Goal: Information Seeking & Learning: Learn about a topic

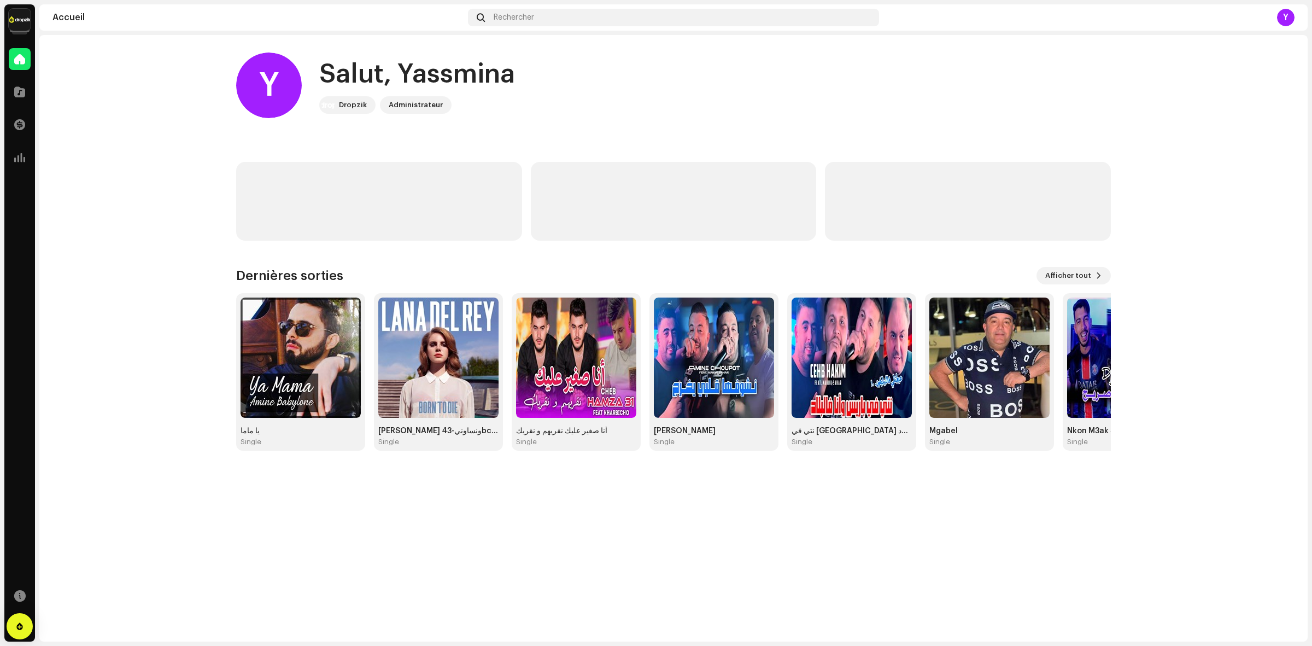
click at [7, 16] on navigation-account-switch "Dropzik - Catalog Account" at bounding box center [19, 19] width 31 height 31
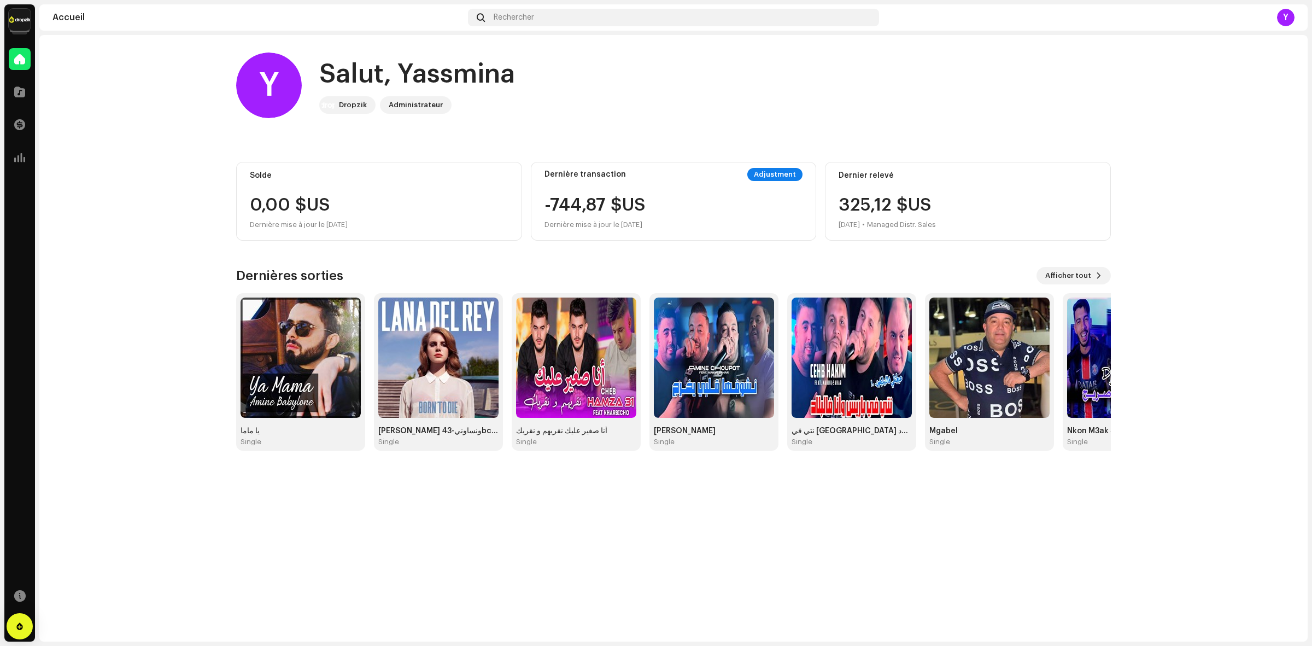
click at [11, 26] on img at bounding box center [20, 20] width 22 height 22
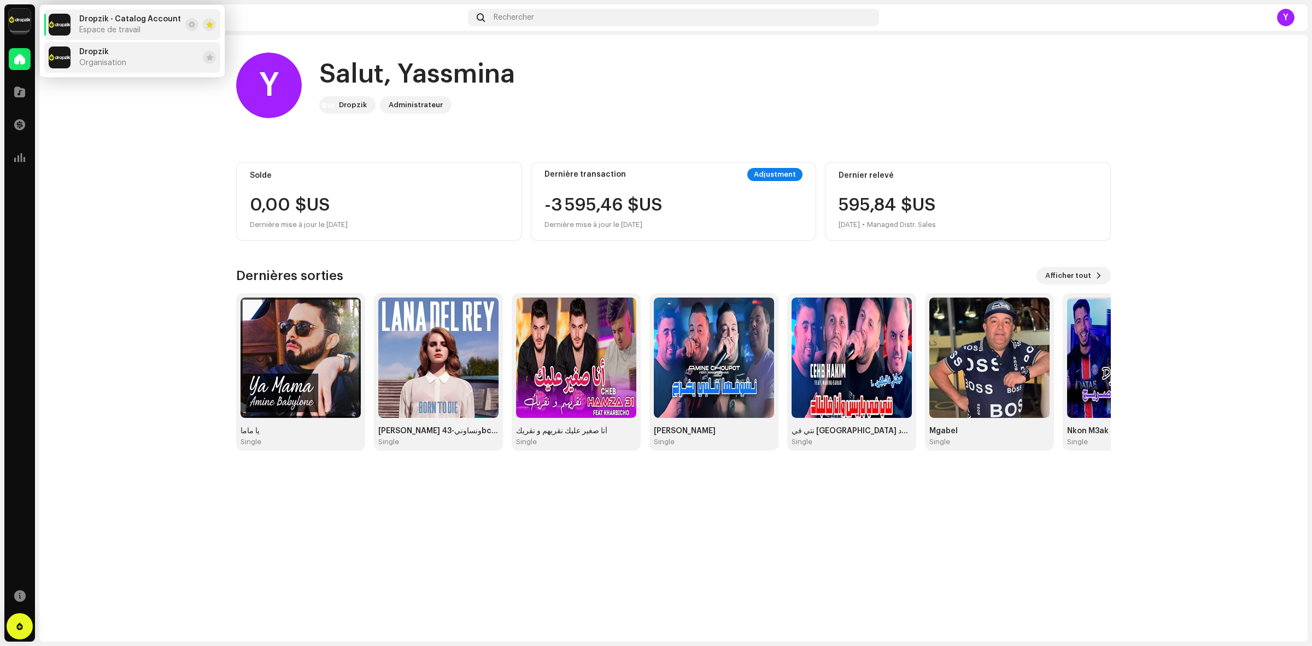
click at [86, 54] on span "Dropzik" at bounding box center [94, 52] width 30 height 9
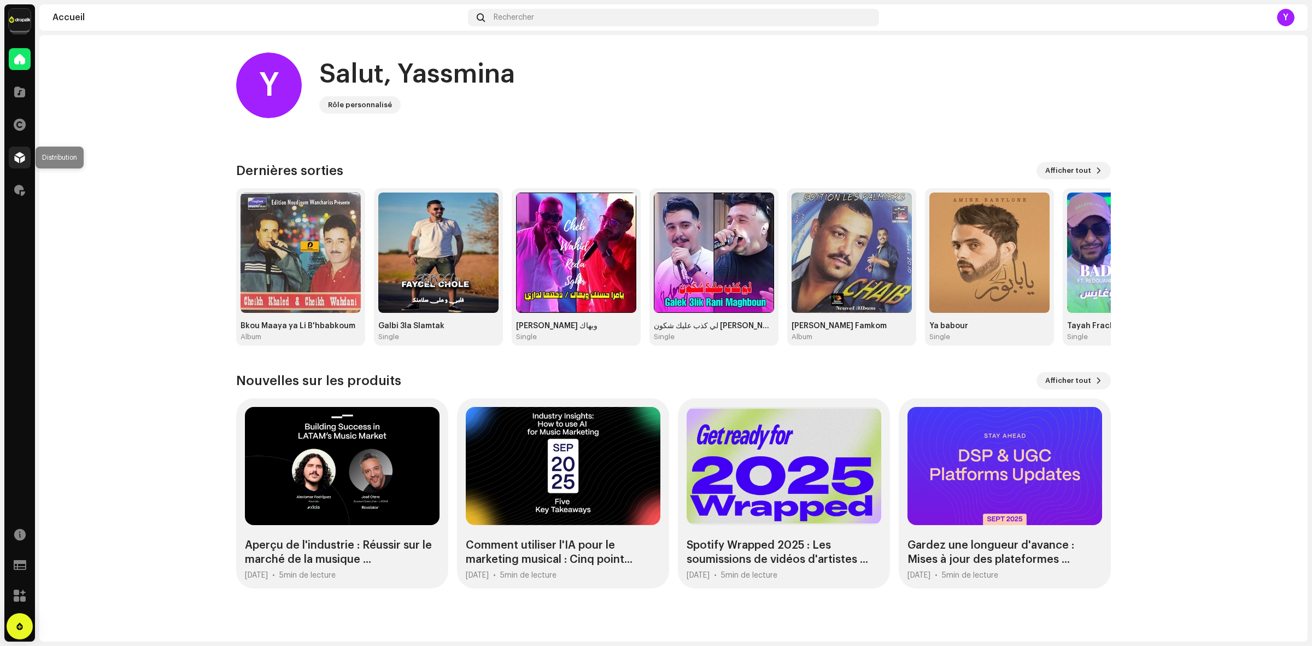
click at [11, 157] on div at bounding box center [20, 158] width 22 height 22
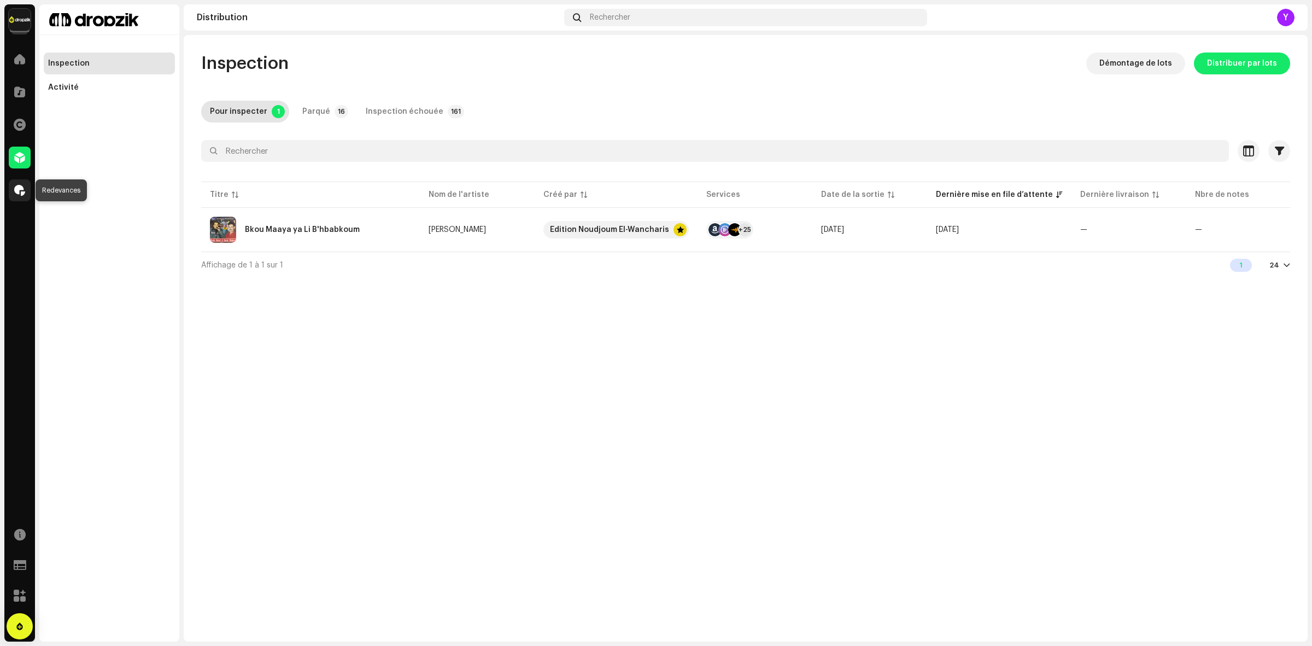
click at [22, 179] on div at bounding box center [20, 190] width 22 height 22
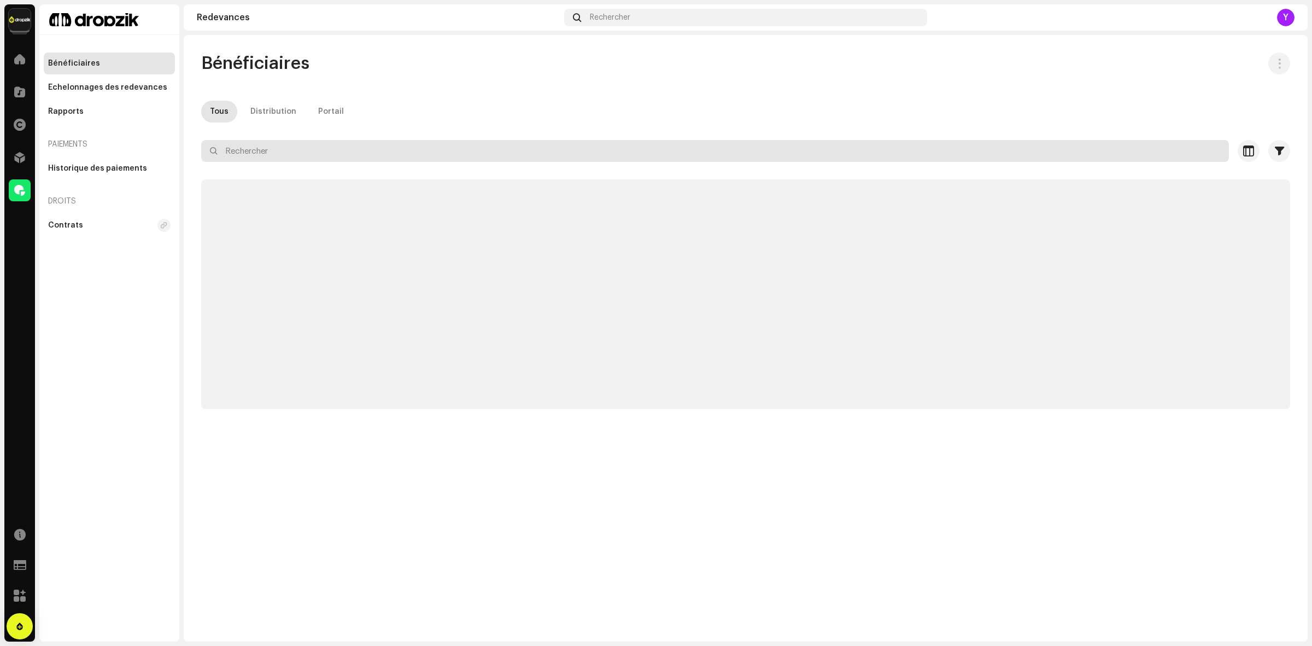
click at [254, 144] on input "text" at bounding box center [715, 151] width 1028 height 22
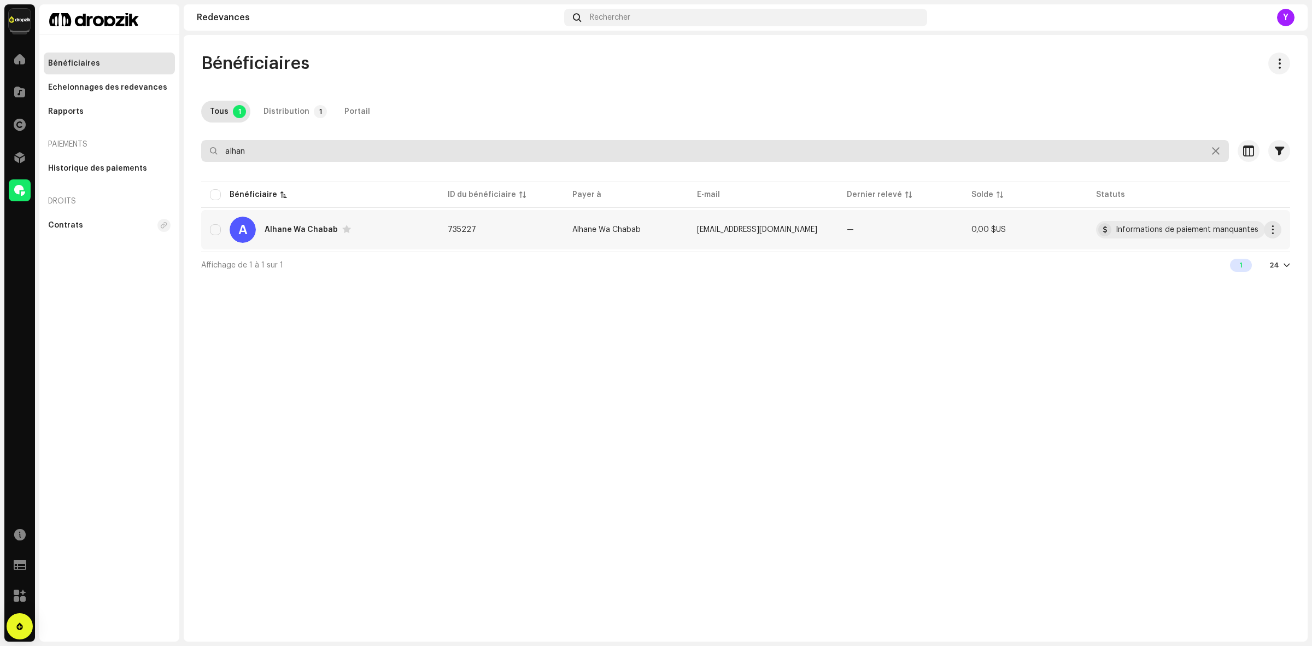
type input "alhan"
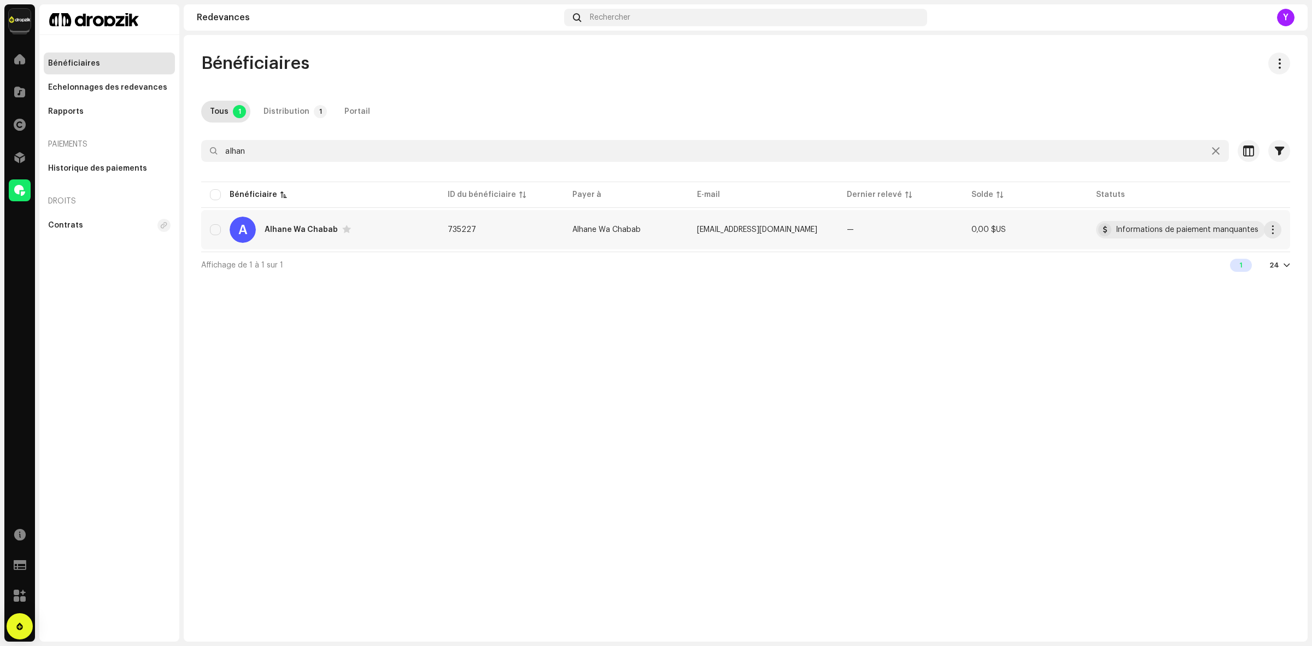
click at [476, 236] on td "735227" at bounding box center [501, 229] width 125 height 39
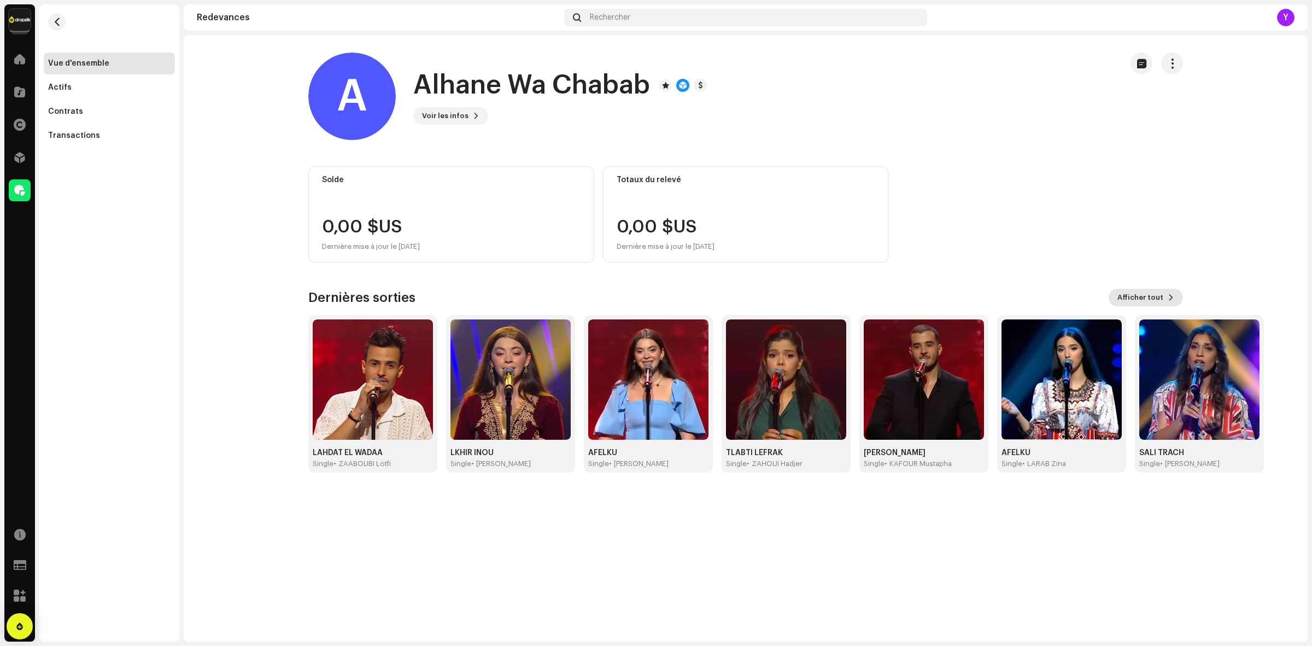
click at [1141, 296] on span "Afficher tout" at bounding box center [1141, 298] width 46 height 22
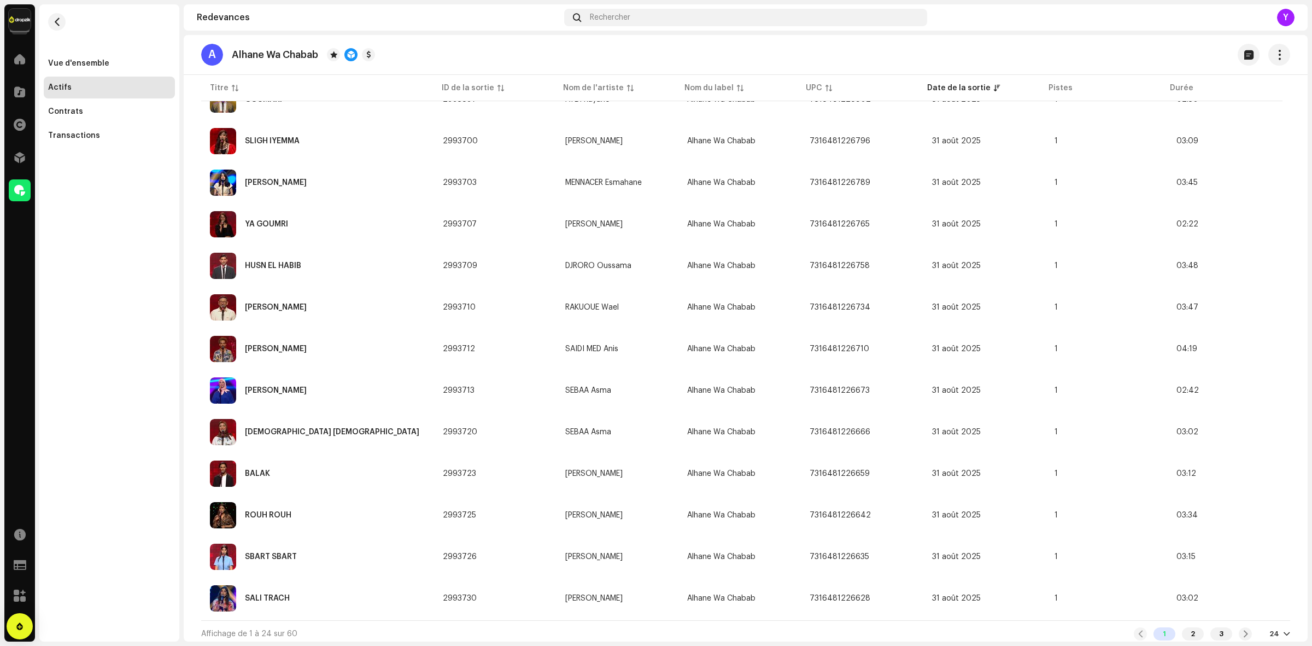
scroll to position [629, 0]
click at [222, 465] on img at bounding box center [223, 474] width 26 height 26
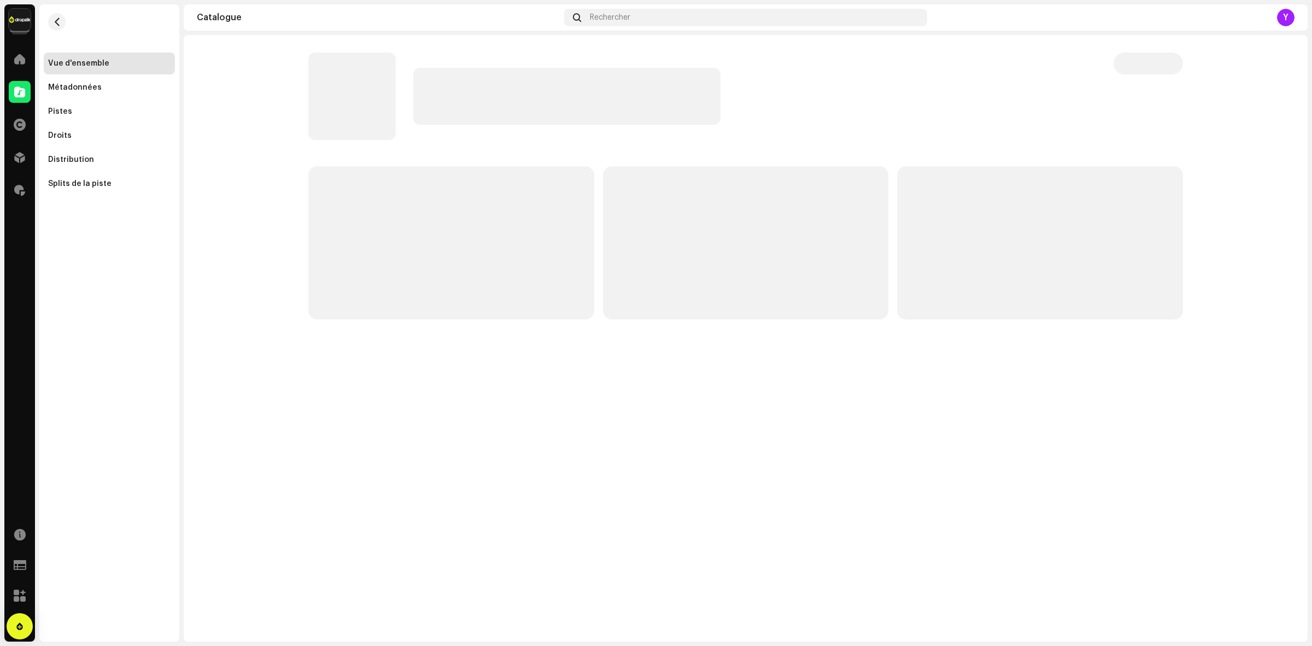
click at [357, 119] on p-skeleton at bounding box center [351, 95] width 87 height 87
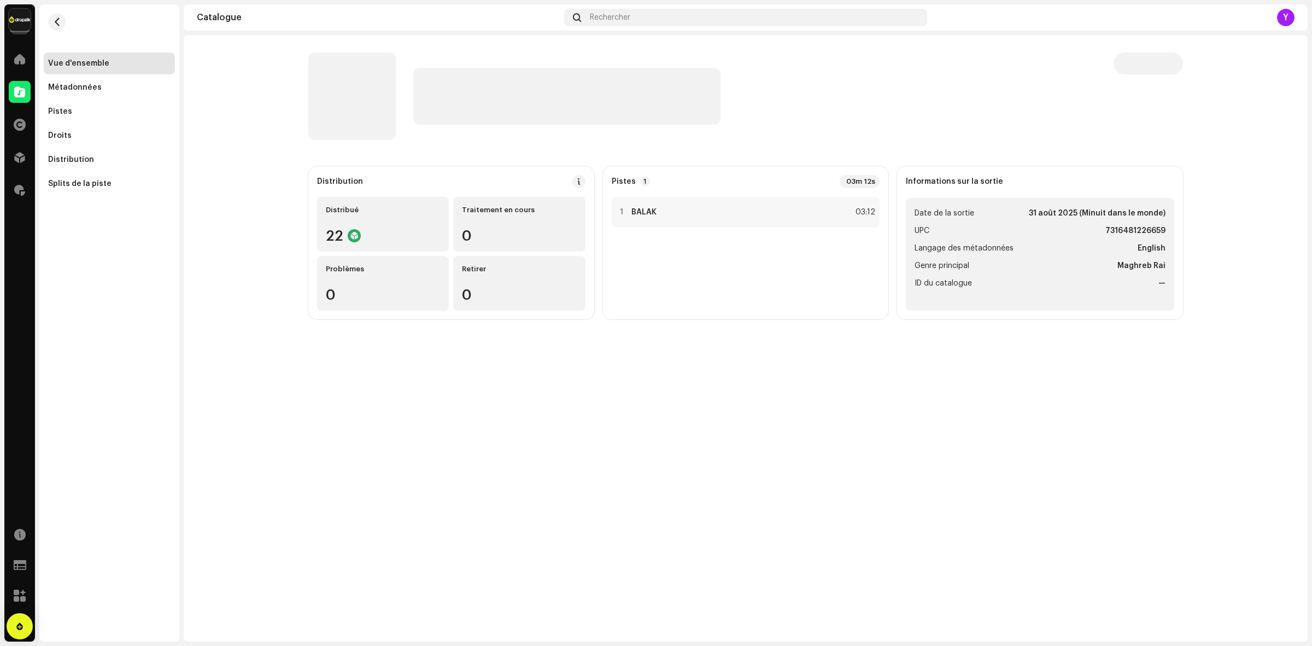
click at [372, 108] on p-skeleton at bounding box center [351, 95] width 87 height 87
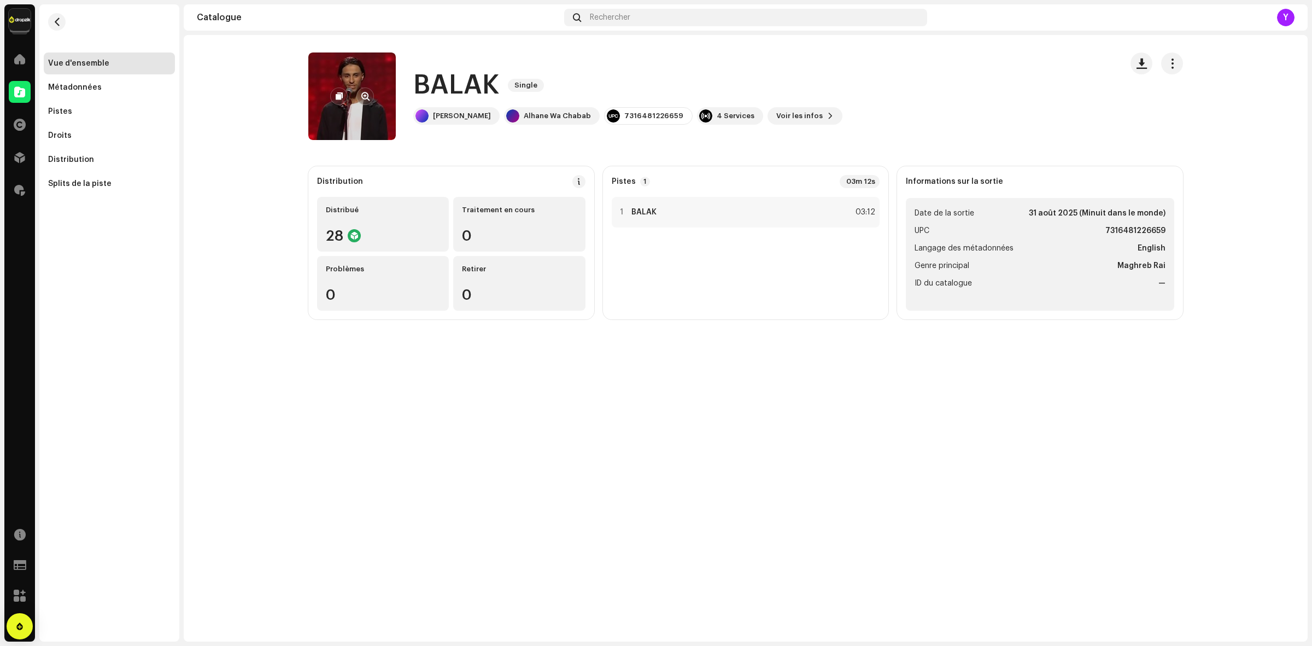
click at [365, 73] on re-a-cover at bounding box center [351, 95] width 87 height 87
click at [365, 99] on span "button" at bounding box center [365, 96] width 8 height 9
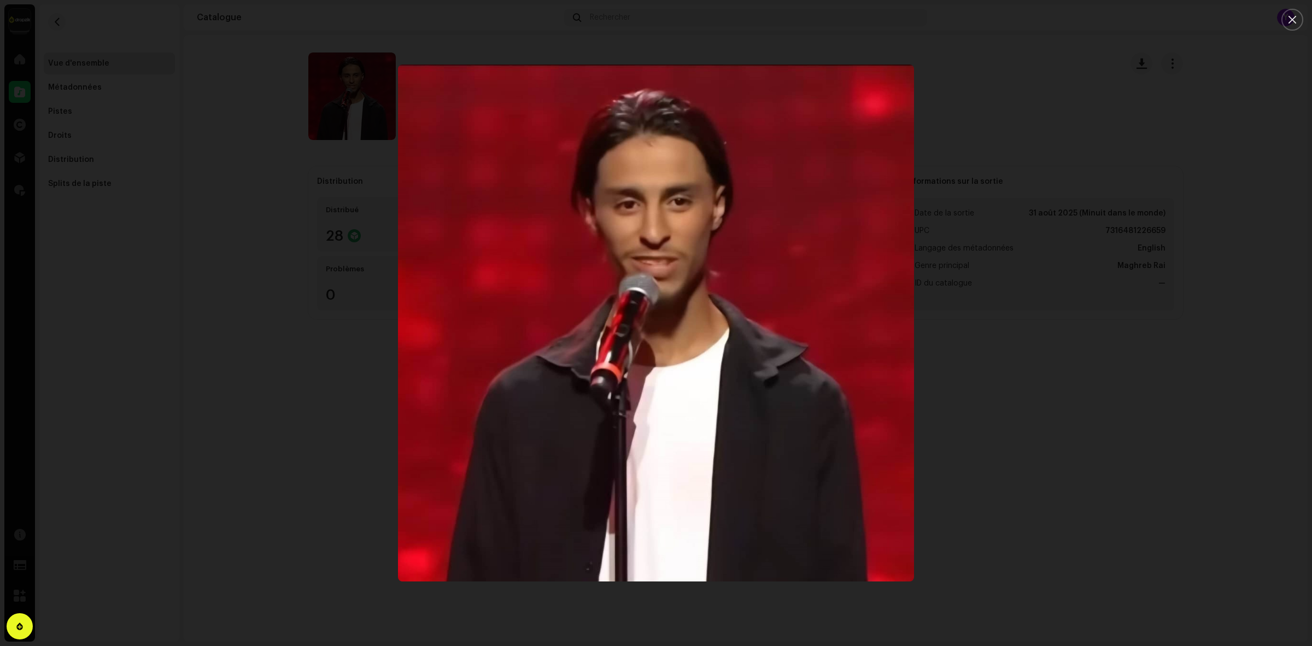
click at [349, 370] on div at bounding box center [656, 323] width 1312 height 646
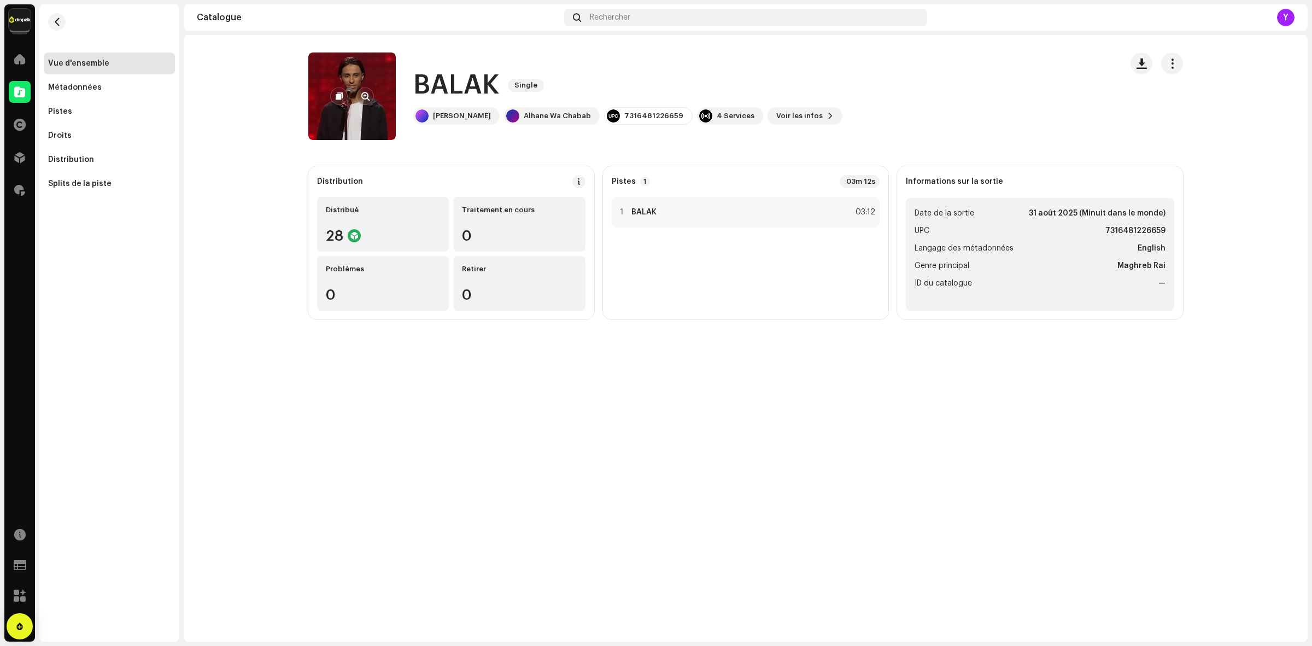
click at [354, 104] on div at bounding box center [352, 95] width 44 height 17
click at [372, 97] on button "button" at bounding box center [364, 95] width 17 height 17
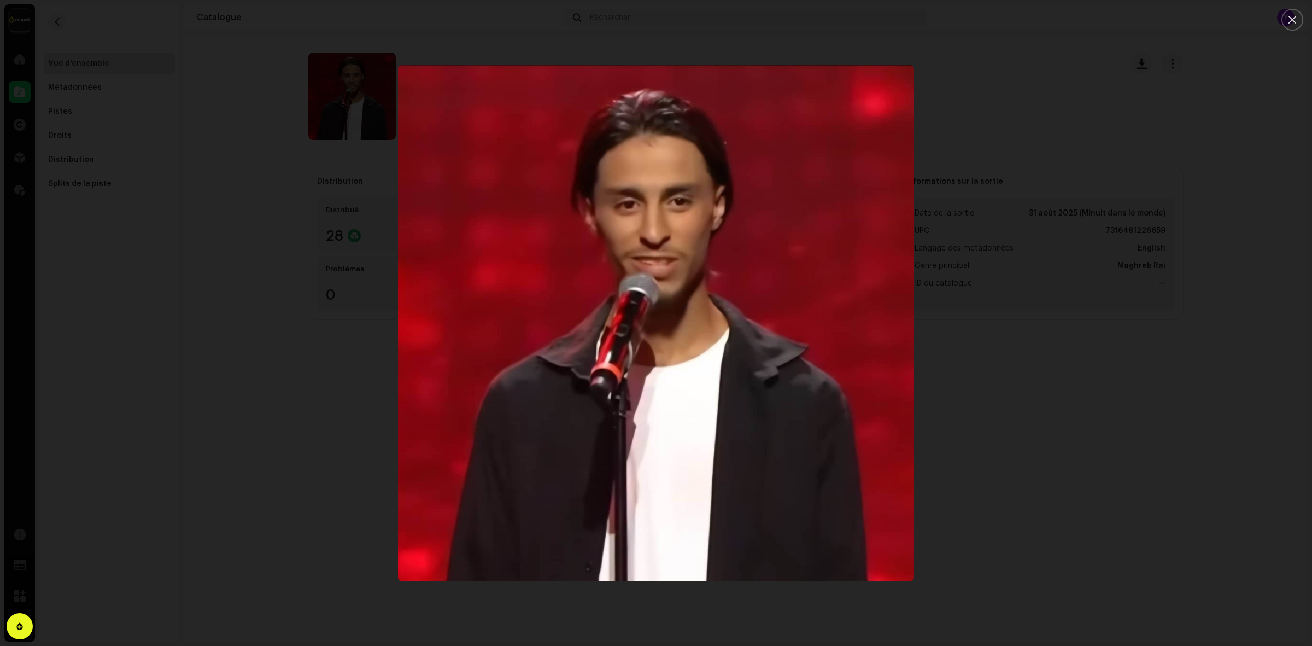
click at [230, 271] on div at bounding box center [656, 323] width 1312 height 646
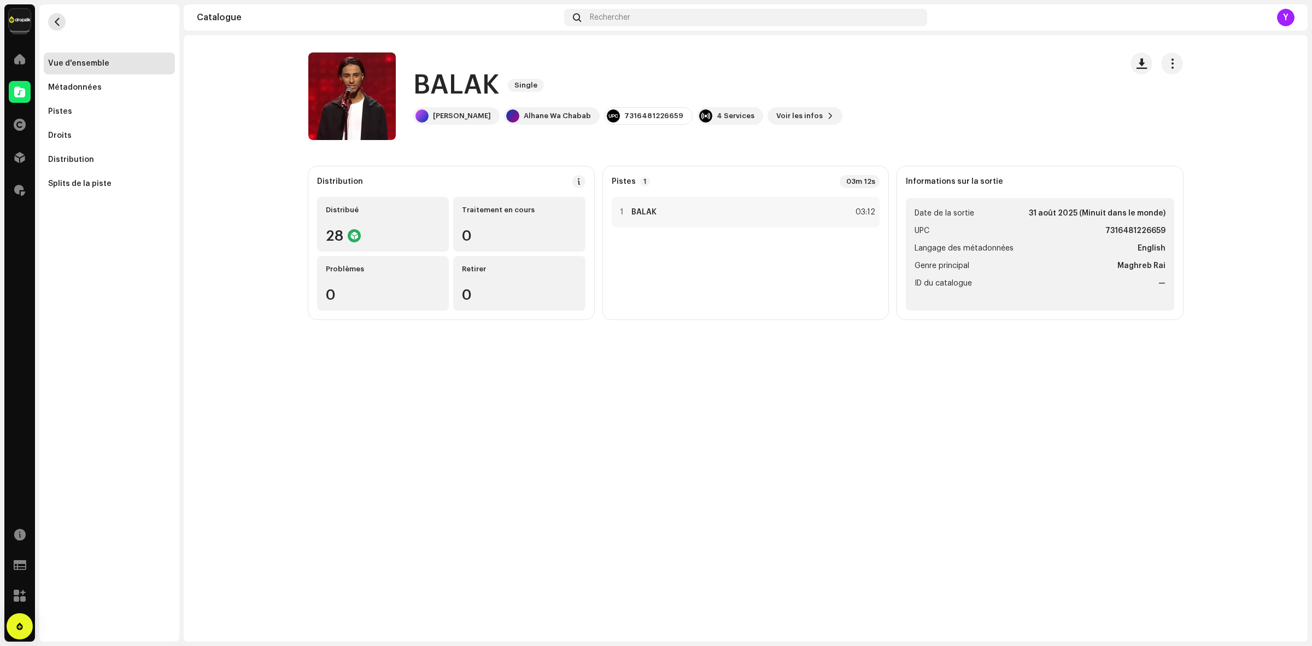
click at [61, 20] on button "button" at bounding box center [56, 21] width 17 height 17
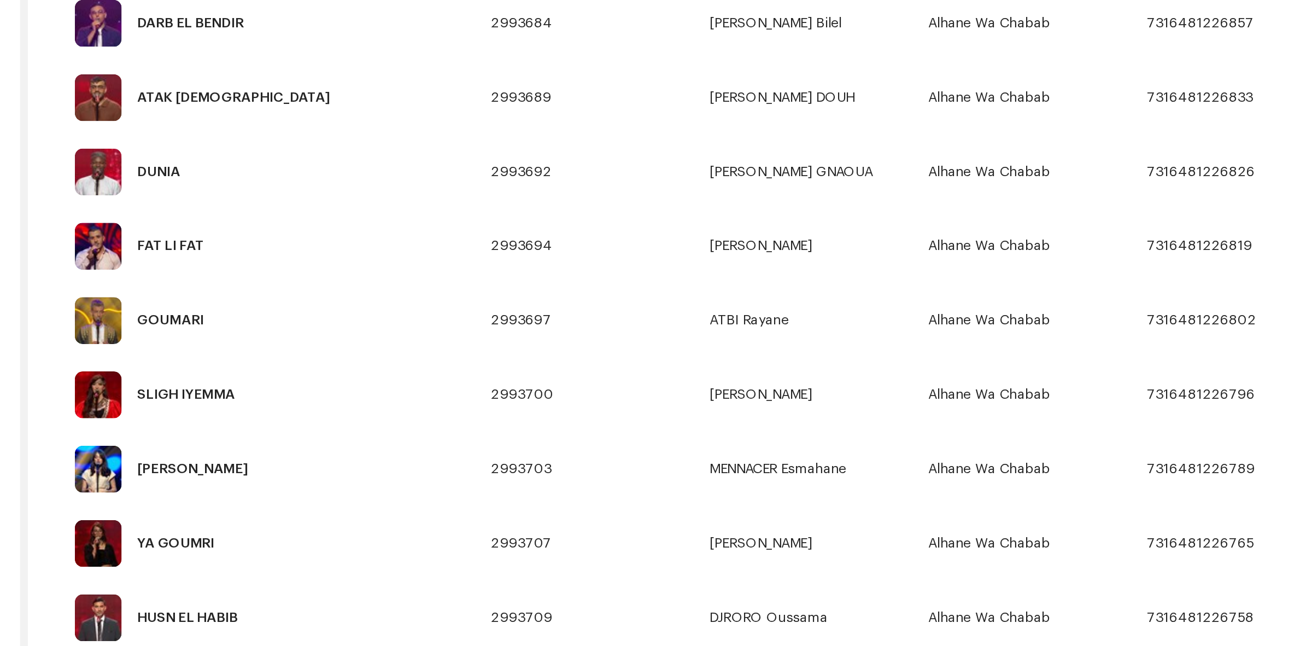
scroll to position [406, 0]
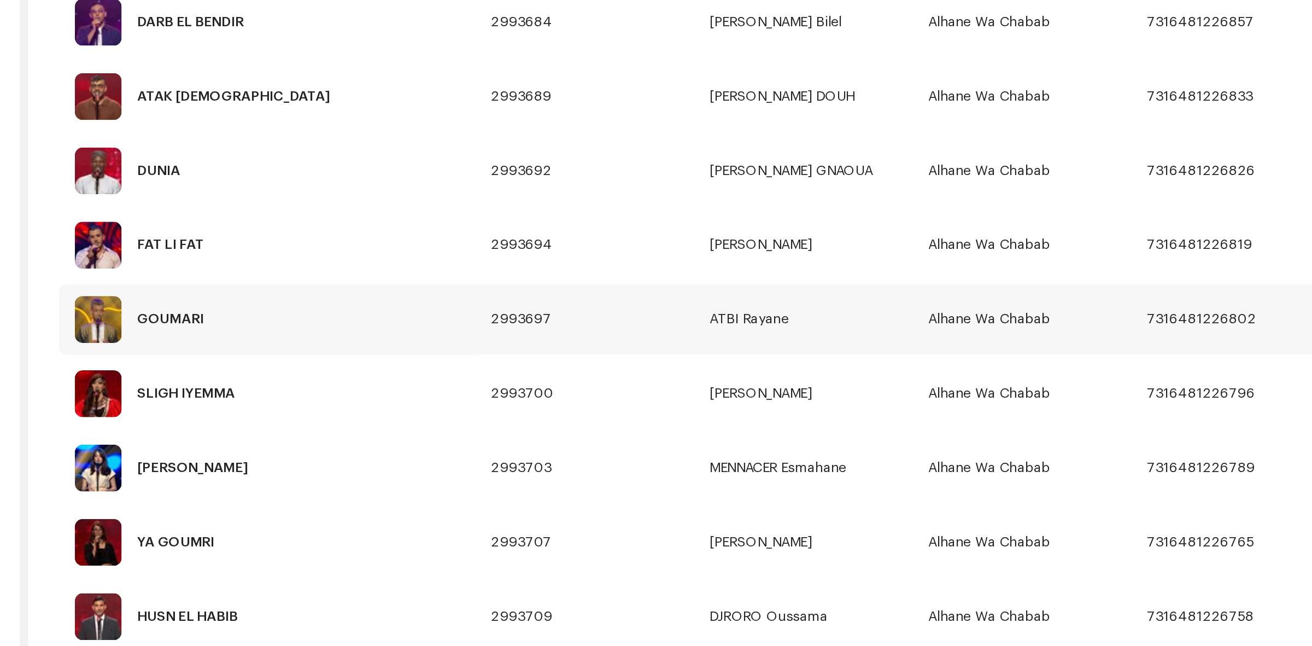
click at [566, 316] on td "ATBI Rayane" at bounding box center [618, 323] width 122 height 39
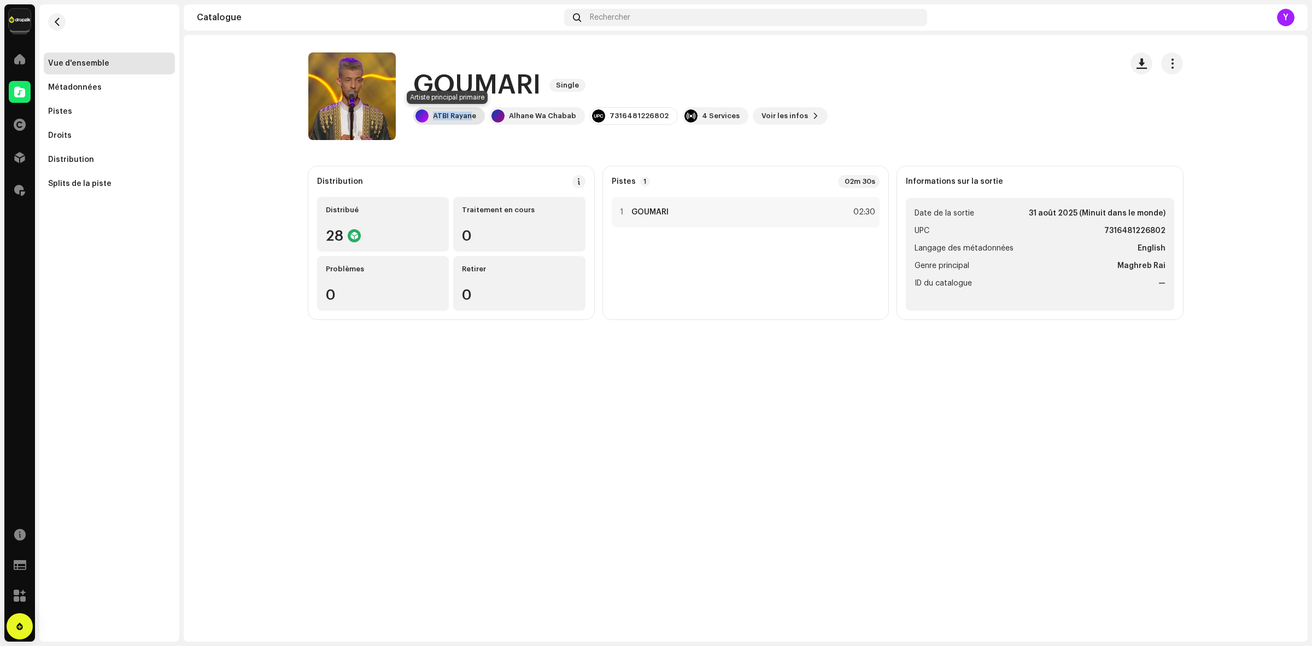
drag, startPoint x: 472, startPoint y: 115, endPoint x: 431, endPoint y: 118, distance: 41.1
click at [431, 118] on div "ATBI Rayane" at bounding box center [449, 115] width 72 height 17
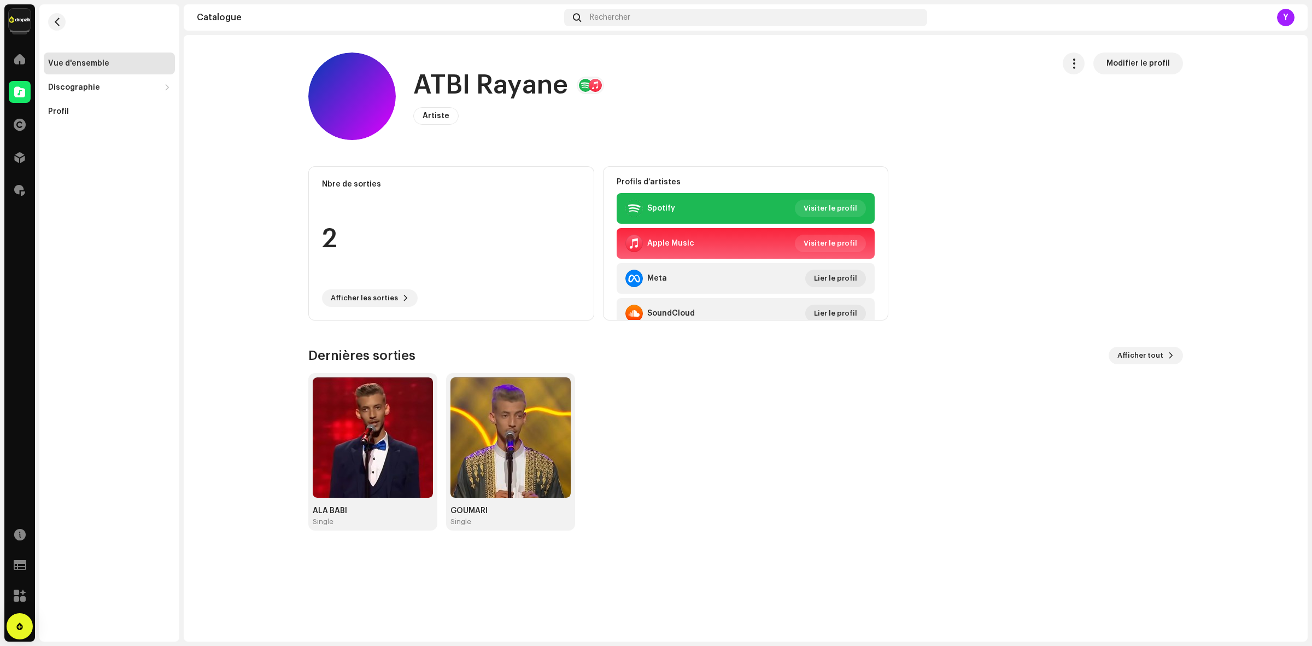
click at [488, 91] on h1 "ATBI Rayane" at bounding box center [490, 85] width 155 height 35
copy h1 "ATBI Rayane"
click at [65, 22] on button "button" at bounding box center [56, 21] width 17 height 17
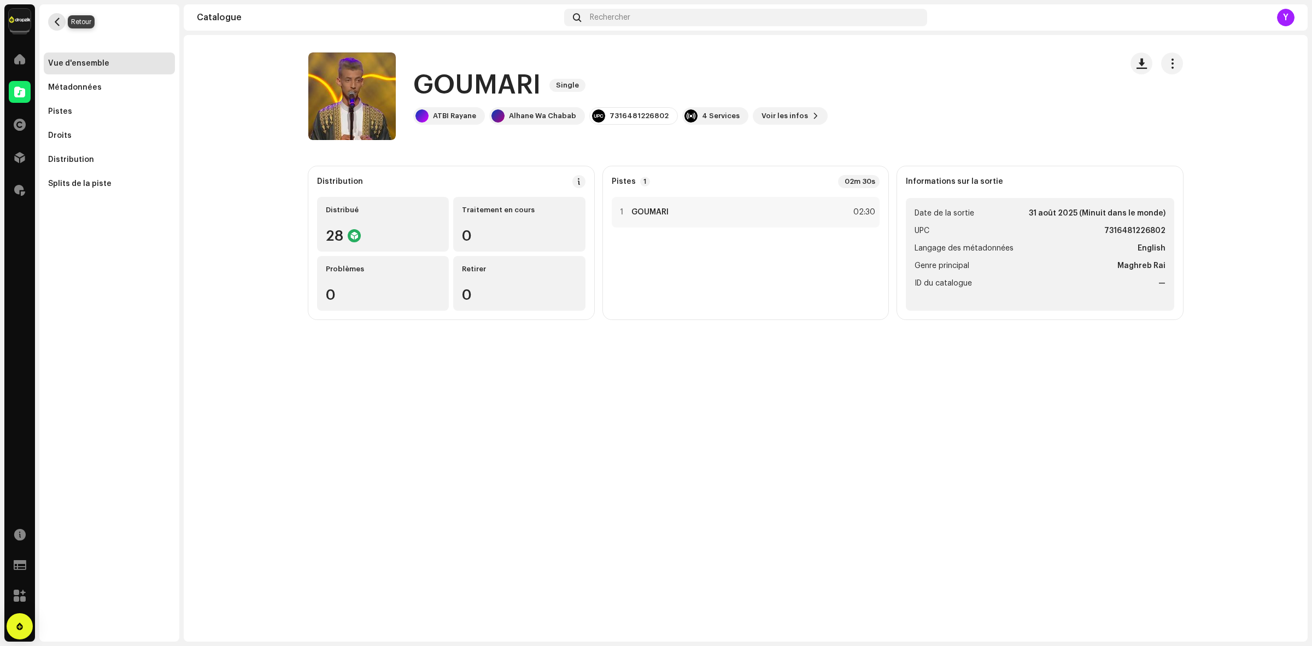
click at [64, 25] on button "button" at bounding box center [56, 21] width 17 height 17
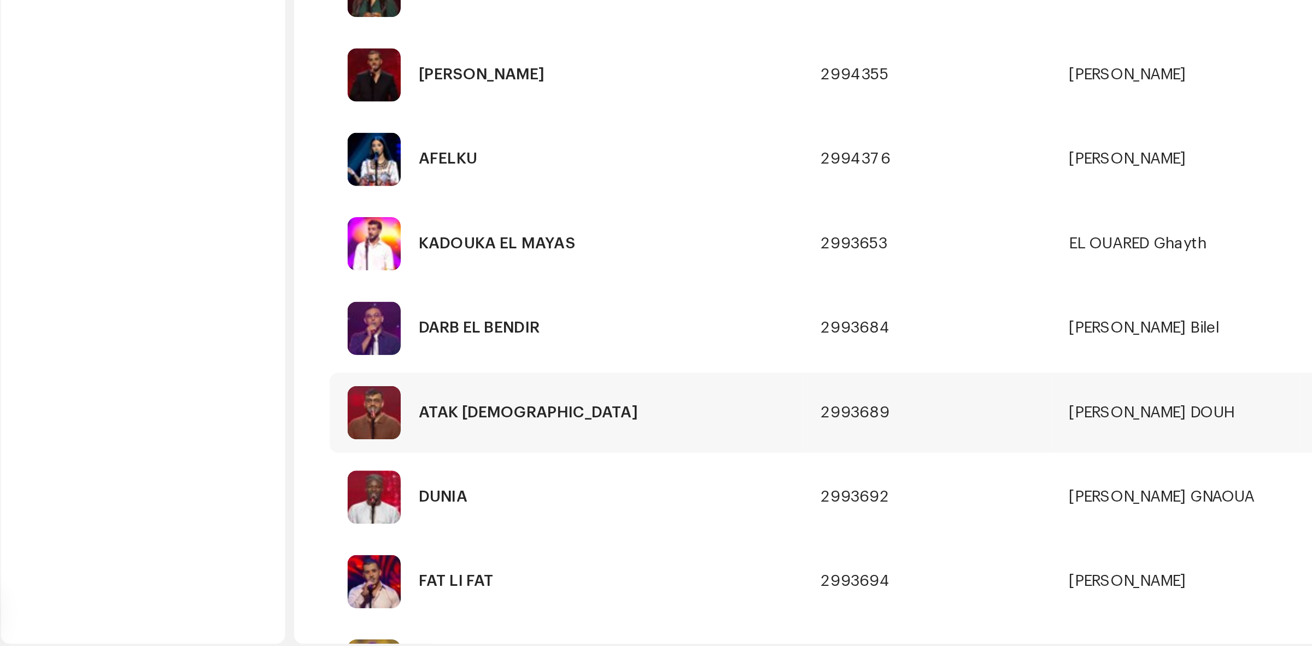
scroll to position [75, 0]
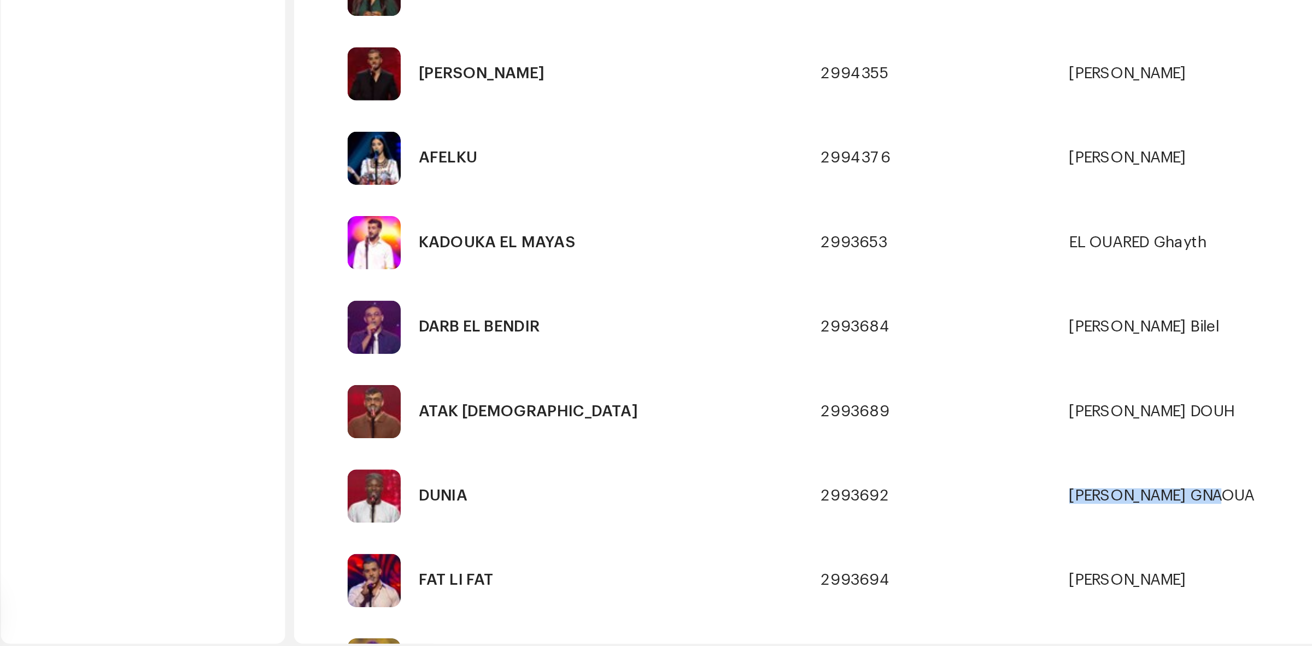
drag, startPoint x: 648, startPoint y: 566, endPoint x: 556, endPoint y: 566, distance: 91.9
click at [557, 566] on td "[PERSON_NAME] GNAOUA" at bounding box center [618, 568] width 122 height 39
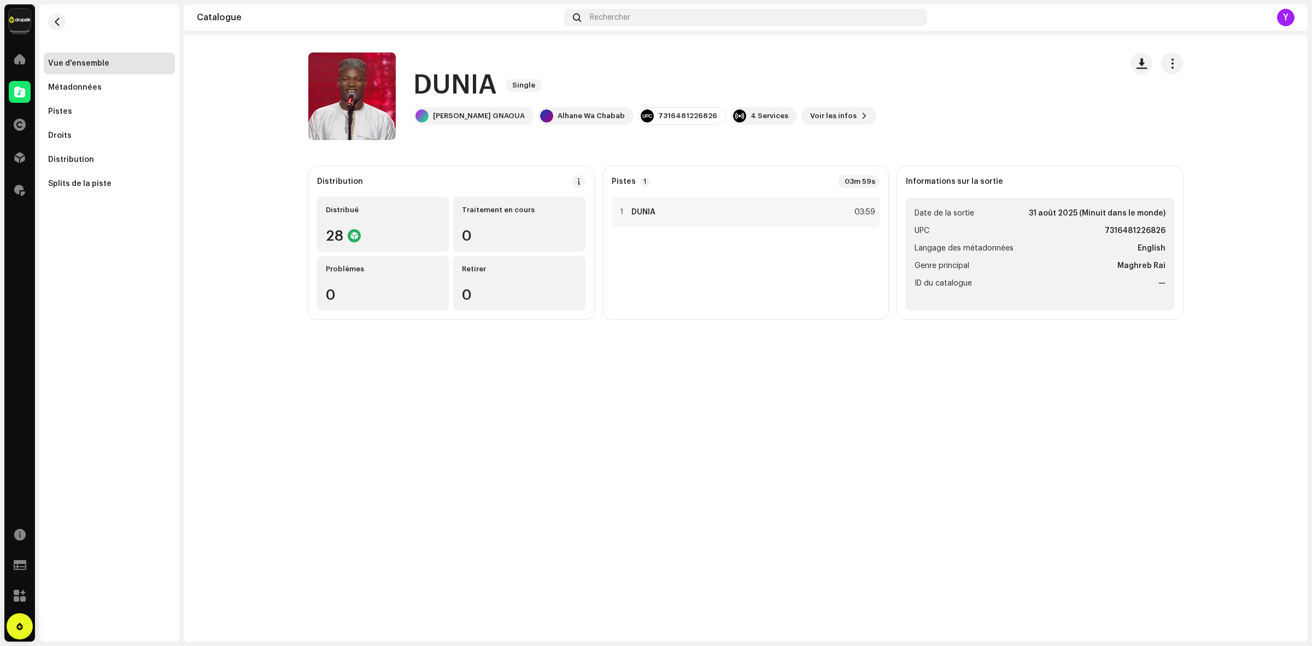
click at [64, 14] on re-m-nav-back at bounding box center [57, 28] width 26 height 48
click at [56, 20] on span "button" at bounding box center [57, 21] width 8 height 9
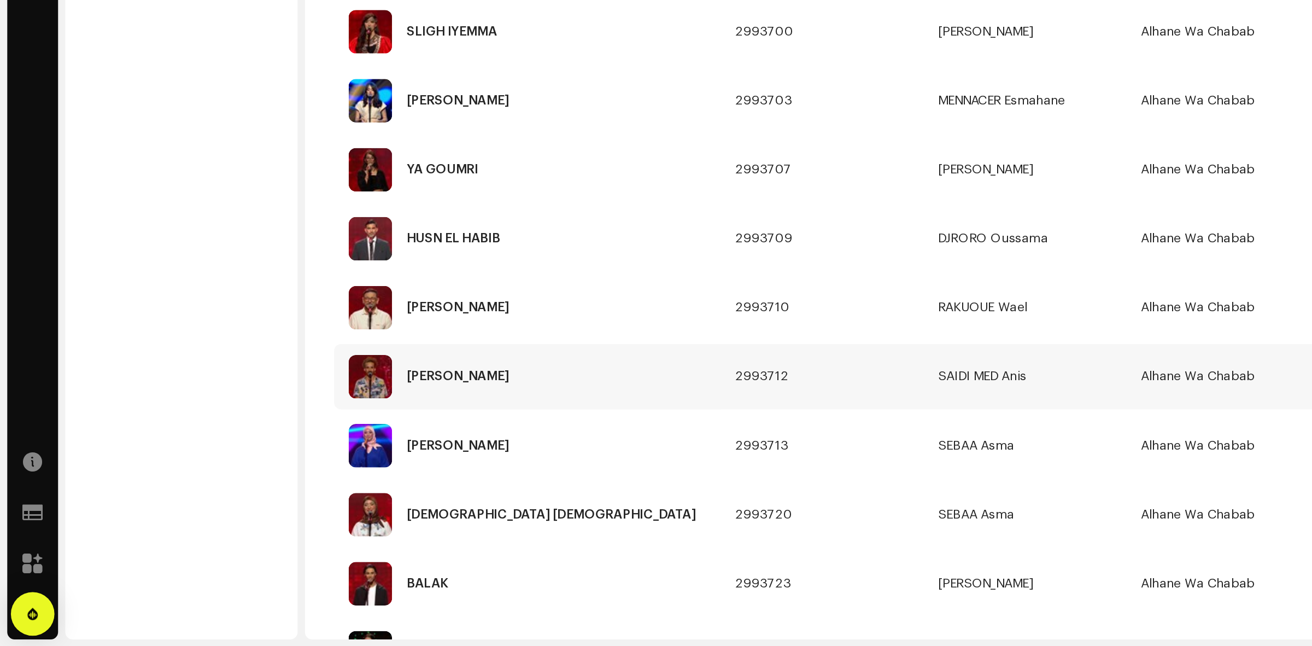
click at [588, 487] on td "SAIDI MED Anis" at bounding box center [618, 483] width 122 height 39
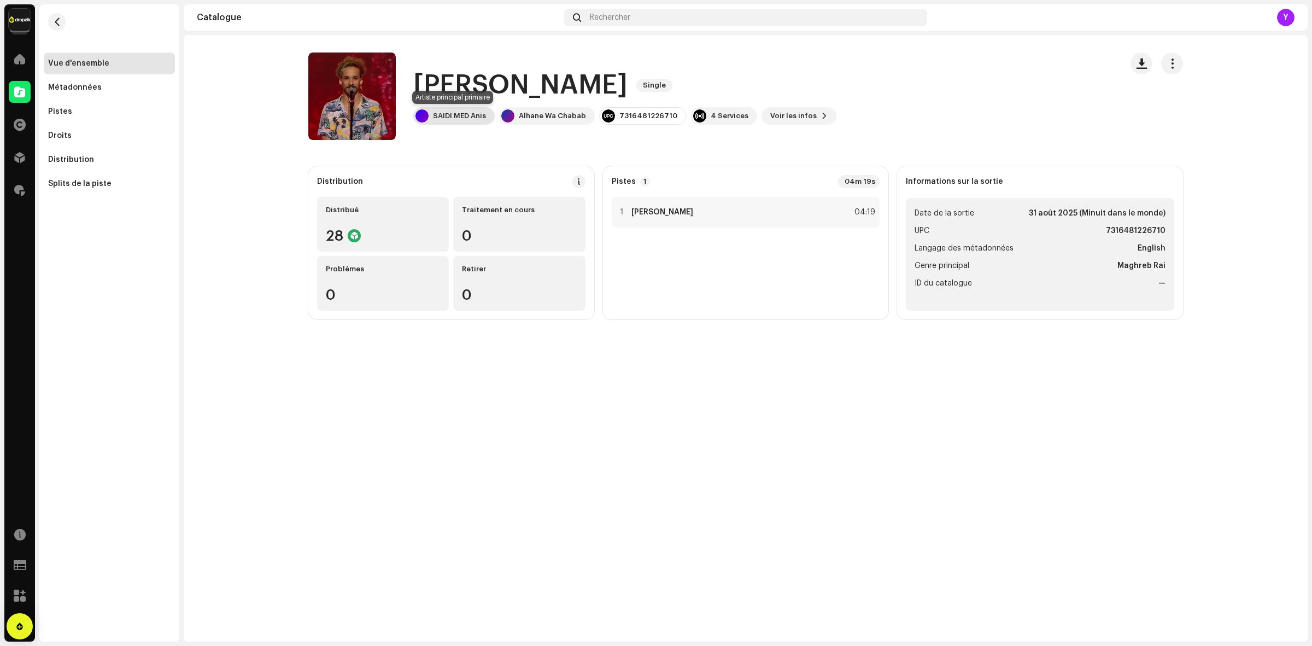
click at [471, 113] on div "SAIDI MED Anis" at bounding box center [459, 116] width 53 height 9
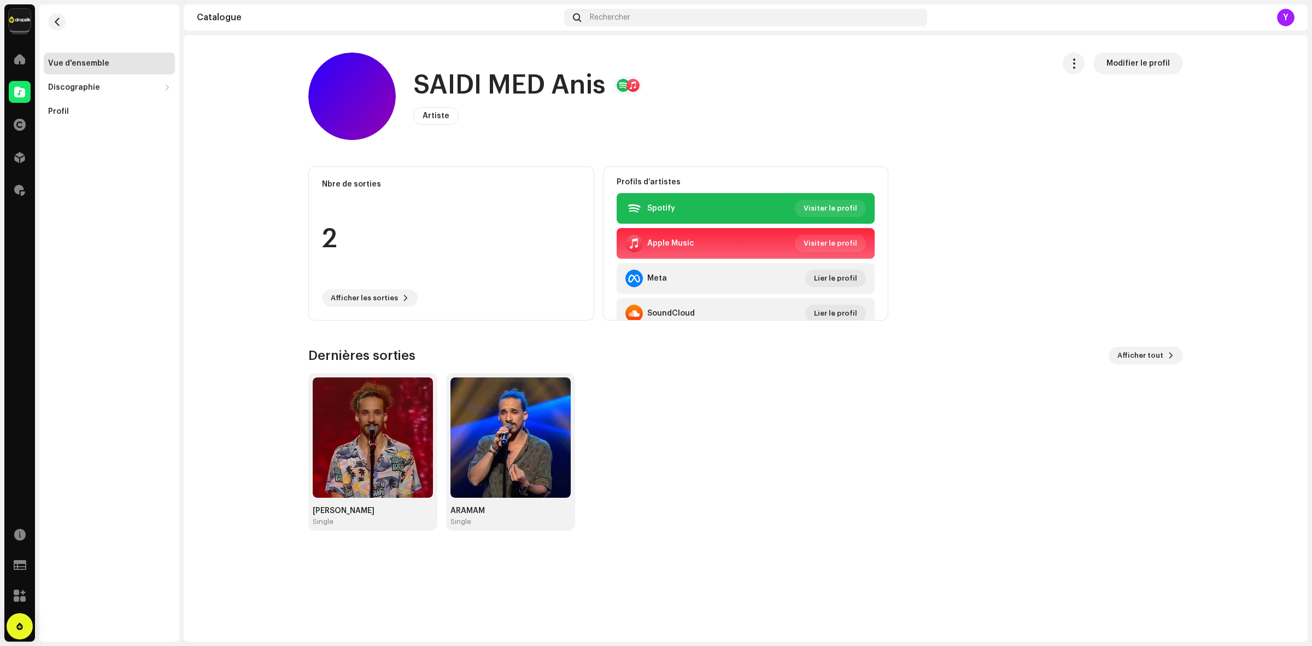
click at [540, 85] on h1 "SAIDI MED Anis" at bounding box center [509, 85] width 192 height 35
copy h1 "SAIDI MED Anis"
click at [66, 34] on re-m-nav-back at bounding box center [57, 28] width 26 height 48
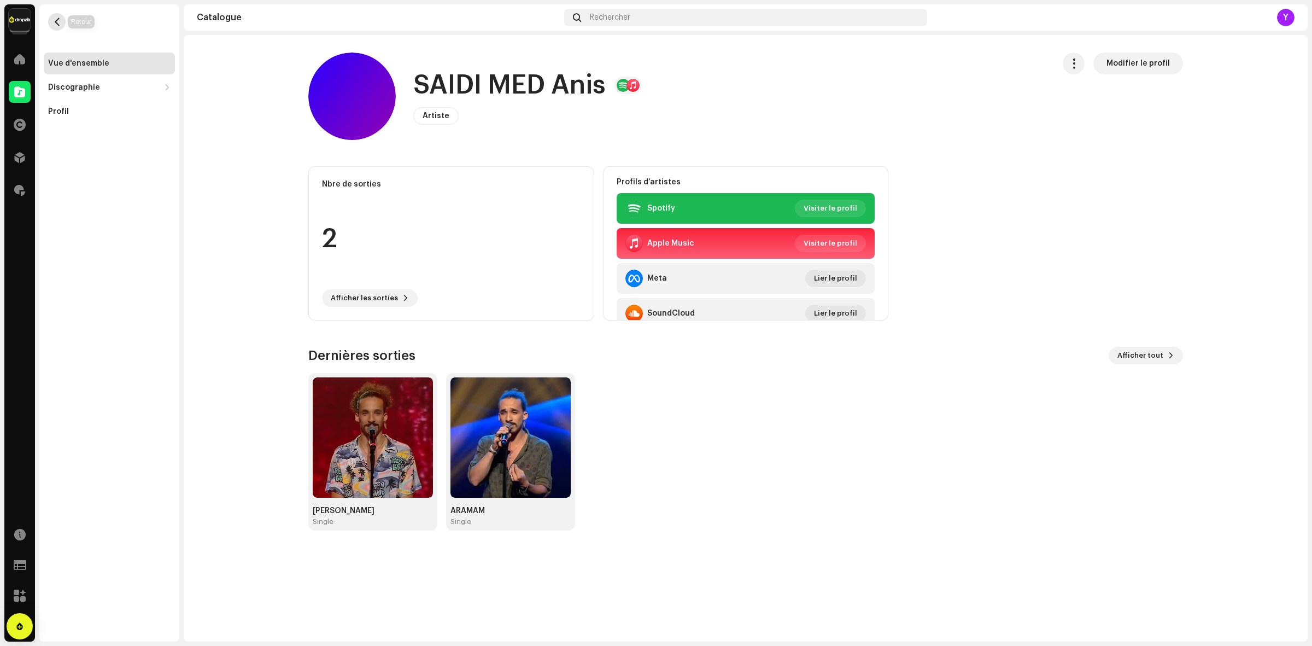
click at [59, 28] on button "button" at bounding box center [56, 21] width 17 height 17
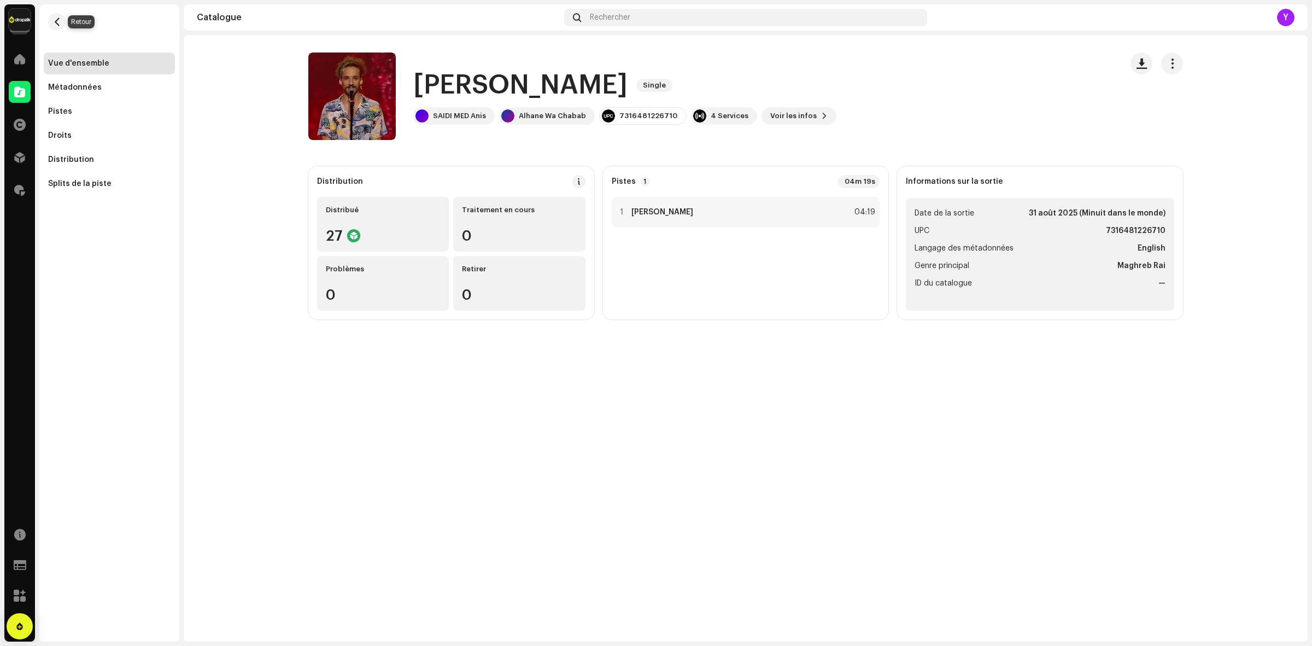
click at [59, 28] on button "button" at bounding box center [56, 21] width 17 height 17
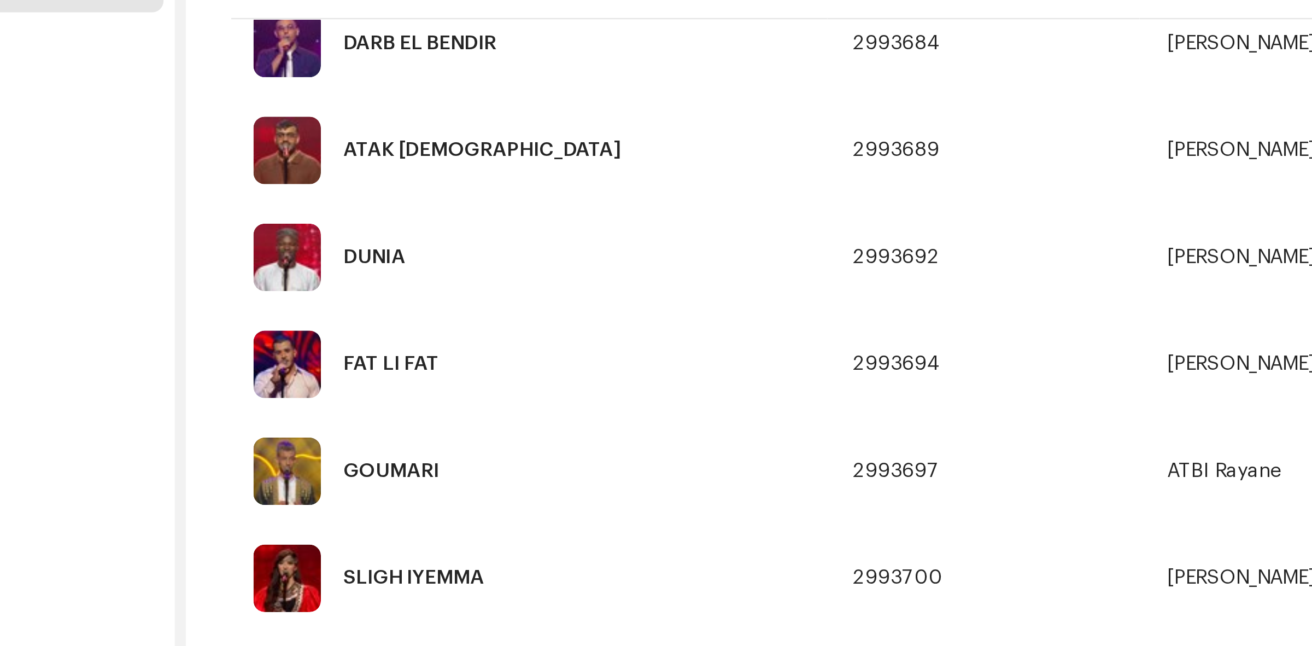
scroll to position [485, 0]
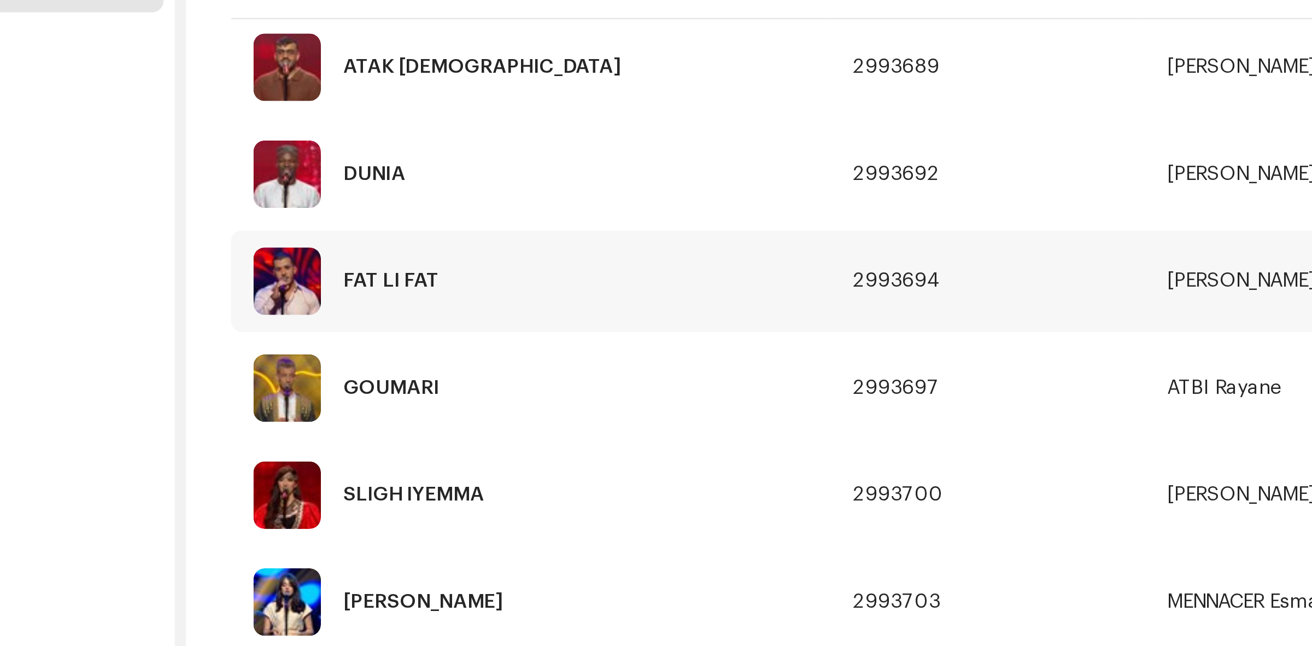
click at [306, 211] on div "FAT LI FAT" at bounding box center [317, 203] width 215 height 26
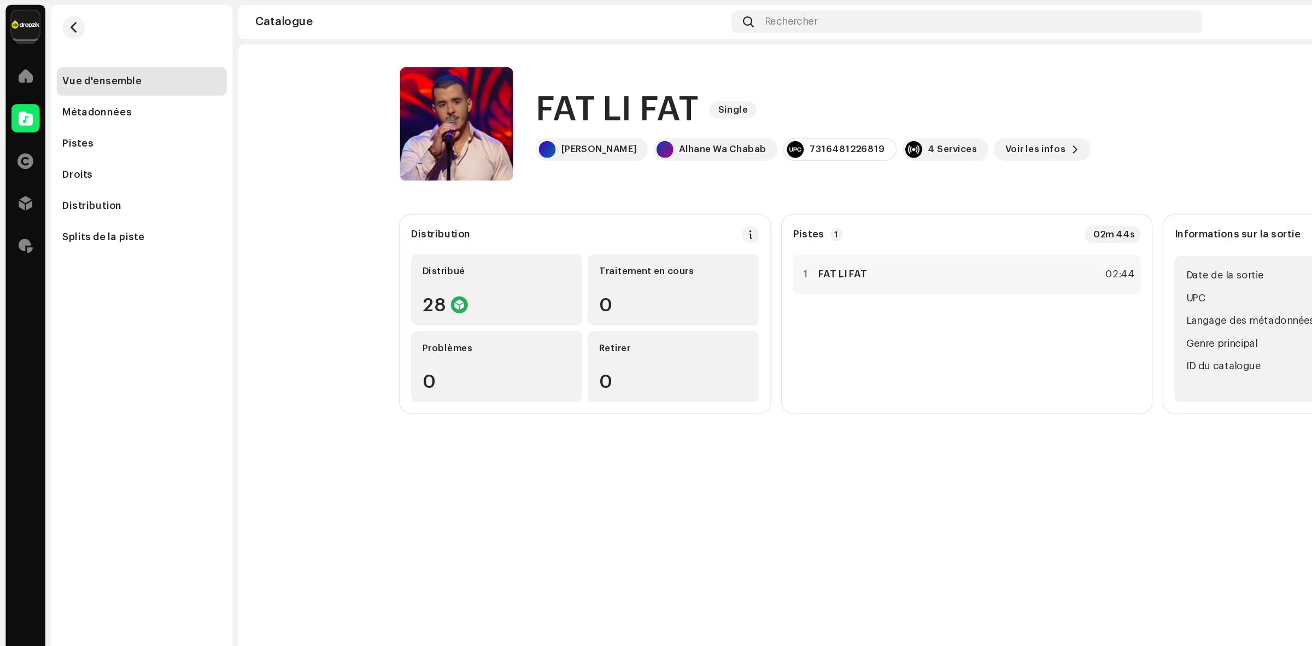
click at [367, 114] on re-a-cover at bounding box center [351, 95] width 87 height 87
click at [365, 99] on span "button" at bounding box center [365, 96] width 8 height 9
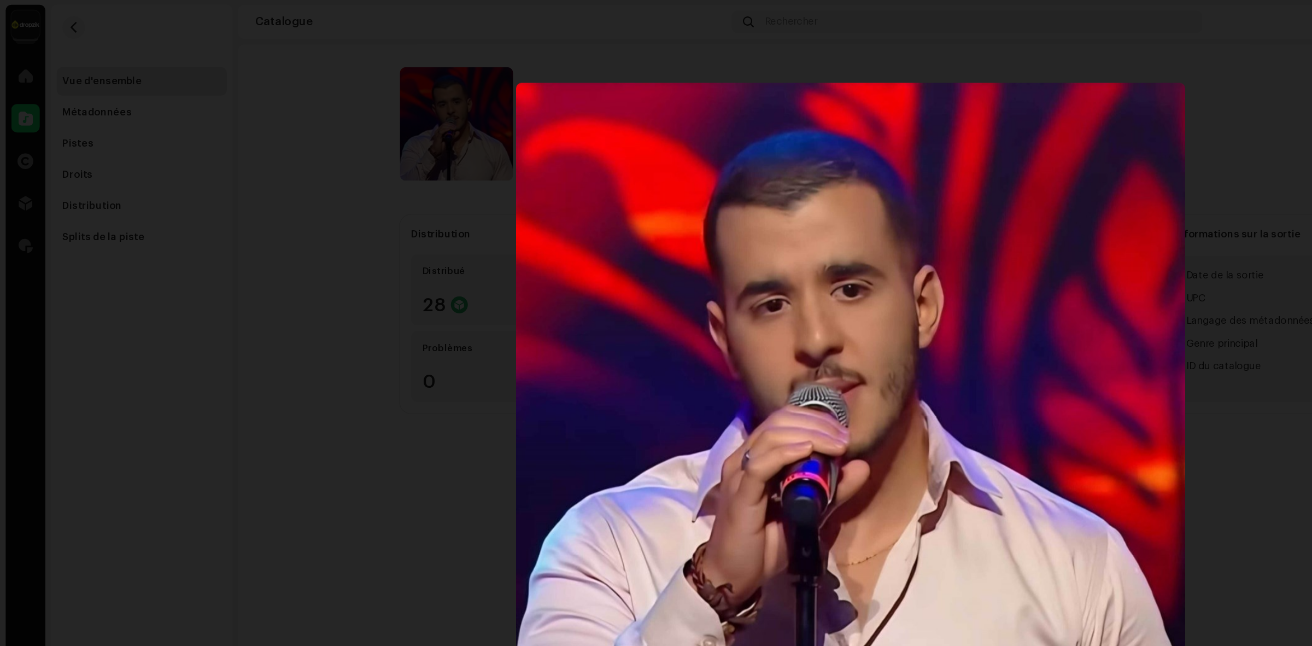
click at [285, 338] on div at bounding box center [656, 323] width 1312 height 646
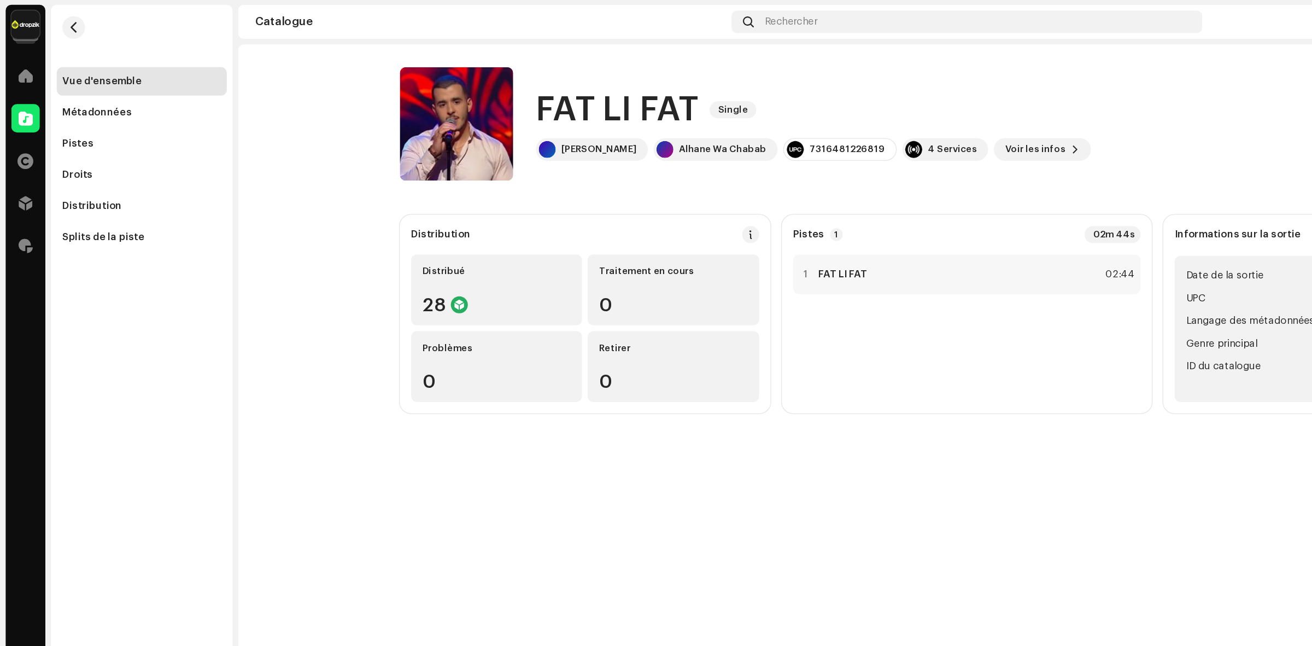
drag, startPoint x: 496, startPoint y: 117, endPoint x: 428, endPoint y: 130, distance: 69.1
click at [428, 130] on div "FAT LI FAT Single [PERSON_NAME] Alhane Wa Chabab 7316481226819 4 Services Voir …" at bounding box center [710, 95] width 805 height 87
copy div "[PERSON_NAME]"
click at [353, 128] on re-a-cover at bounding box center [351, 95] width 87 height 87
click at [373, 93] on button "button" at bounding box center [364, 95] width 17 height 17
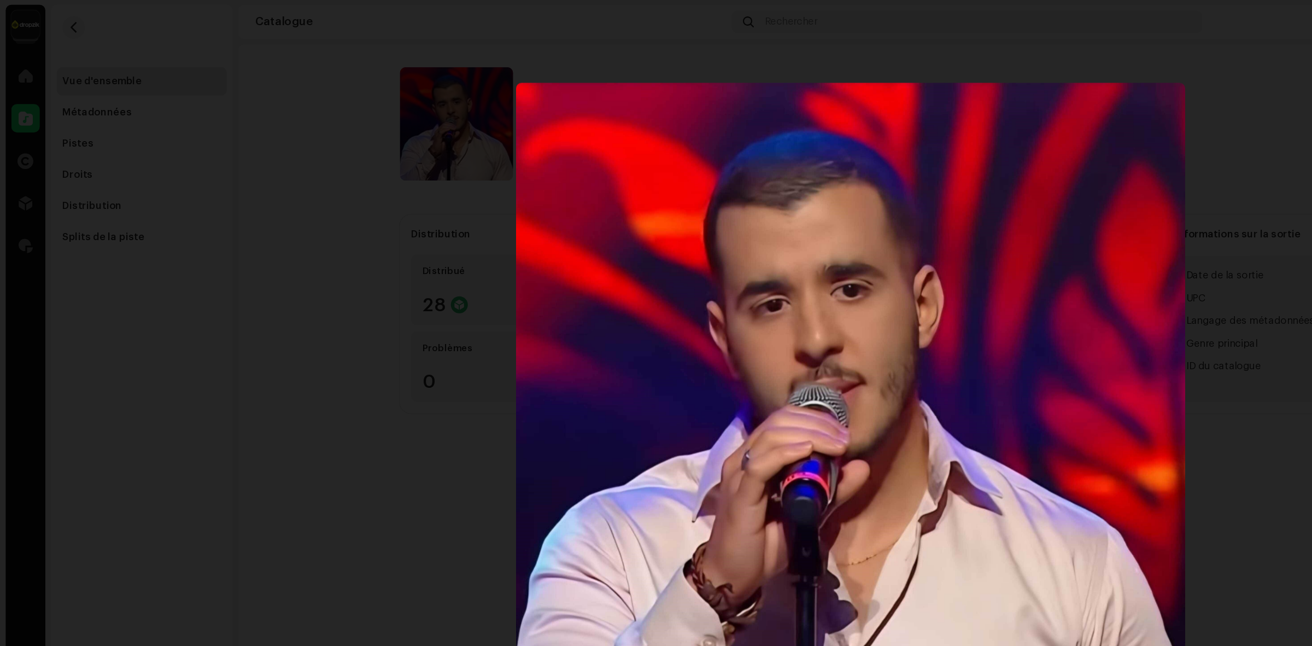
click at [272, 255] on div at bounding box center [656, 323] width 1312 height 646
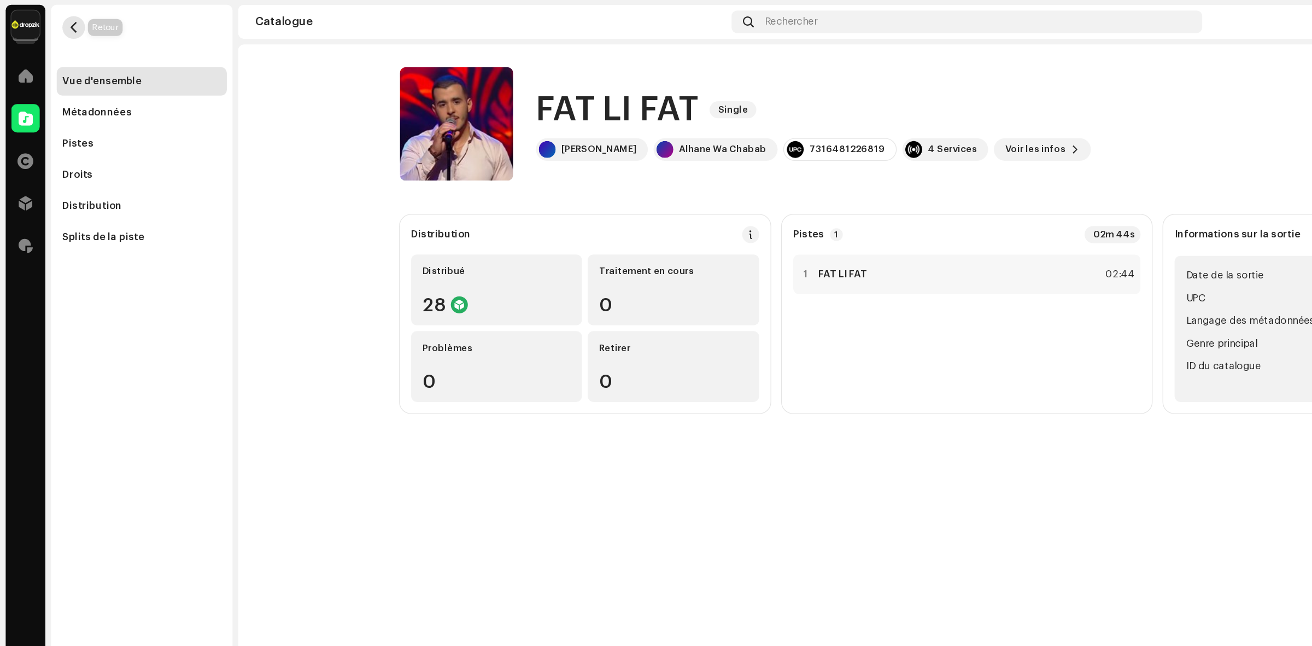
click at [61, 25] on button "button" at bounding box center [56, 21] width 17 height 17
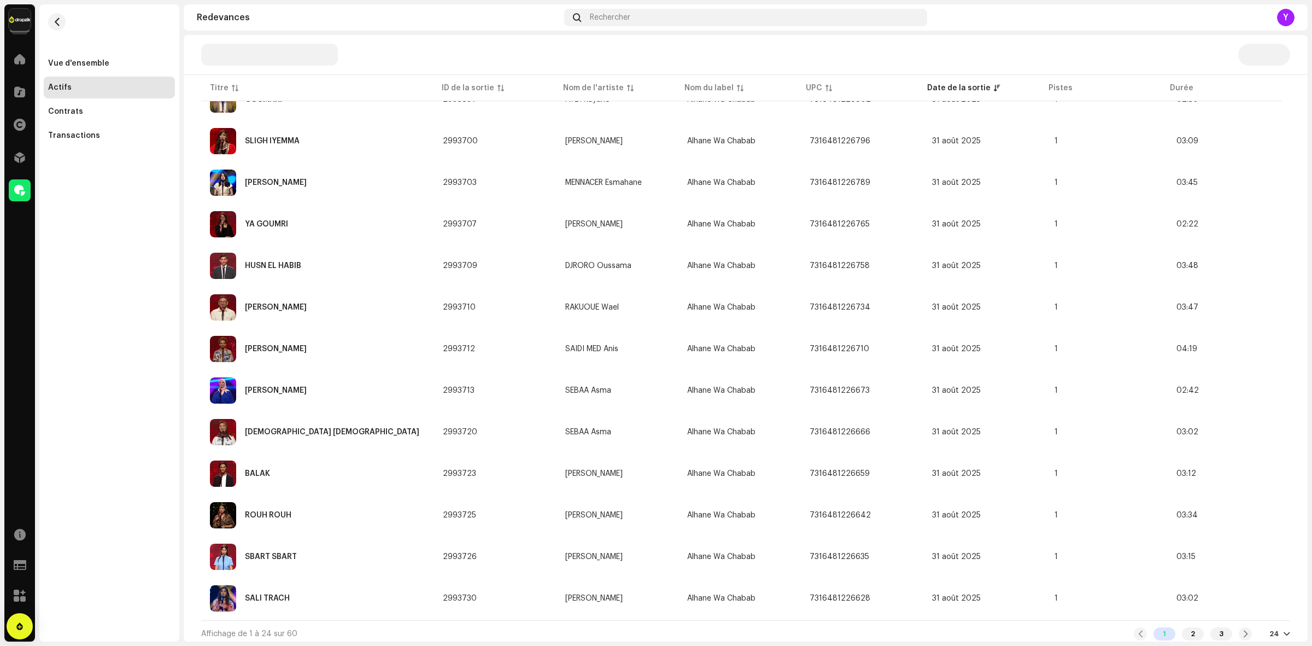
click at [1284, 629] on div at bounding box center [1287, 633] width 7 height 9
click at [1239, 607] on div "72" at bounding box center [1257, 609] width 45 height 22
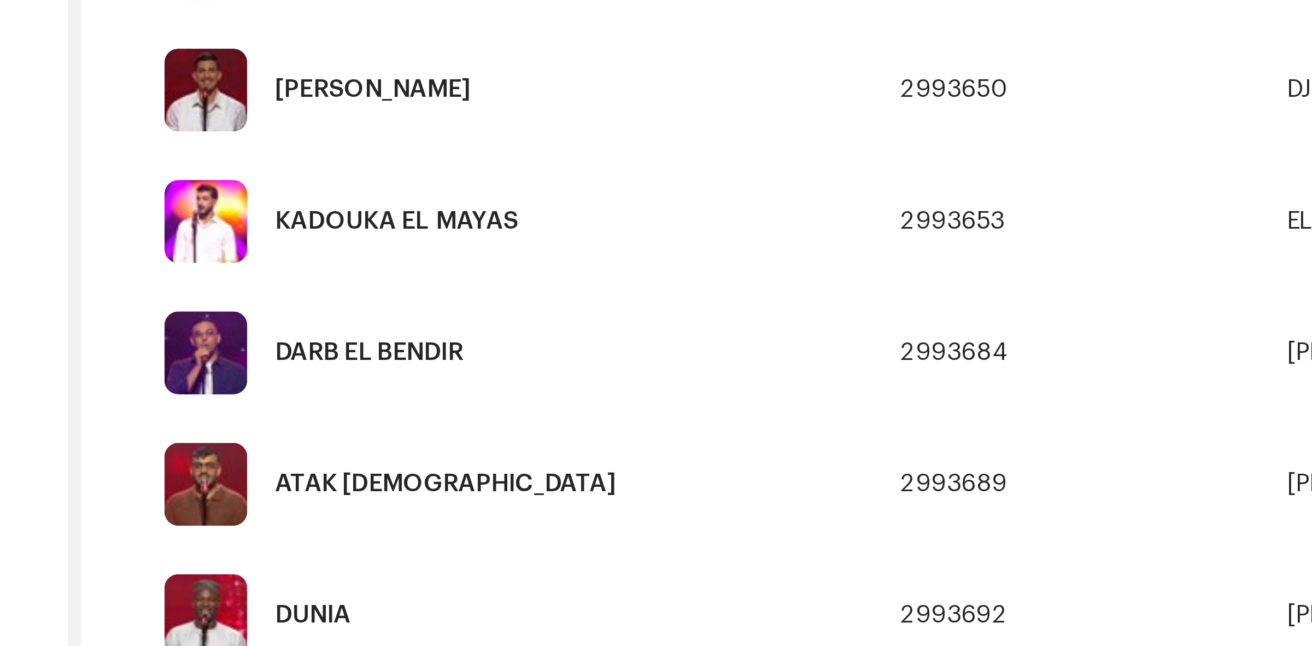
scroll to position [466, 0]
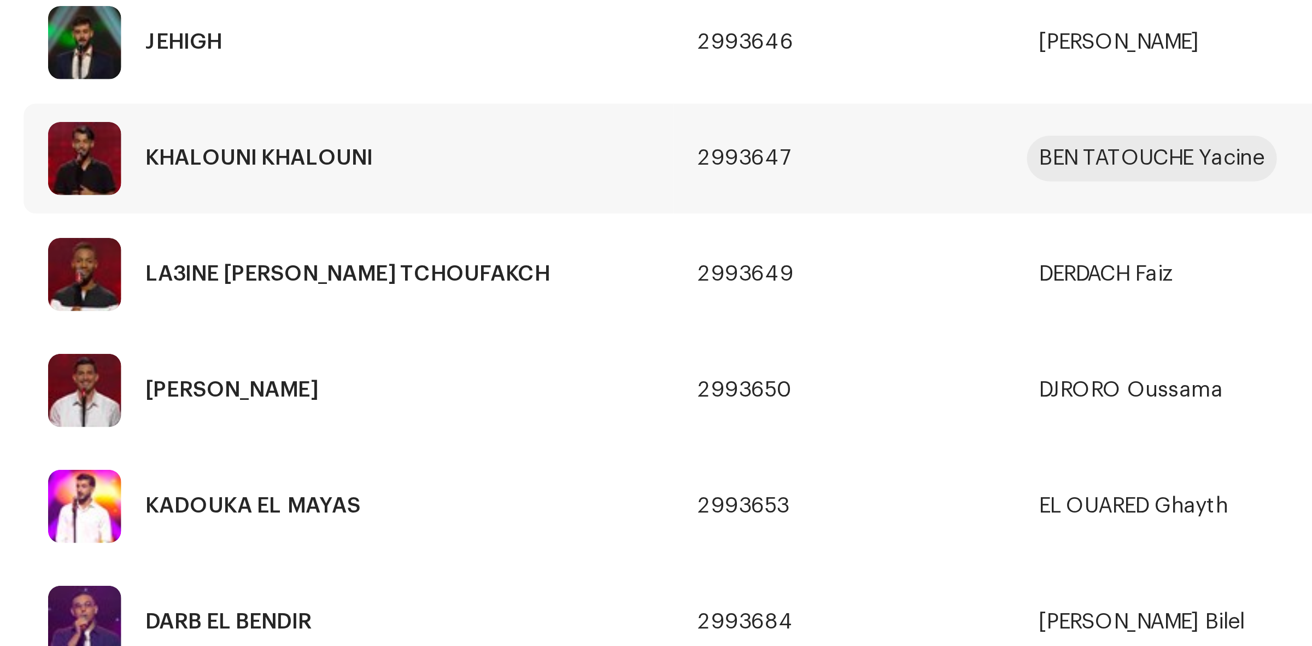
click at [588, 386] on div "BEN TATOUCHE Yacine" at bounding box center [605, 388] width 81 height 8
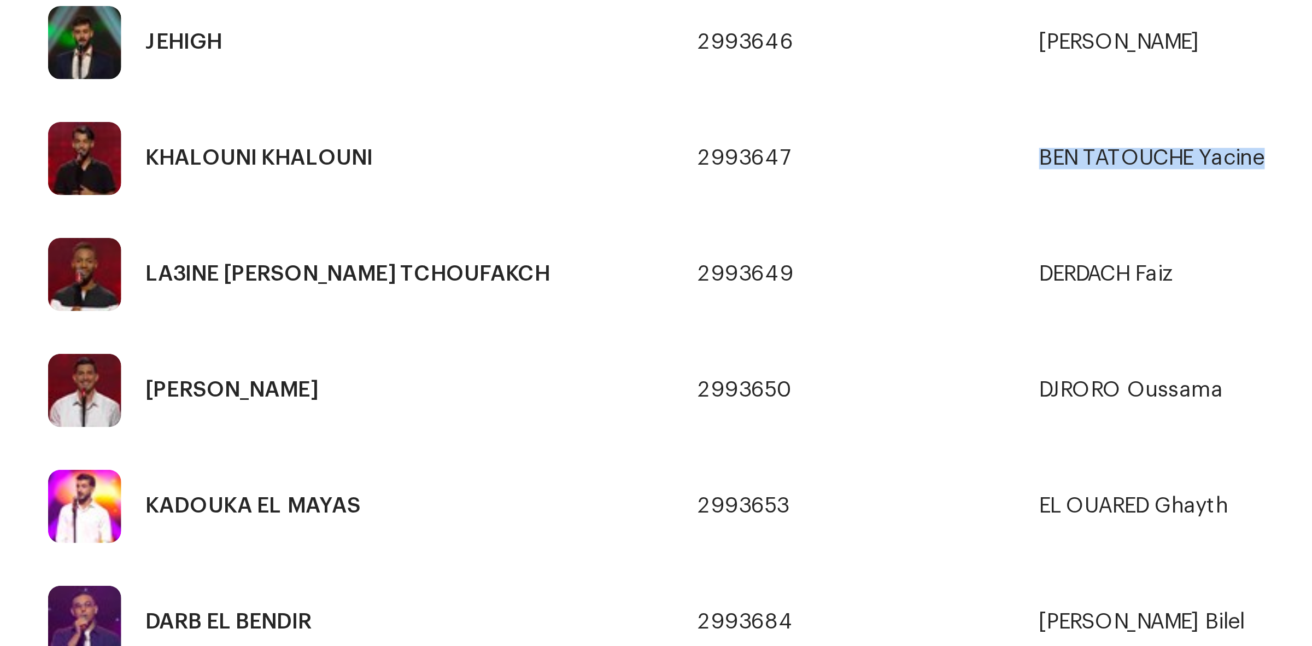
drag, startPoint x: 656, startPoint y: 380, endPoint x: 563, endPoint y: 387, distance: 92.6
click at [565, 387] on re-a-table-link "BEN TATOUCHE Yacine" at bounding box center [617, 388] width 105 height 8
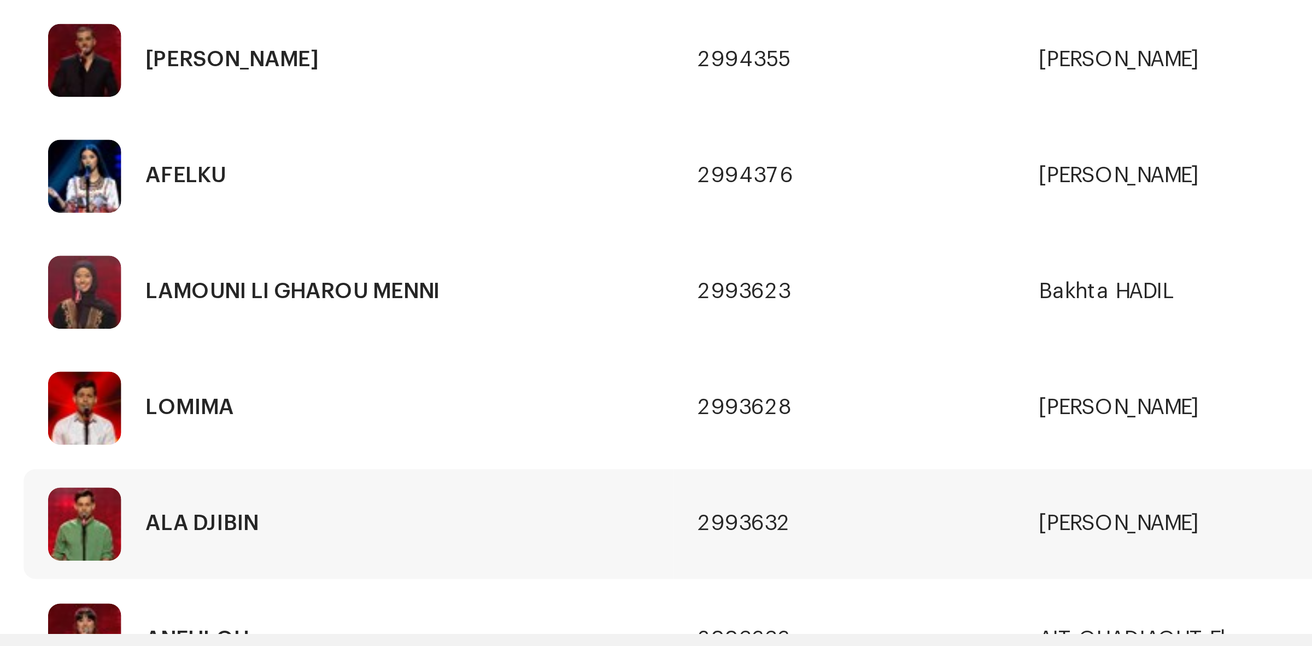
click at [230, 606] on img at bounding box center [223, 602] width 26 height 26
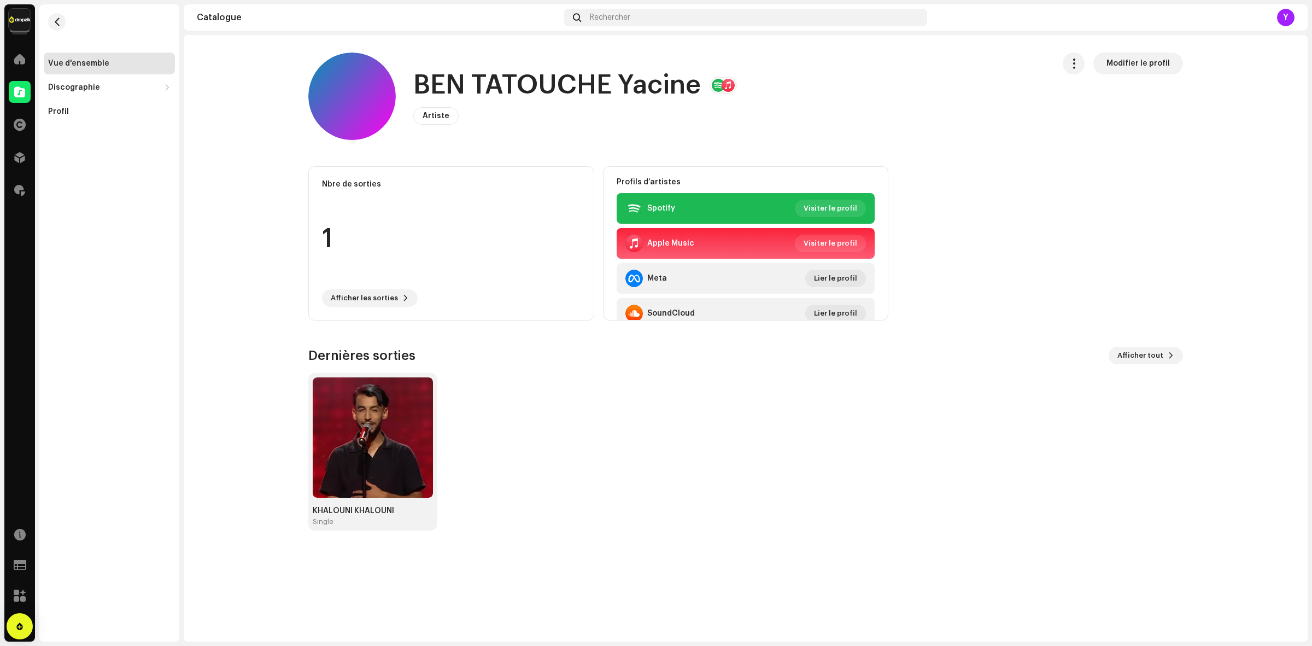
click at [531, 72] on h1 "BEN TATOUCHE Yacine" at bounding box center [557, 85] width 288 height 35
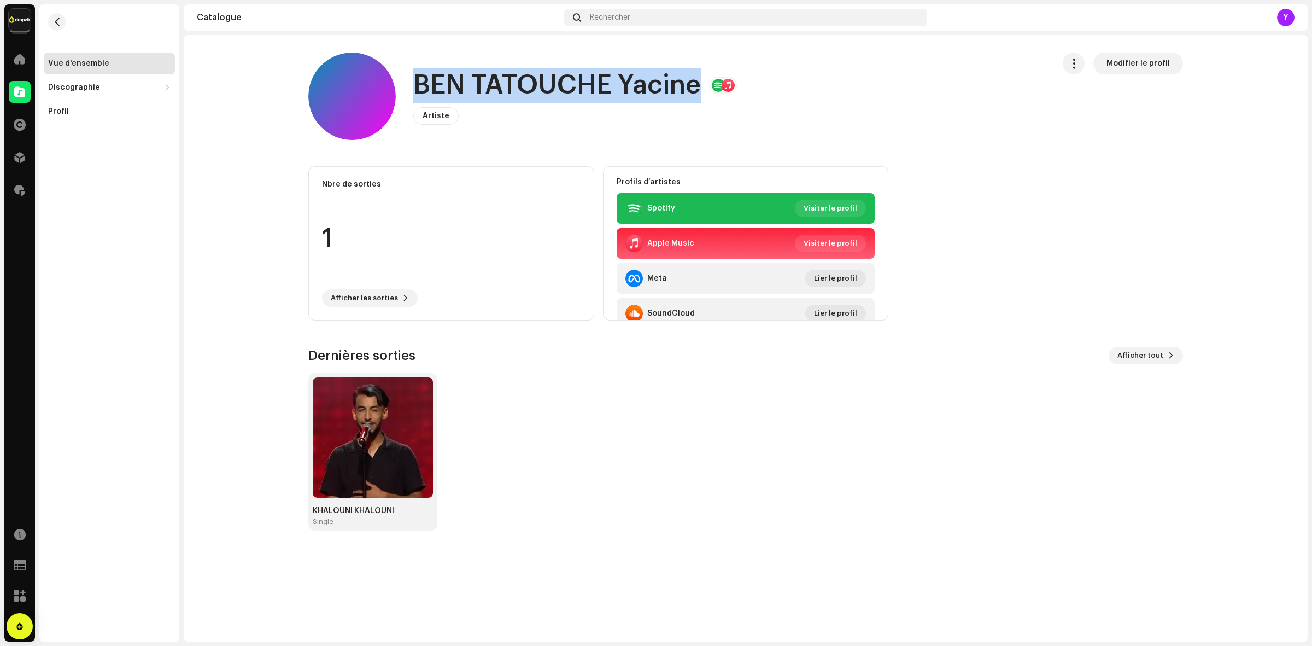
click at [531, 72] on h1 "BEN TATOUCHE Yacine" at bounding box center [557, 85] width 288 height 35
copy h1 "BEN TATOUCHE Yacine"
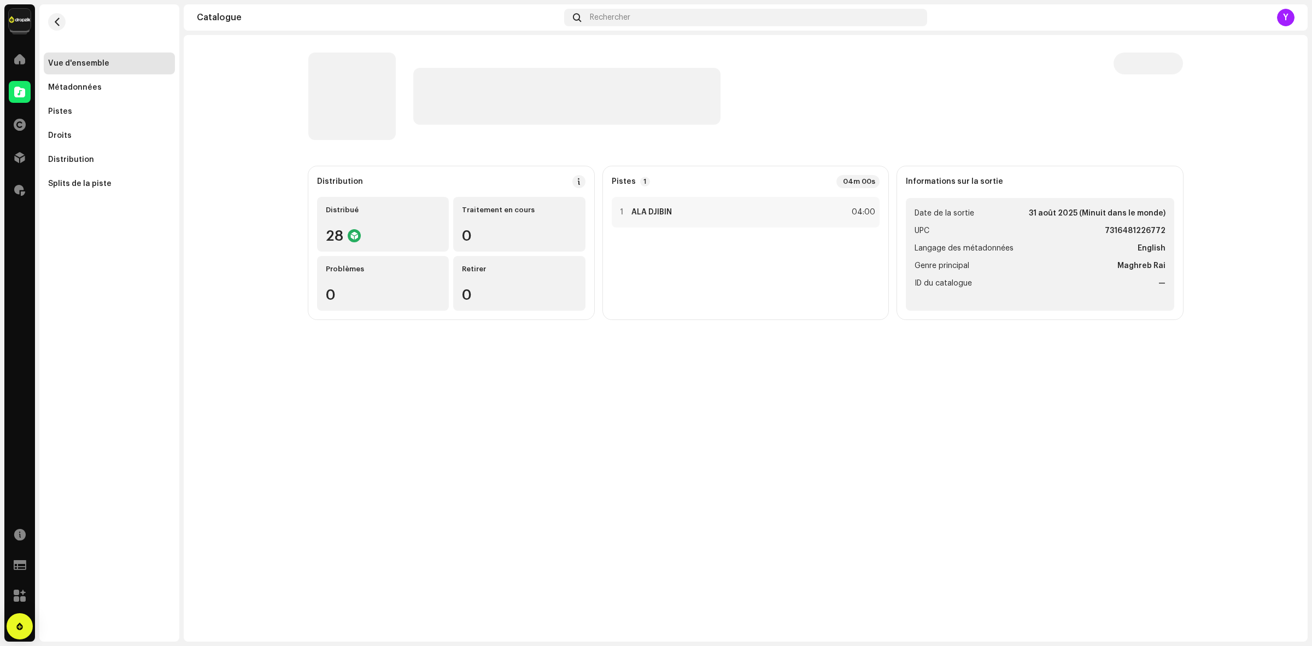
click at [367, 96] on p-skeleton at bounding box center [351, 95] width 87 height 87
click at [78, 112] on div "Pistes" at bounding box center [109, 111] width 122 height 9
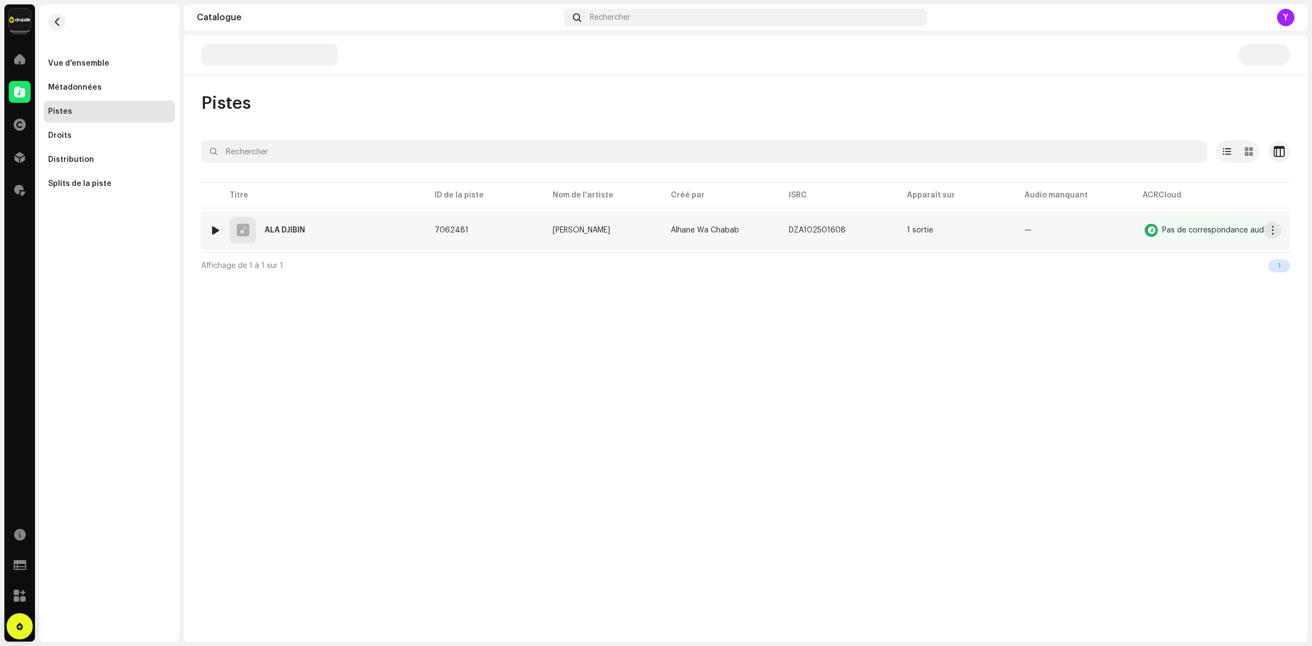
drag, startPoint x: 633, startPoint y: 229, endPoint x: 547, endPoint y: 238, distance: 86.4
click at [547, 238] on td "[PERSON_NAME]" at bounding box center [603, 230] width 118 height 39
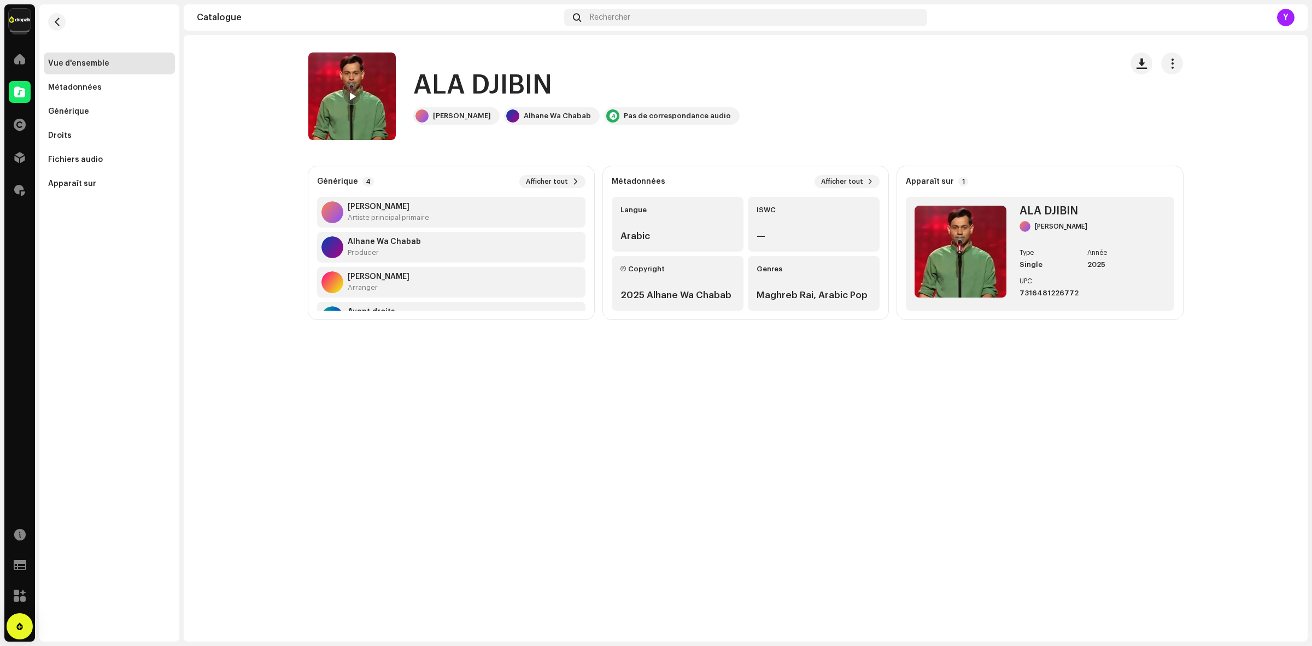
click at [370, 86] on img at bounding box center [351, 95] width 87 height 87
click at [375, 99] on img at bounding box center [351, 95] width 87 height 87
click at [354, 110] on img at bounding box center [351, 95] width 87 height 87
click at [355, 96] on span at bounding box center [352, 96] width 7 height 9
click at [387, 118] on img at bounding box center [351, 95] width 87 height 87
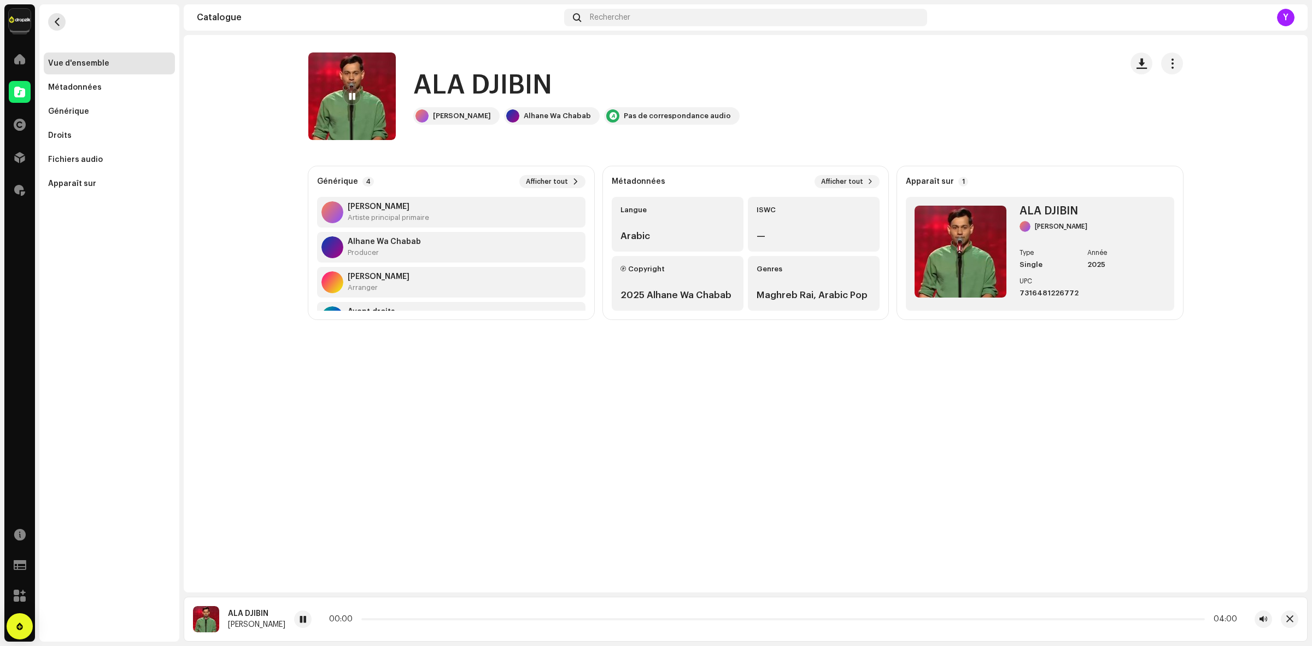
click at [56, 22] on span "button" at bounding box center [57, 21] width 8 height 9
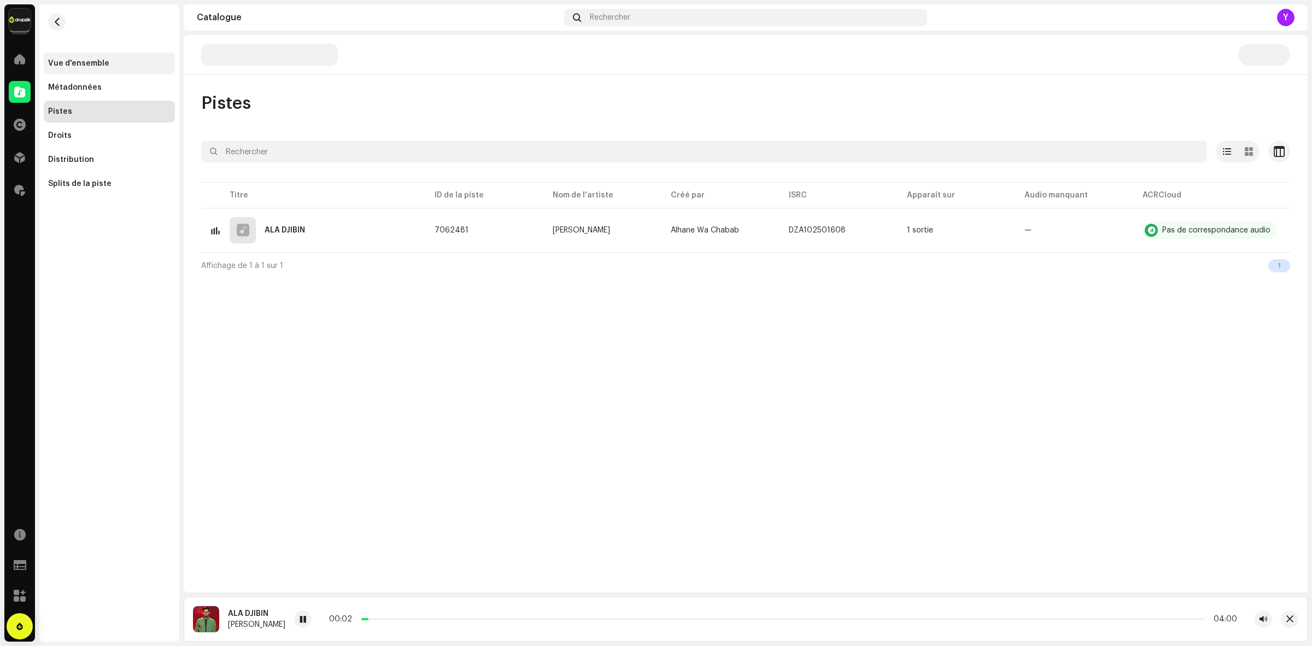
click at [72, 67] on div "Vue d'ensemble" at bounding box center [78, 63] width 61 height 9
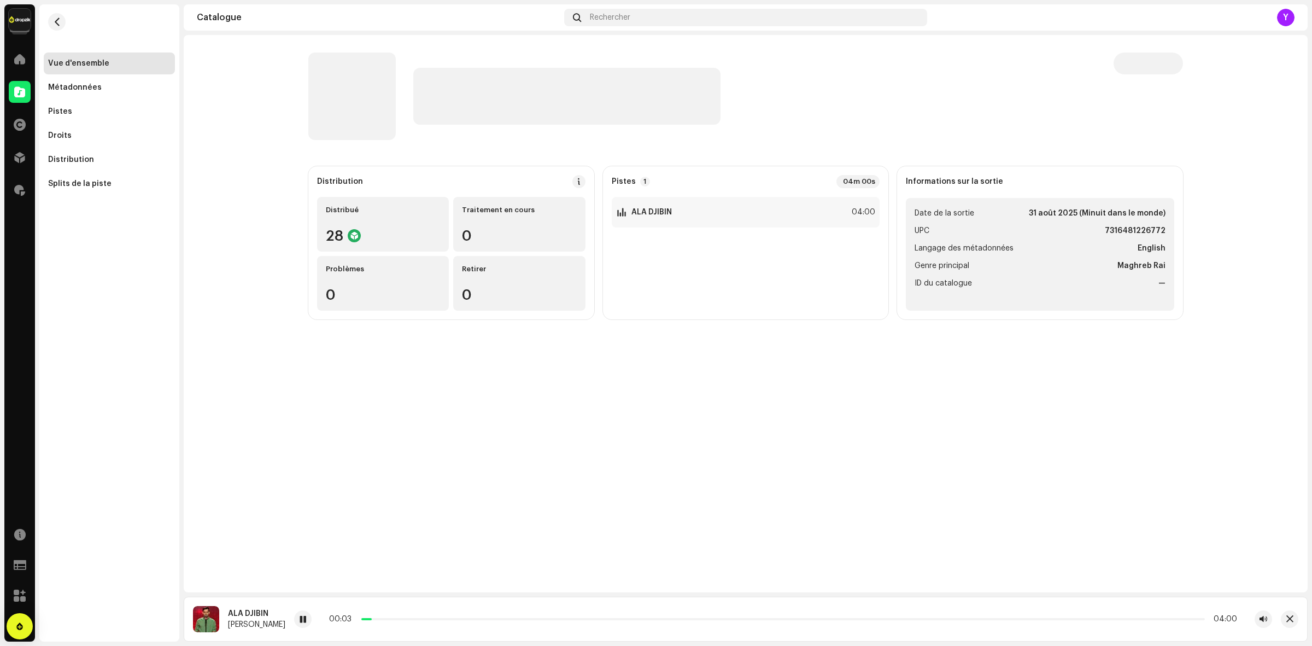
click at [349, 102] on p-skeleton at bounding box center [351, 95] width 87 height 87
click at [57, 36] on re-m-nav-back at bounding box center [57, 28] width 26 height 48
click at [56, 28] on button "button" at bounding box center [56, 21] width 17 height 17
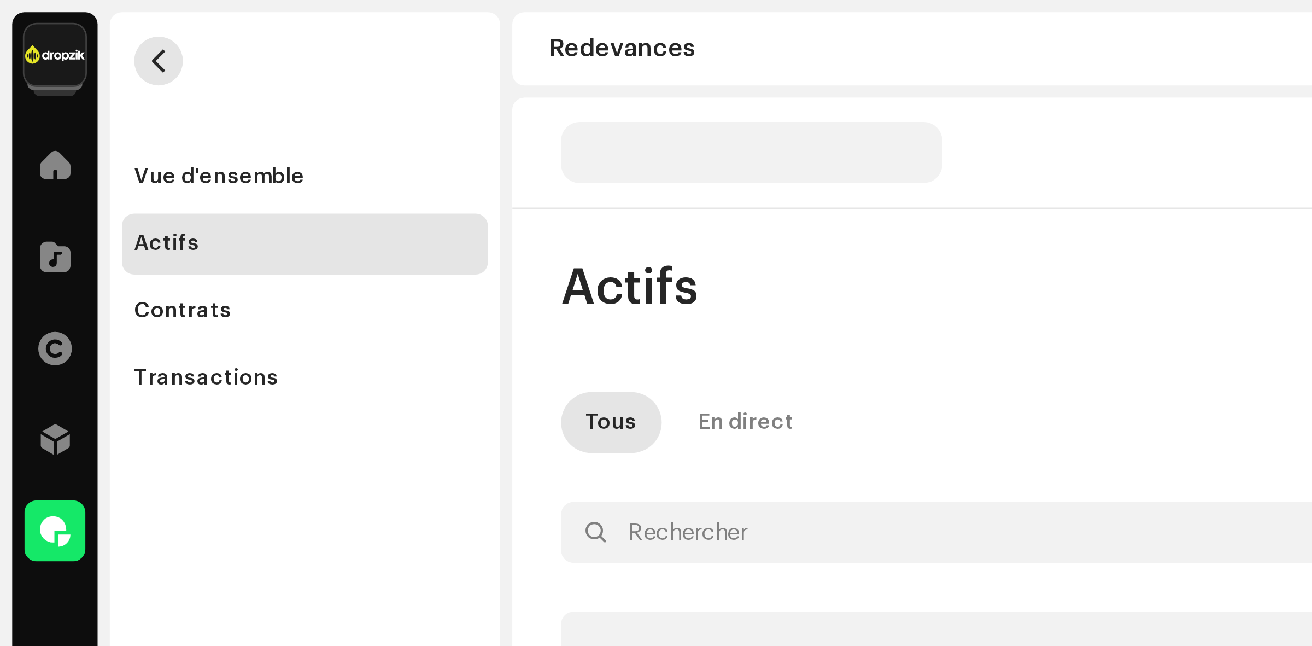
click at [59, 22] on span "button" at bounding box center [57, 21] width 8 height 9
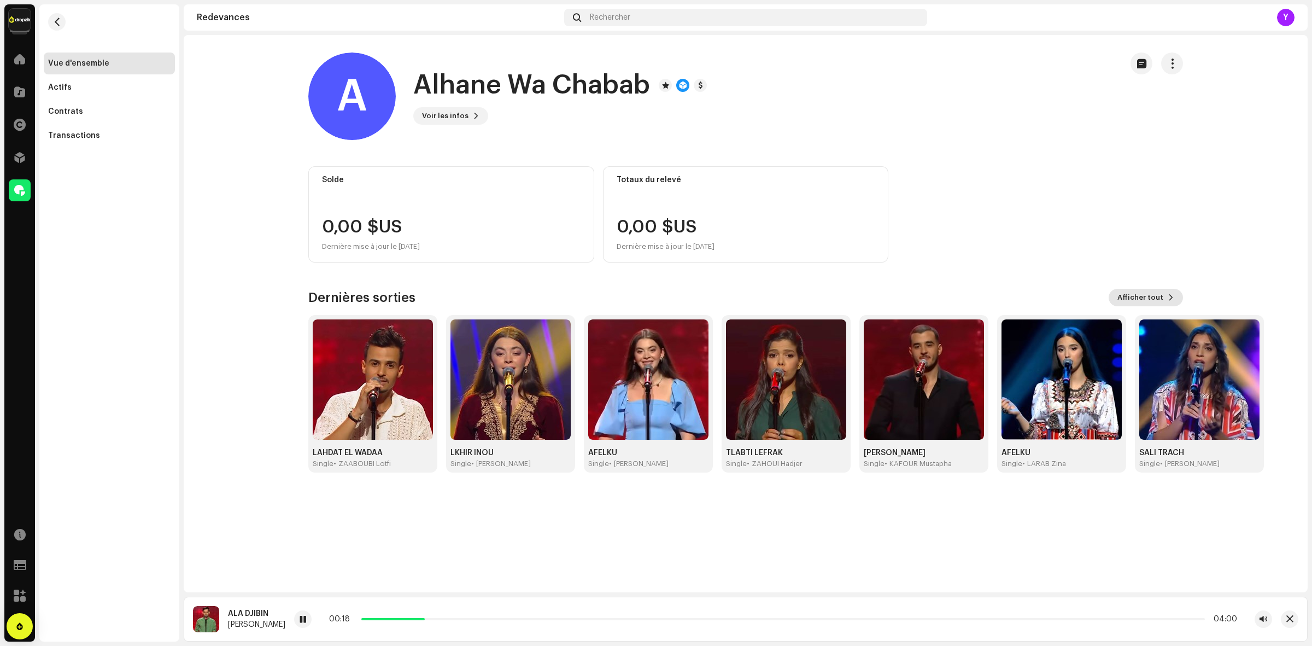
click at [1154, 291] on span "Afficher tout" at bounding box center [1141, 298] width 46 height 22
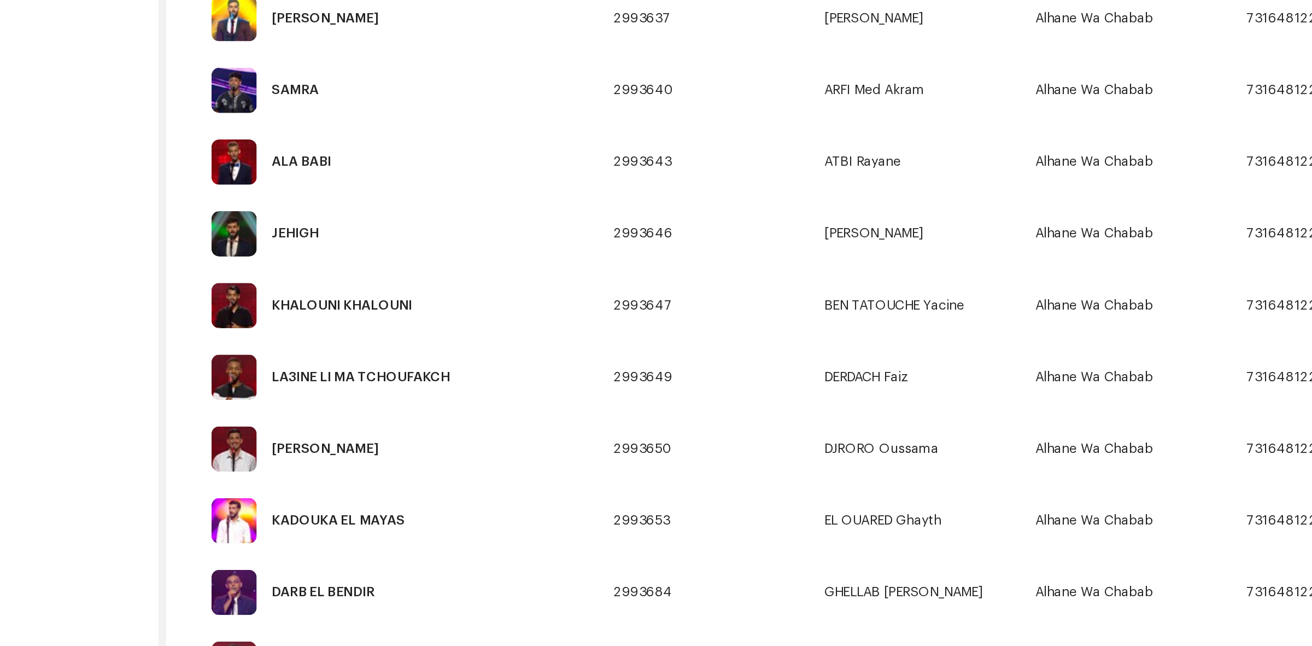
scroll to position [717, 0]
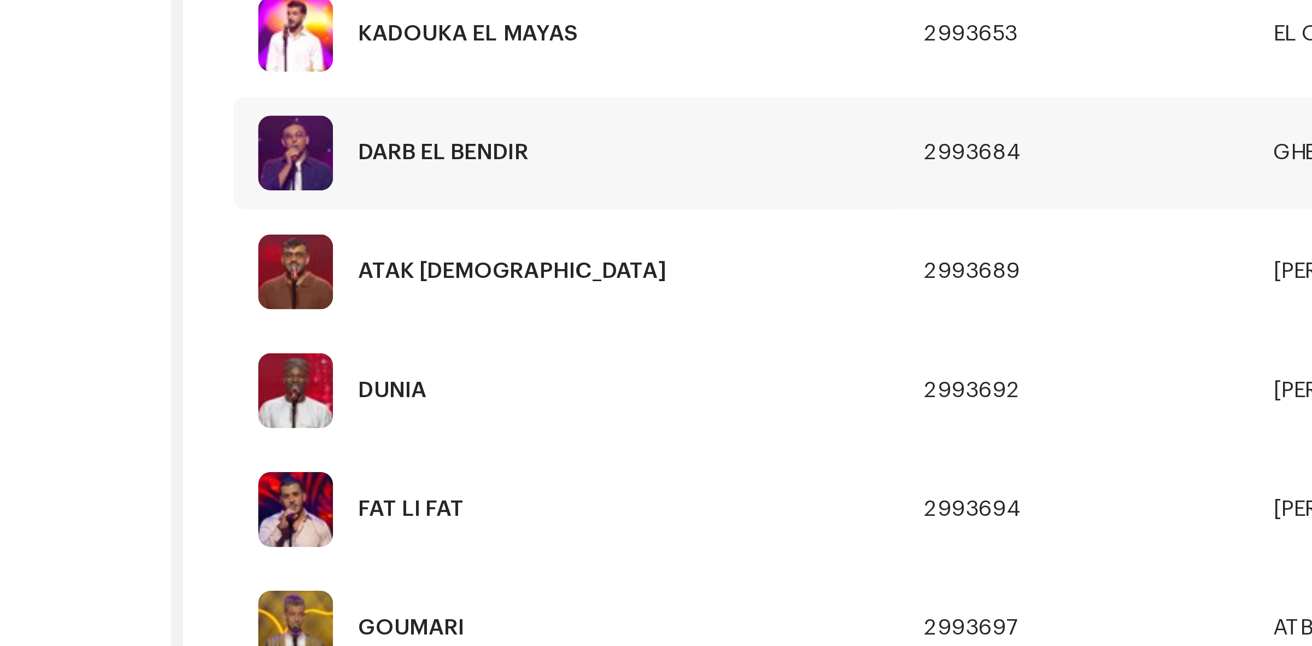
click at [221, 308] on img at bounding box center [223, 303] width 26 height 26
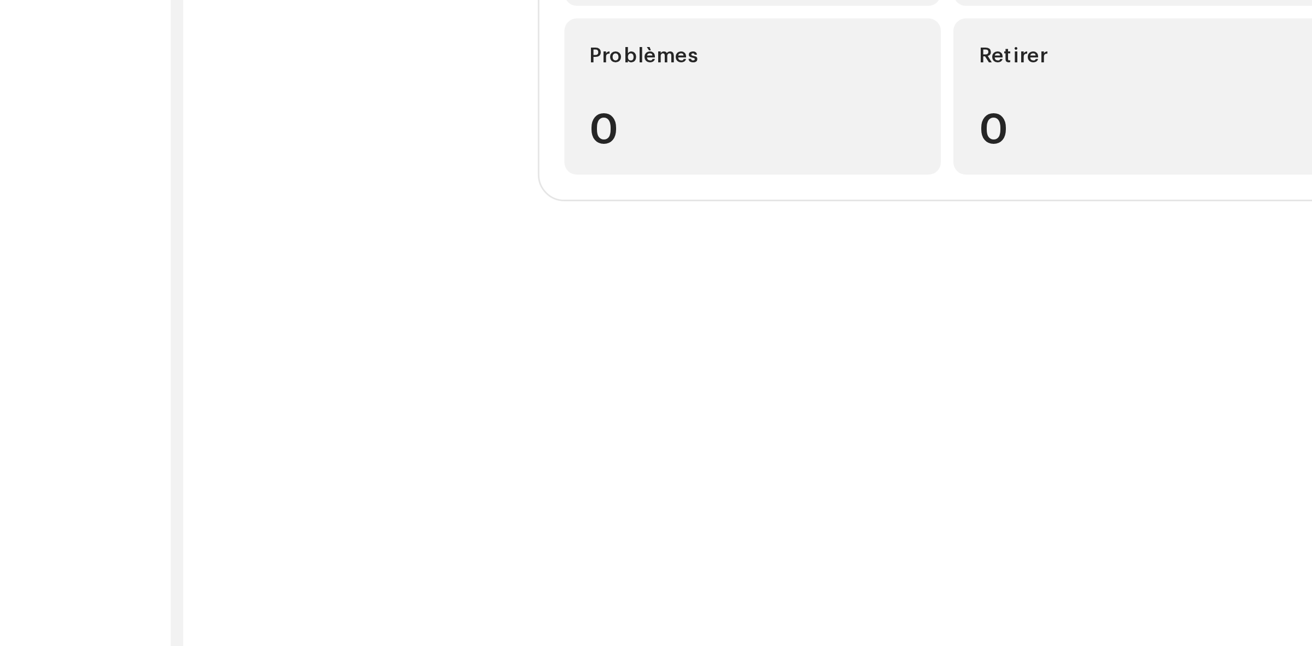
click at [271, 314] on catalog-releases-details-overview "DARB EL BENDIR Single DARB EL BENDIR Single GHELLAB Thamer Bilel Alhane Wa Chab…" at bounding box center [746, 186] width 1124 height 302
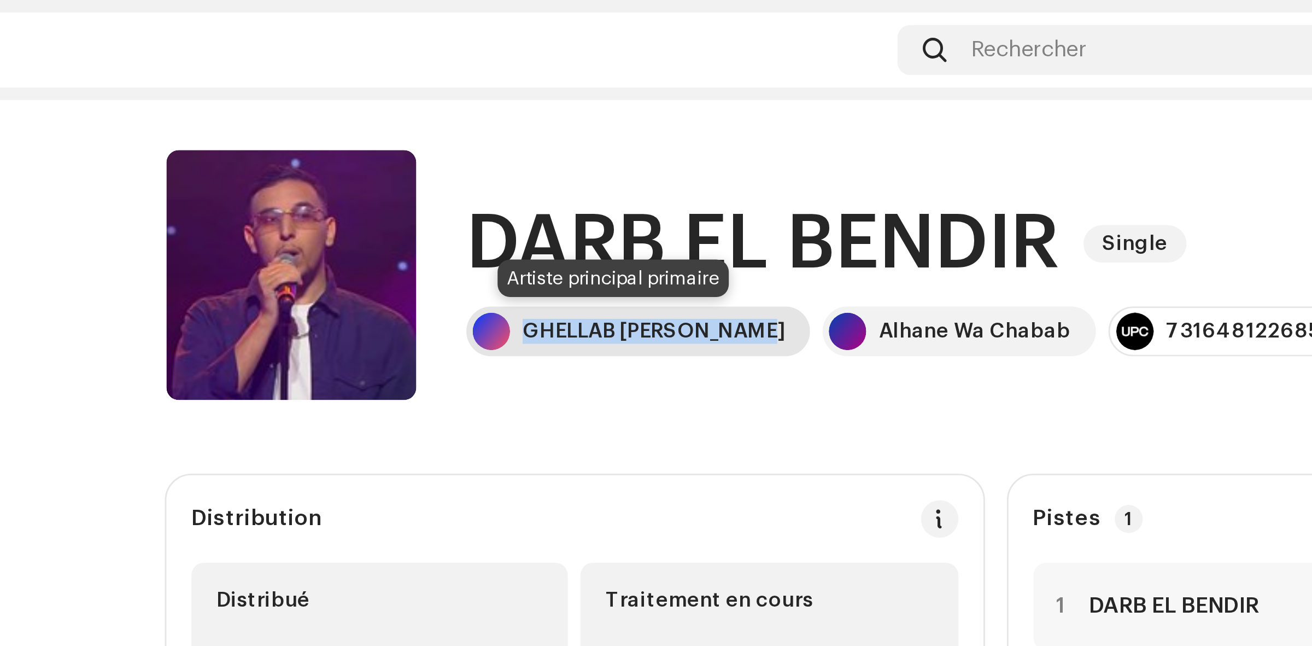
drag, startPoint x: 513, startPoint y: 117, endPoint x: 434, endPoint y: 118, distance: 79.3
click at [434, 118] on div "[PERSON_NAME] Bilel" at bounding box center [473, 115] width 120 height 17
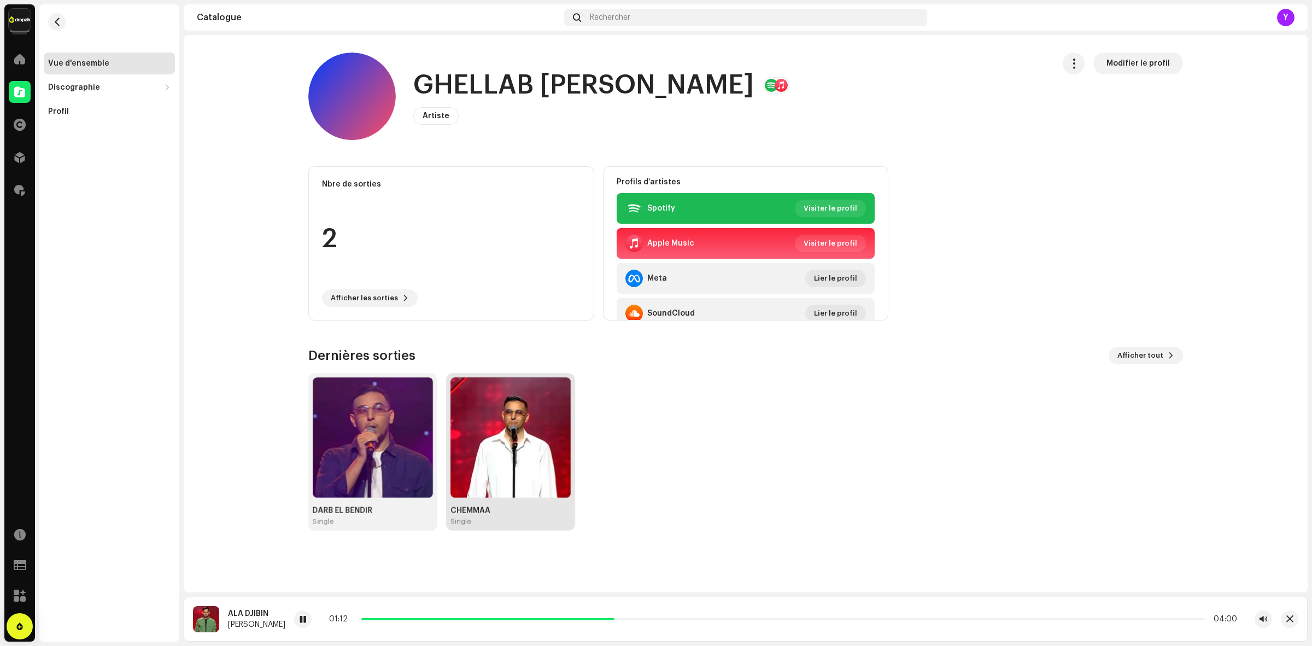
click at [551, 406] on img at bounding box center [511, 437] width 120 height 120
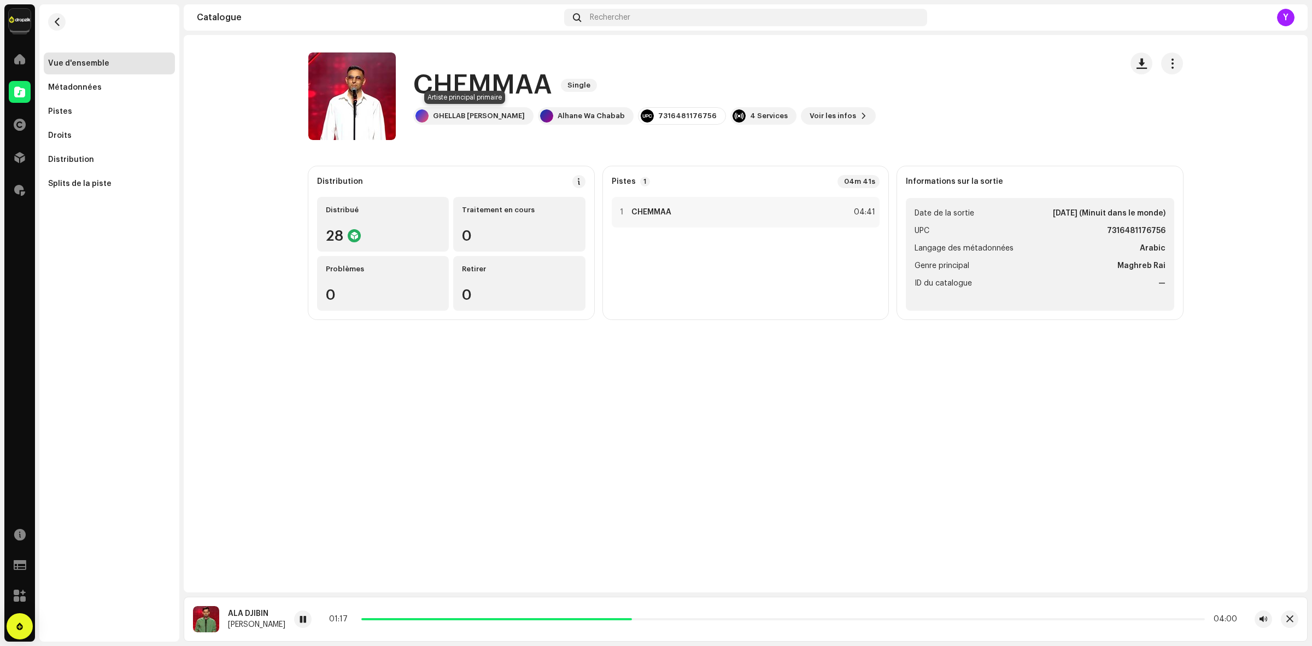
click at [426, 124] on div "[PERSON_NAME] Bilel" at bounding box center [473, 115] width 120 height 17
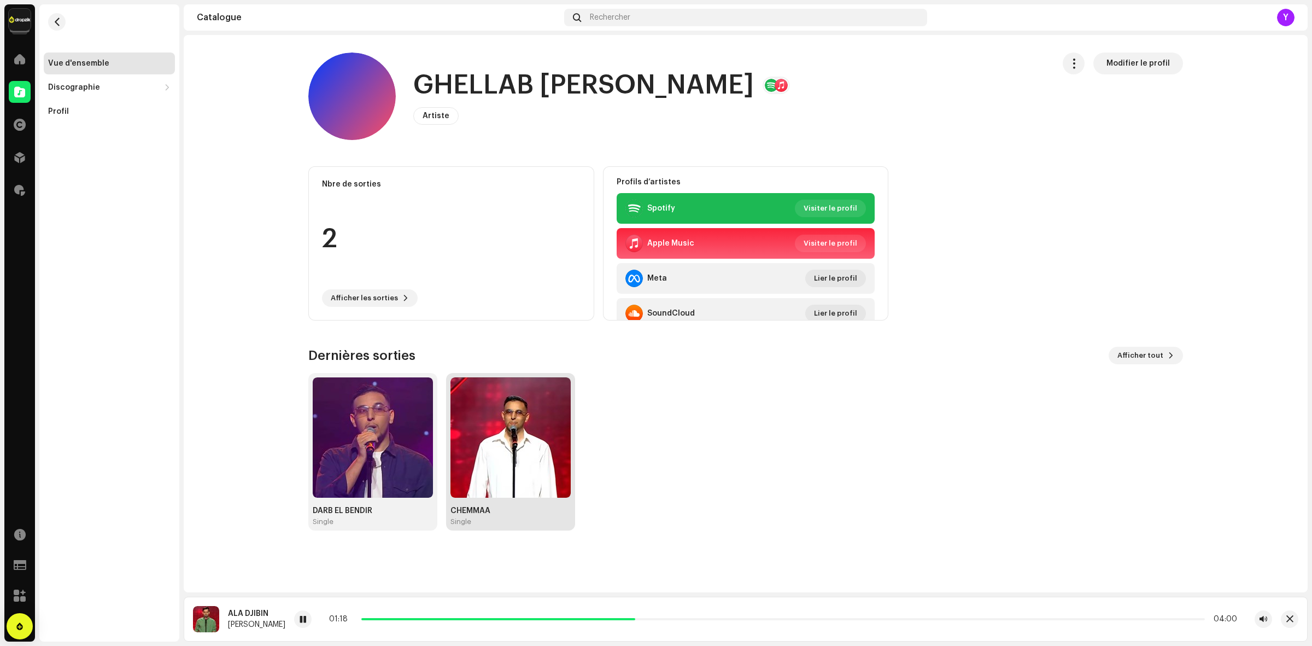
click at [528, 437] on img at bounding box center [511, 437] width 120 height 120
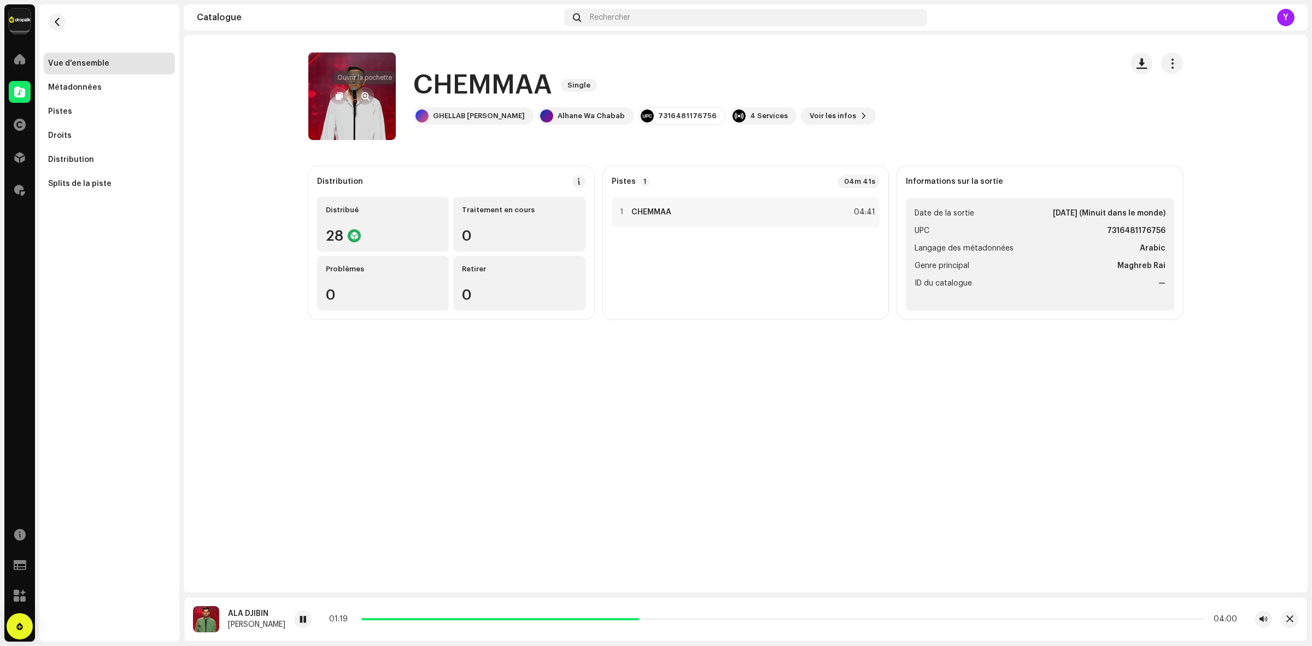
click at [357, 97] on button "button" at bounding box center [364, 95] width 17 height 17
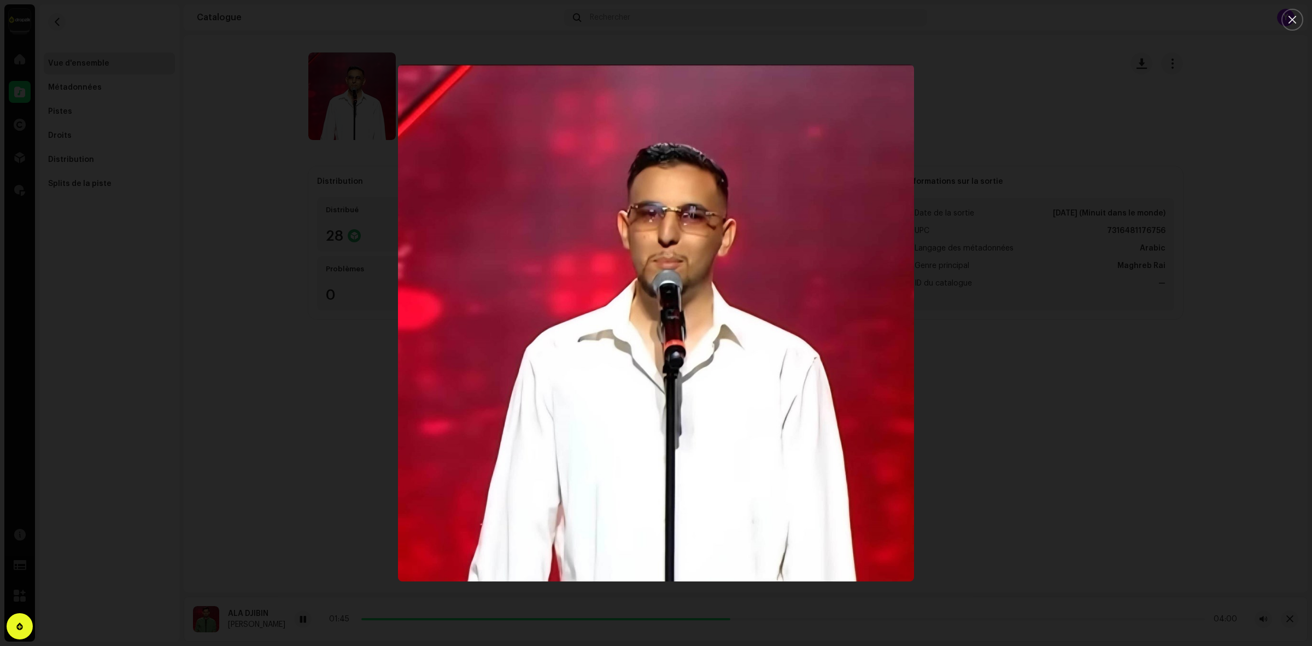
click at [220, 261] on div at bounding box center [656, 323] width 1312 height 646
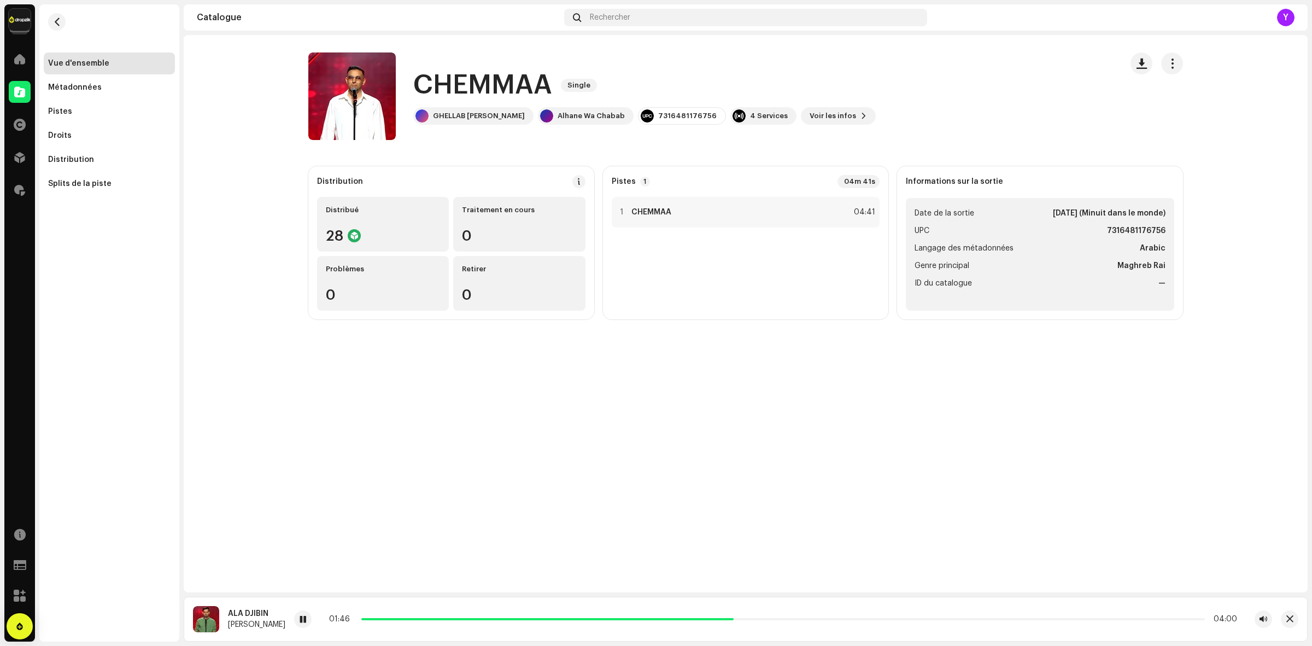
click at [49, 15] on re-m-nav-back at bounding box center [57, 28] width 26 height 48
click at [53, 17] on span "button" at bounding box center [57, 21] width 8 height 9
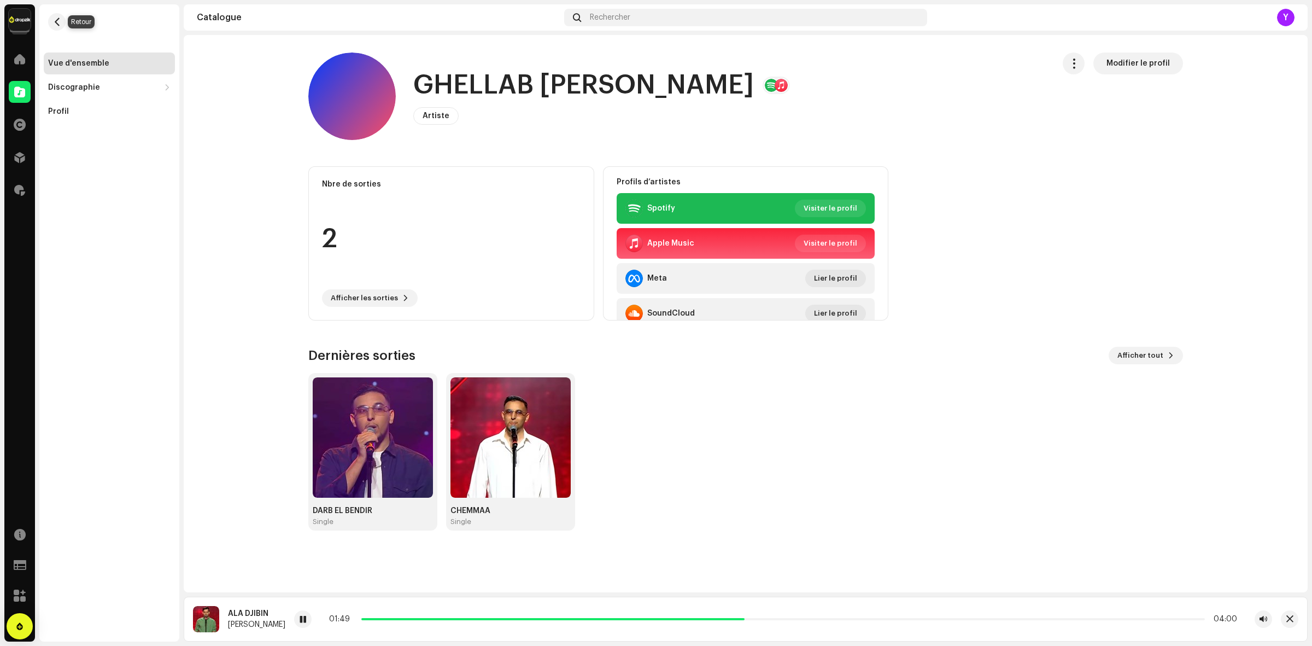
click at [53, 17] on span "button" at bounding box center [57, 21] width 8 height 9
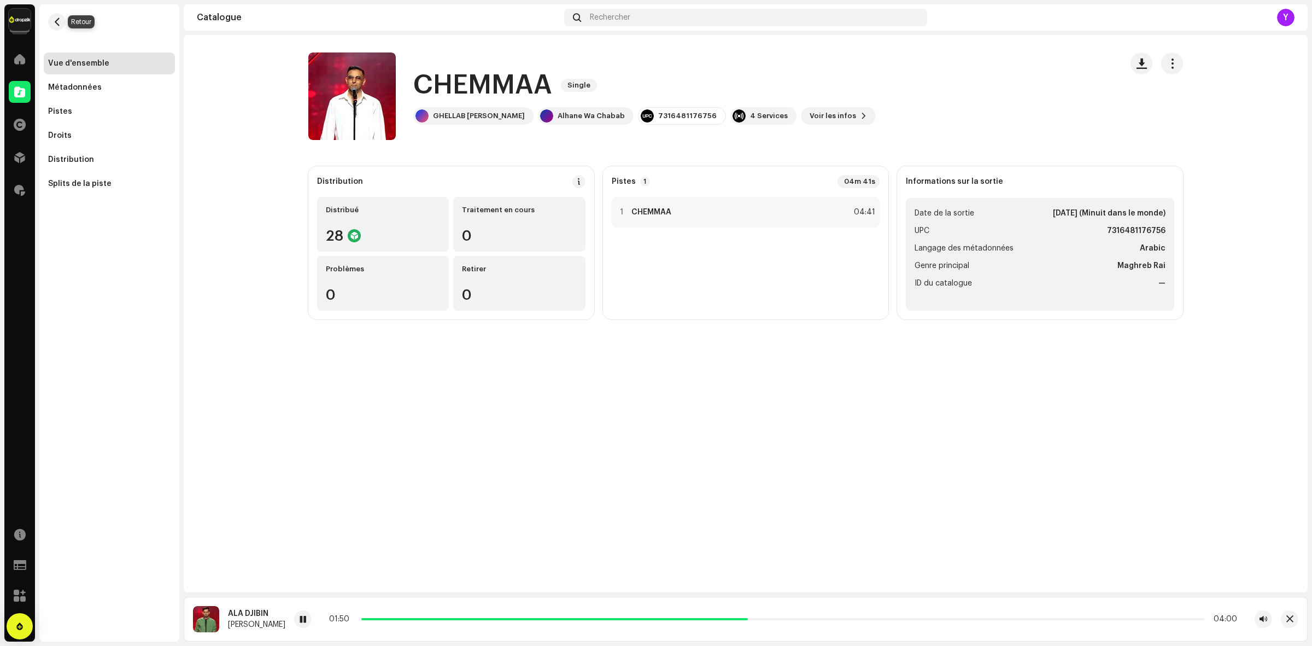
click at [53, 17] on span "button" at bounding box center [57, 21] width 8 height 9
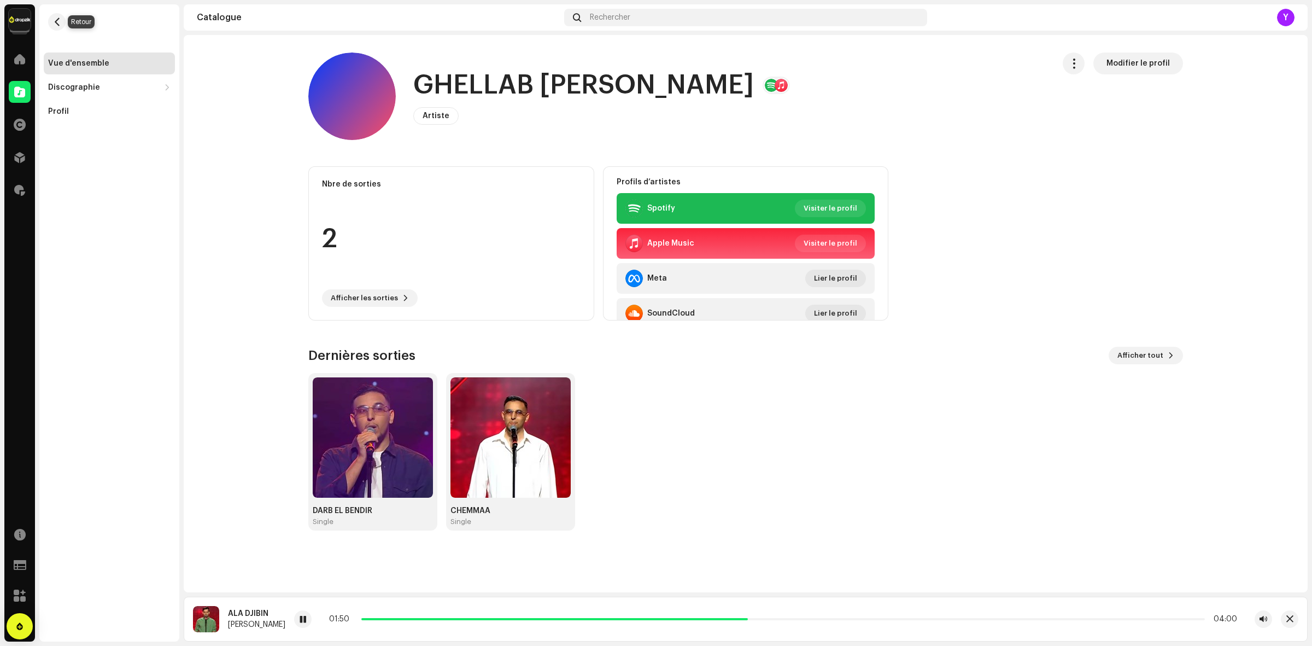
click at [53, 17] on span "button" at bounding box center [57, 21] width 8 height 9
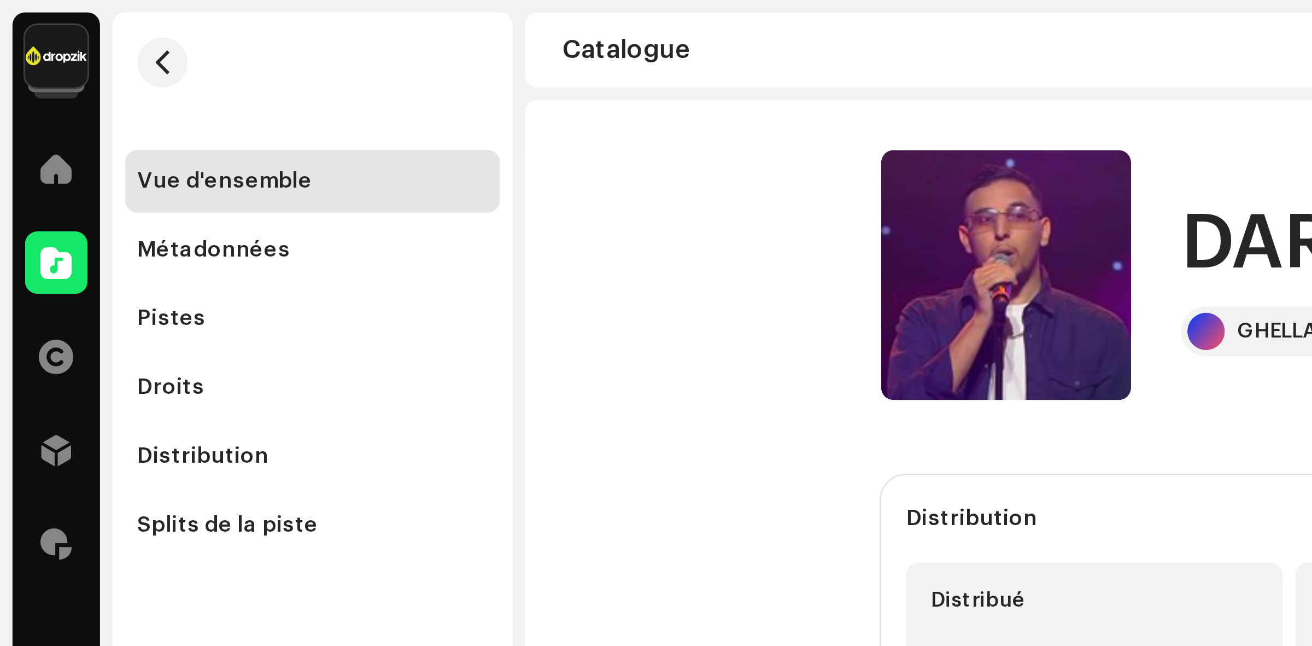
click at [19, 6] on navigation-account-switch "Dropzik" at bounding box center [19, 19] width 31 height 31
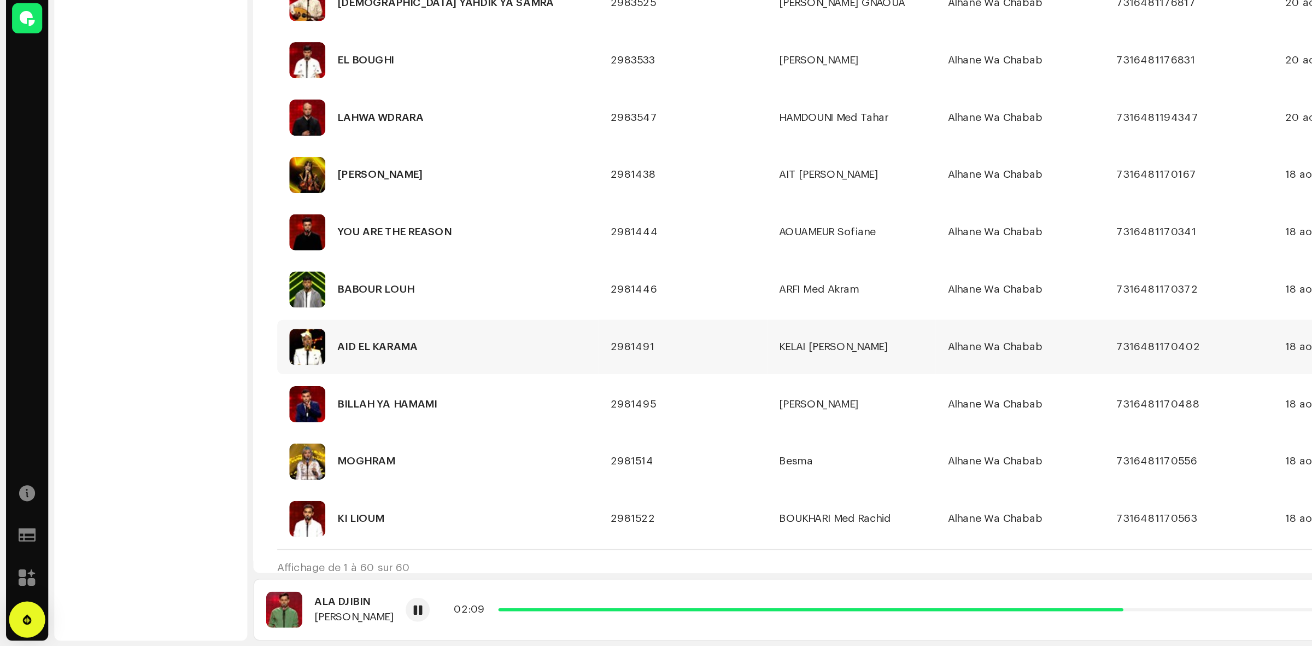
click at [221, 422] on img at bounding box center [223, 429] width 26 height 26
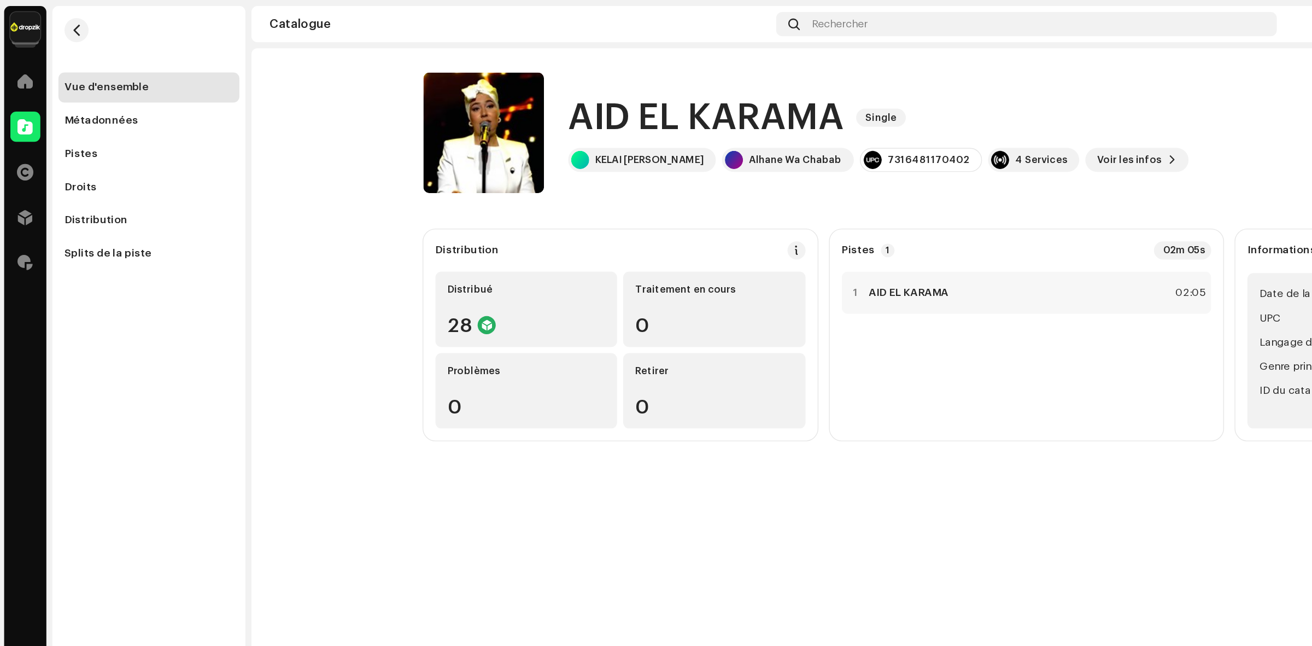
click at [385, 149] on catalog-releases-details-overview "AID EL KARAMA Single AID EL KARAMA Single KELAI Aya Alhane Wa Chabab 7316481170…" at bounding box center [746, 186] width 1124 height 302
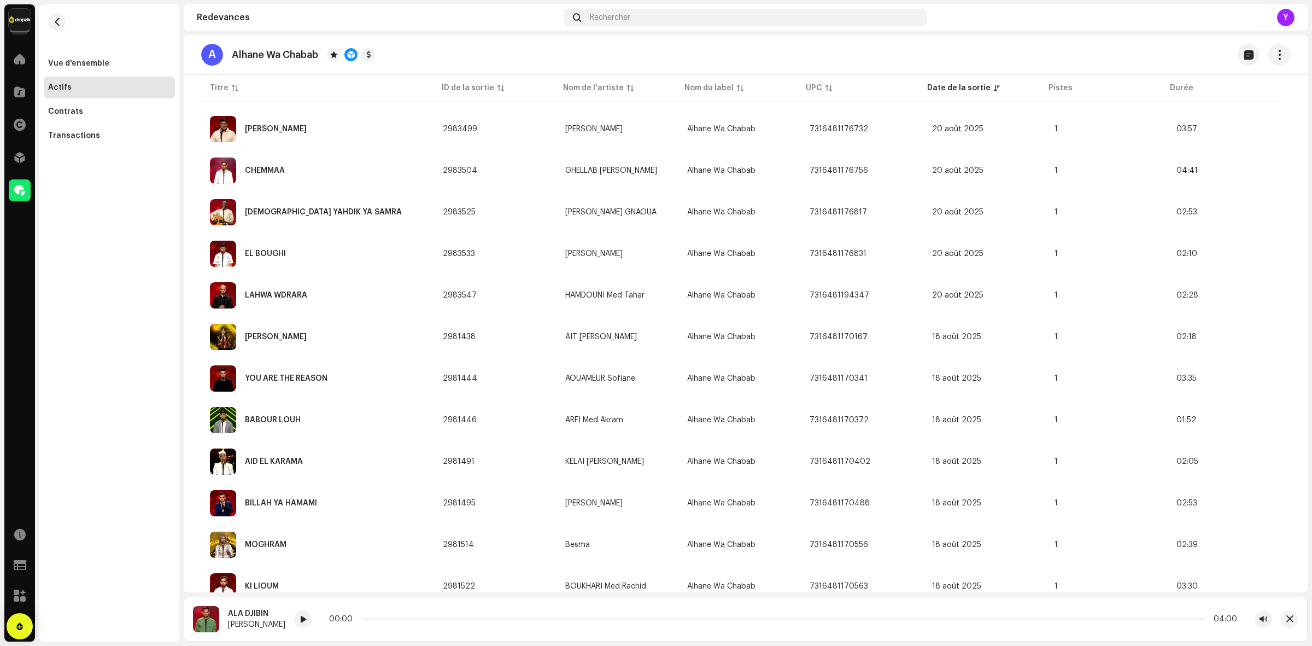
scroll to position [2171, 0]
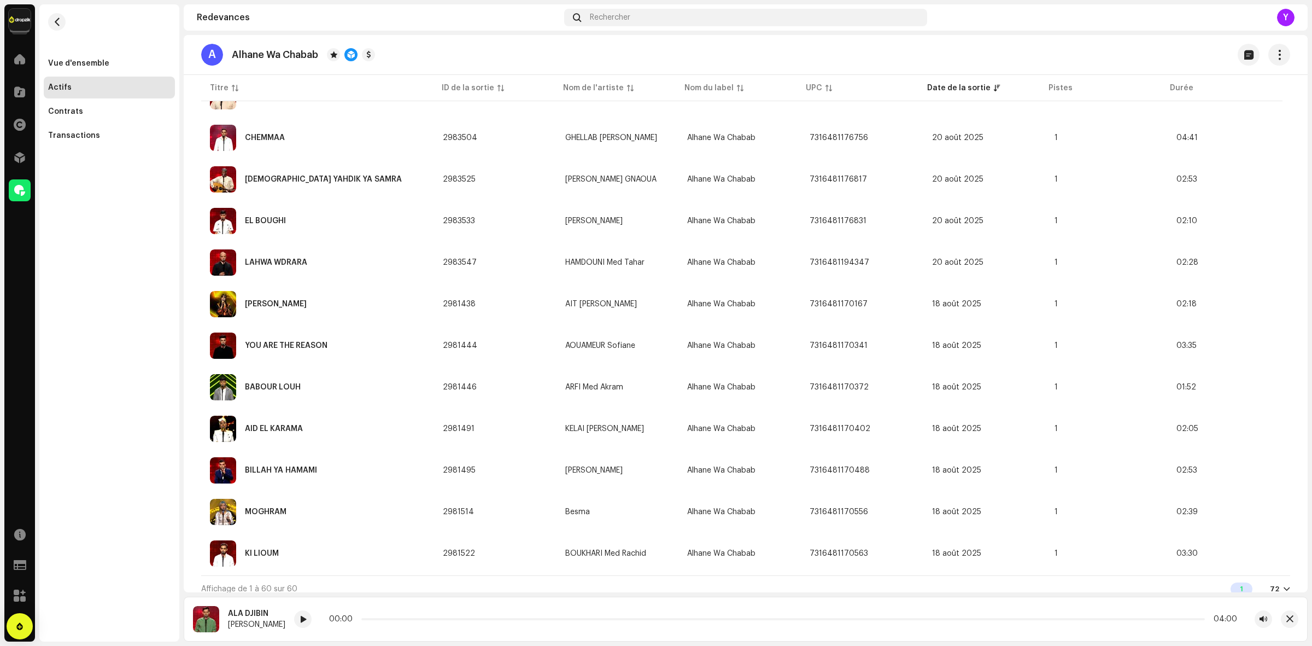
click at [1270, 584] on div "72" at bounding box center [1274, 588] width 9 height 9
click at [1244, 559] on div "24 48 72" at bounding box center [1257, 537] width 45 height 66
click at [216, 379] on img at bounding box center [223, 387] width 26 height 26
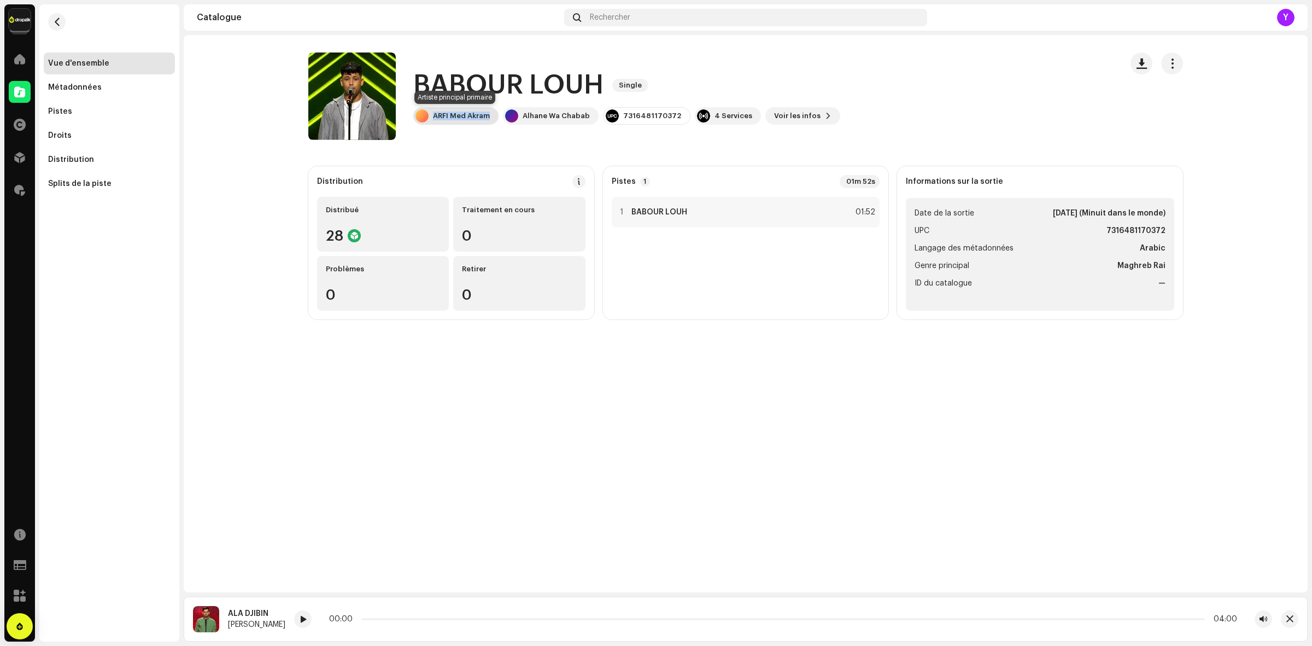
drag, startPoint x: 430, startPoint y: 116, endPoint x: 490, endPoint y: 115, distance: 60.2
click at [490, 115] on div "ARFI Med Akram" at bounding box center [455, 115] width 85 height 17
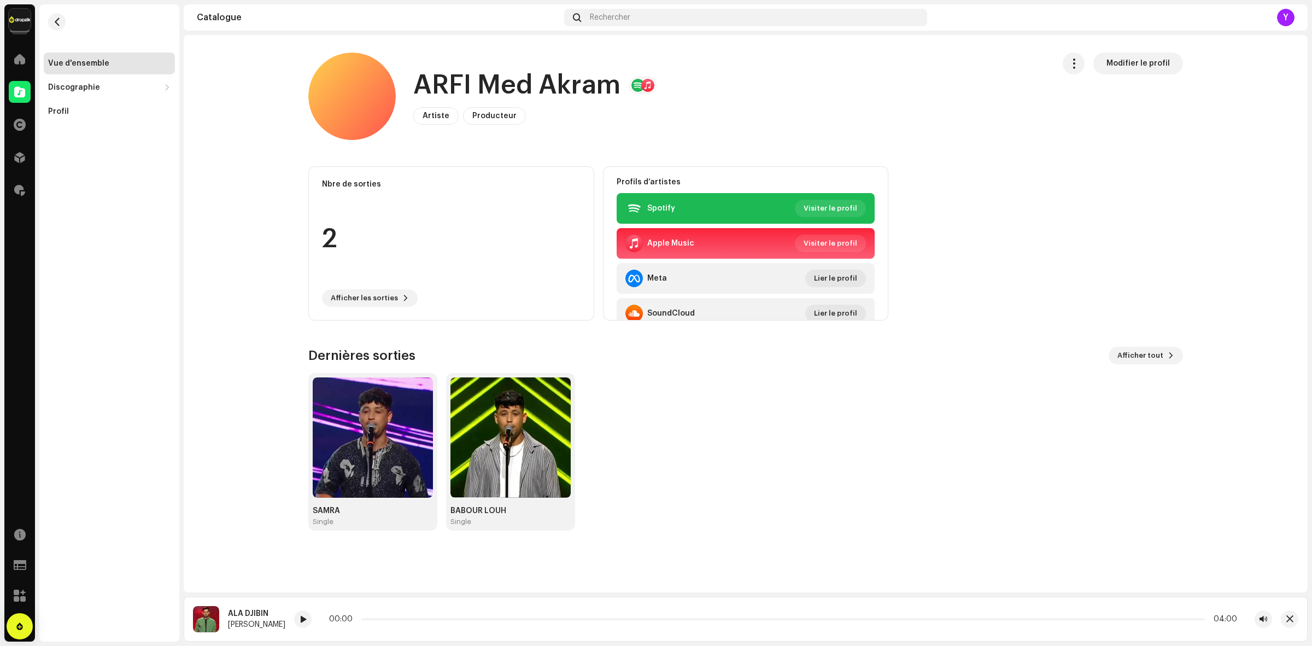
click at [472, 68] on h1 "ARFI Med Akram" at bounding box center [516, 85] width 207 height 35
copy h1 "ARFI Med Akram"
click at [59, 25] on span "button" at bounding box center [57, 21] width 8 height 9
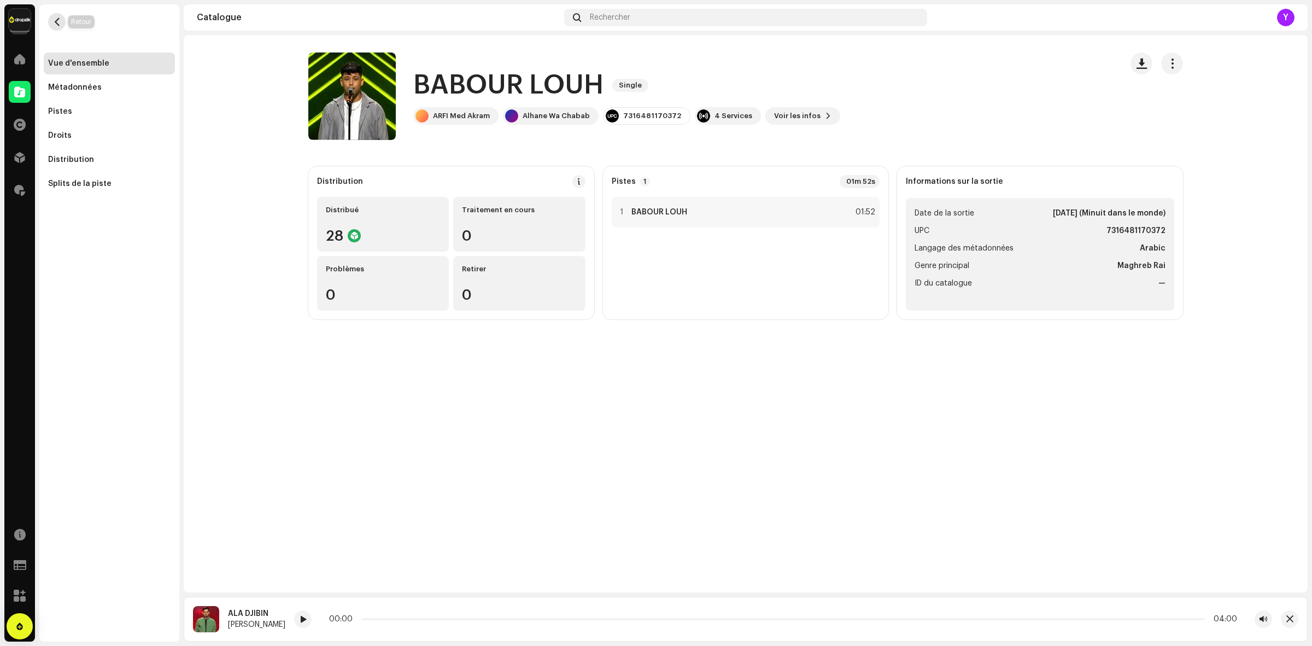
click at [59, 19] on span "button" at bounding box center [57, 21] width 8 height 9
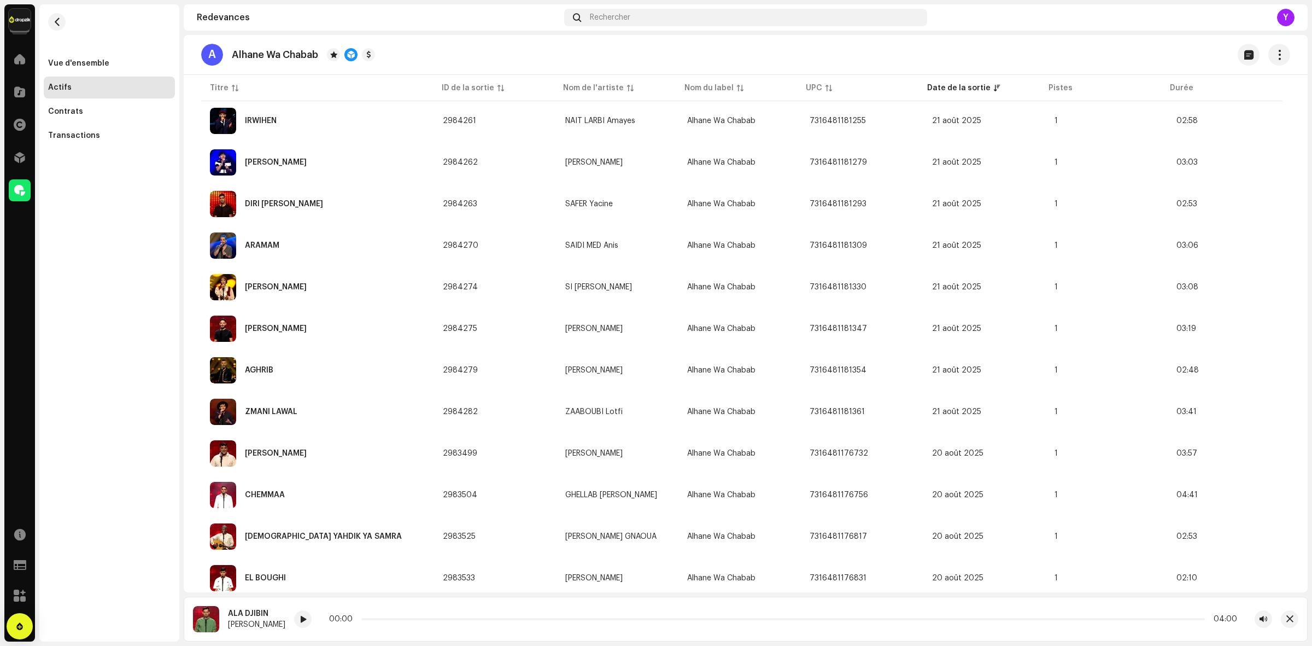
scroll to position [1814, 0]
click at [217, 365] on img at bounding box center [223, 369] width 26 height 26
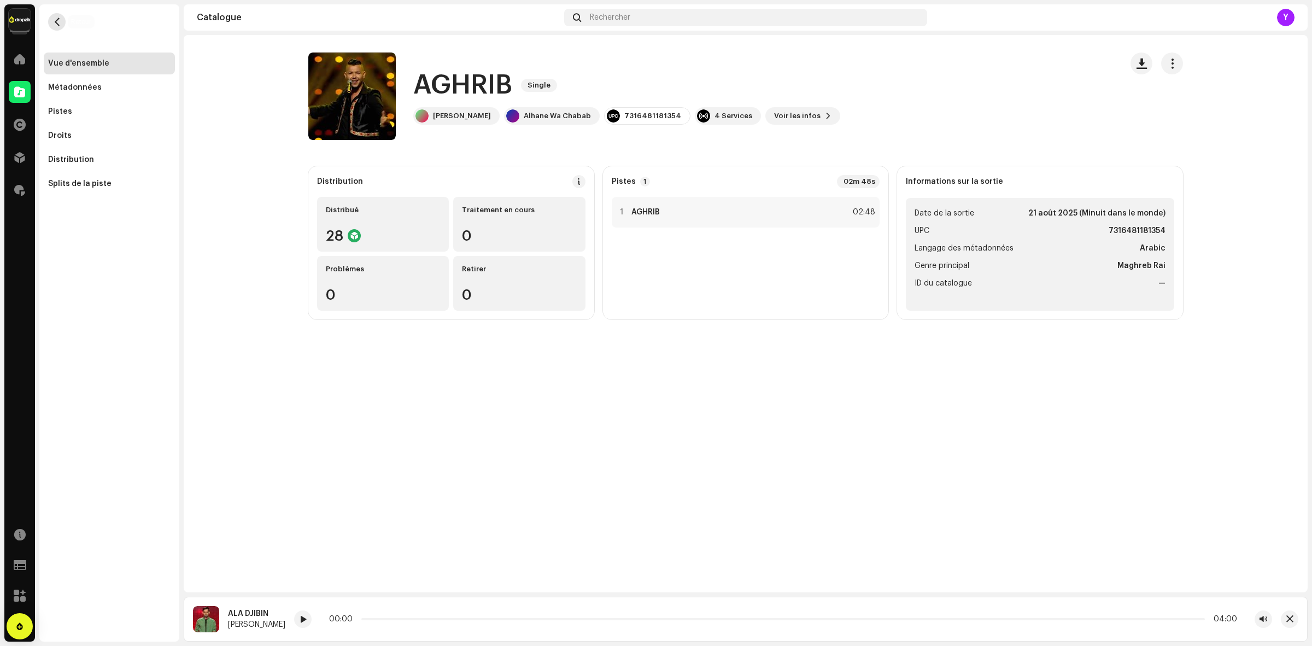
click at [57, 25] on span "button" at bounding box center [57, 21] width 8 height 9
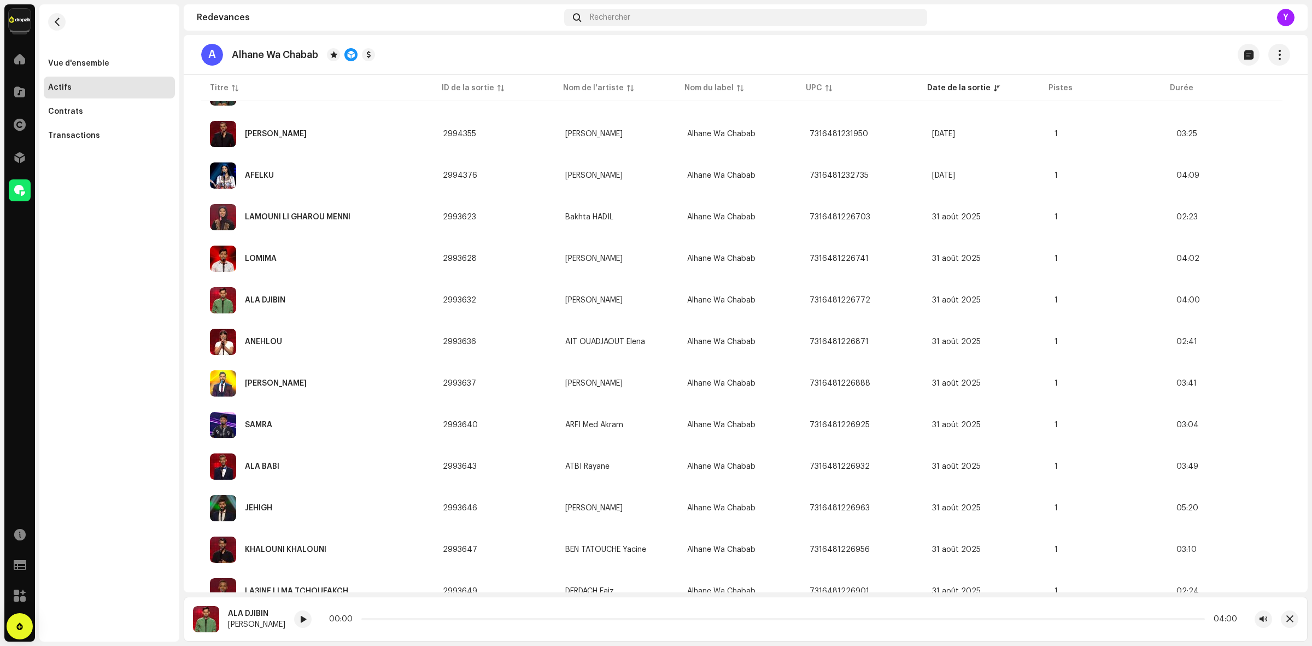
scroll to position [305, 0]
click at [384, 506] on div "JEHIGH" at bounding box center [317, 508] width 215 height 26
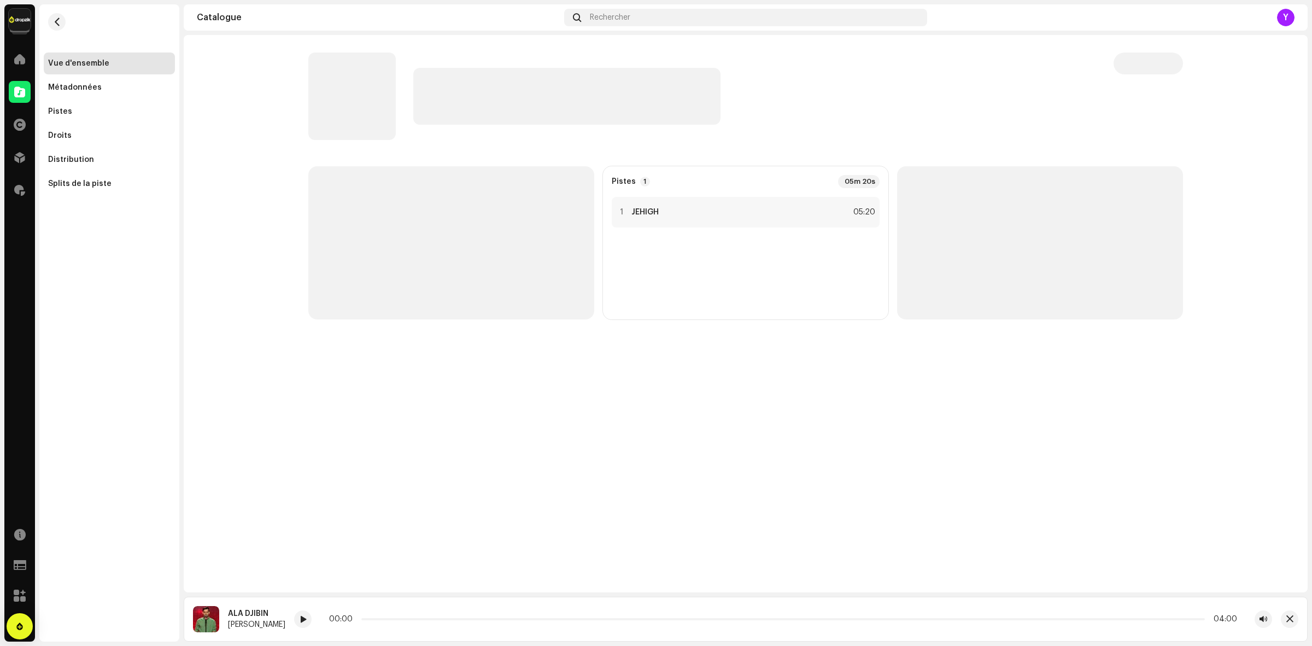
click at [366, 110] on p-skeleton at bounding box center [351, 95] width 87 height 87
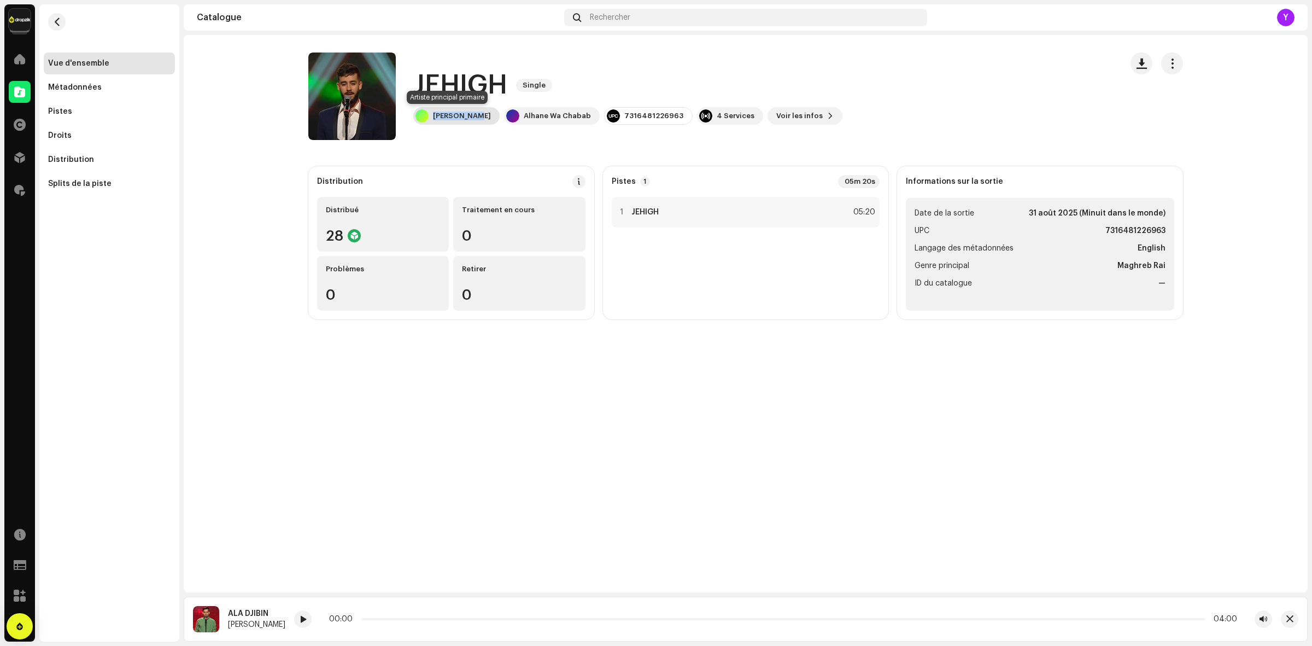
drag, startPoint x: 475, startPoint y: 110, endPoint x: 422, endPoint y: 120, distance: 53.9
click at [422, 120] on div "[PERSON_NAME]" at bounding box center [456, 115] width 86 height 17
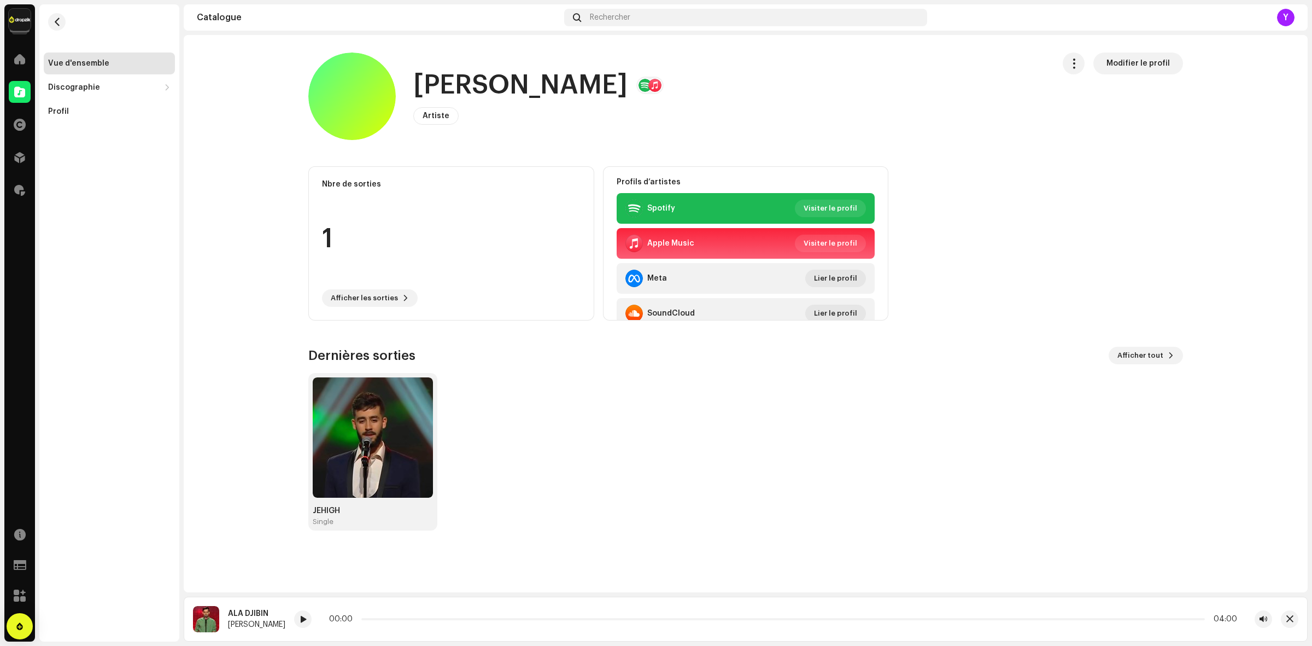
click at [527, 86] on h1 "[PERSON_NAME]" at bounding box center [520, 85] width 214 height 35
copy h1 "[PERSON_NAME]"
click at [61, 22] on span "button" at bounding box center [57, 21] width 8 height 9
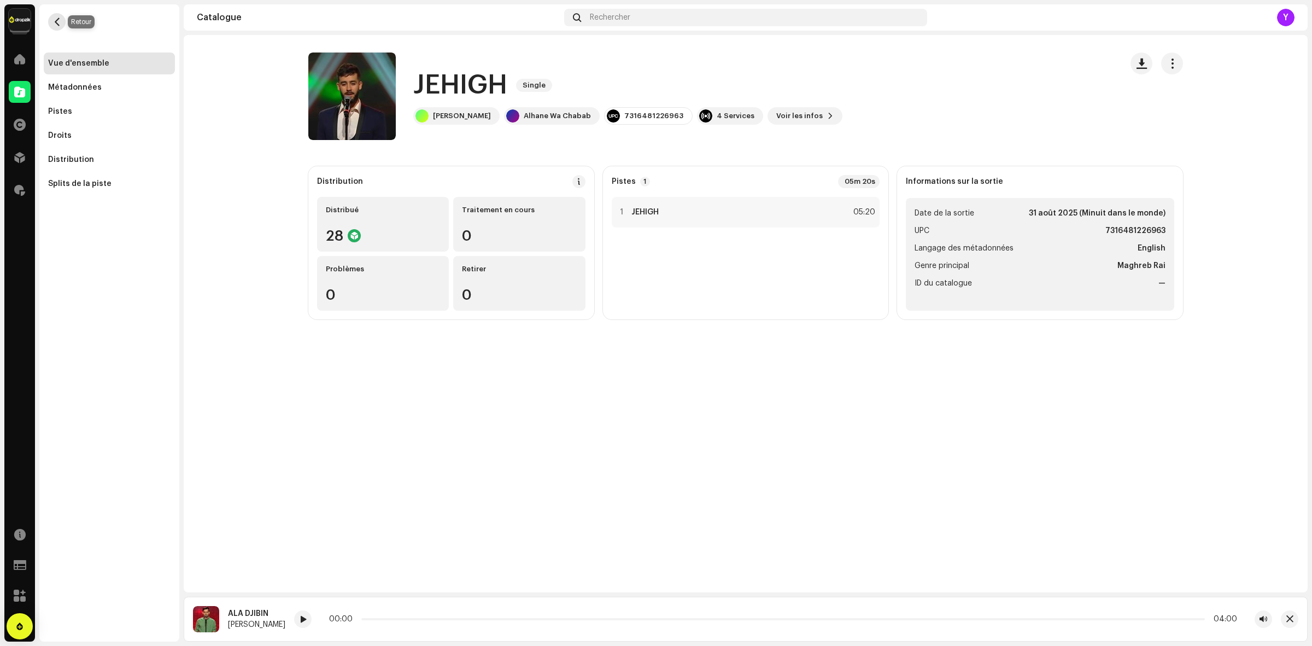
click at [57, 22] on span "button" at bounding box center [57, 21] width 8 height 9
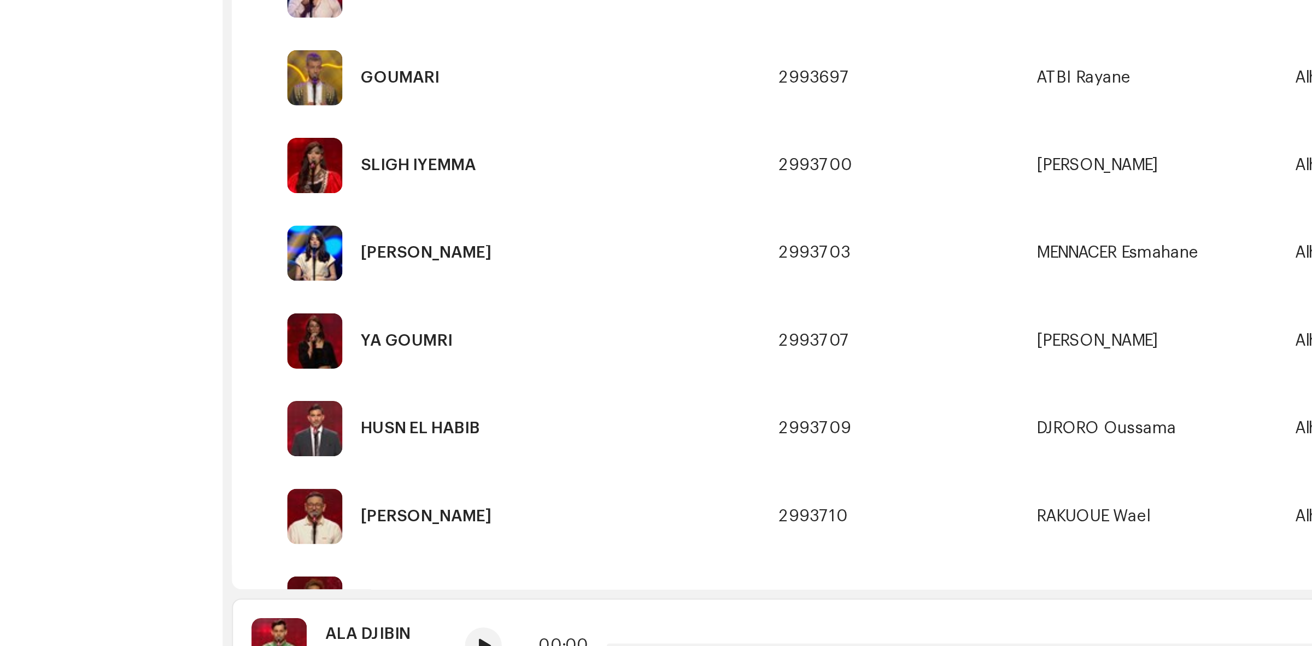
scroll to position [871, 0]
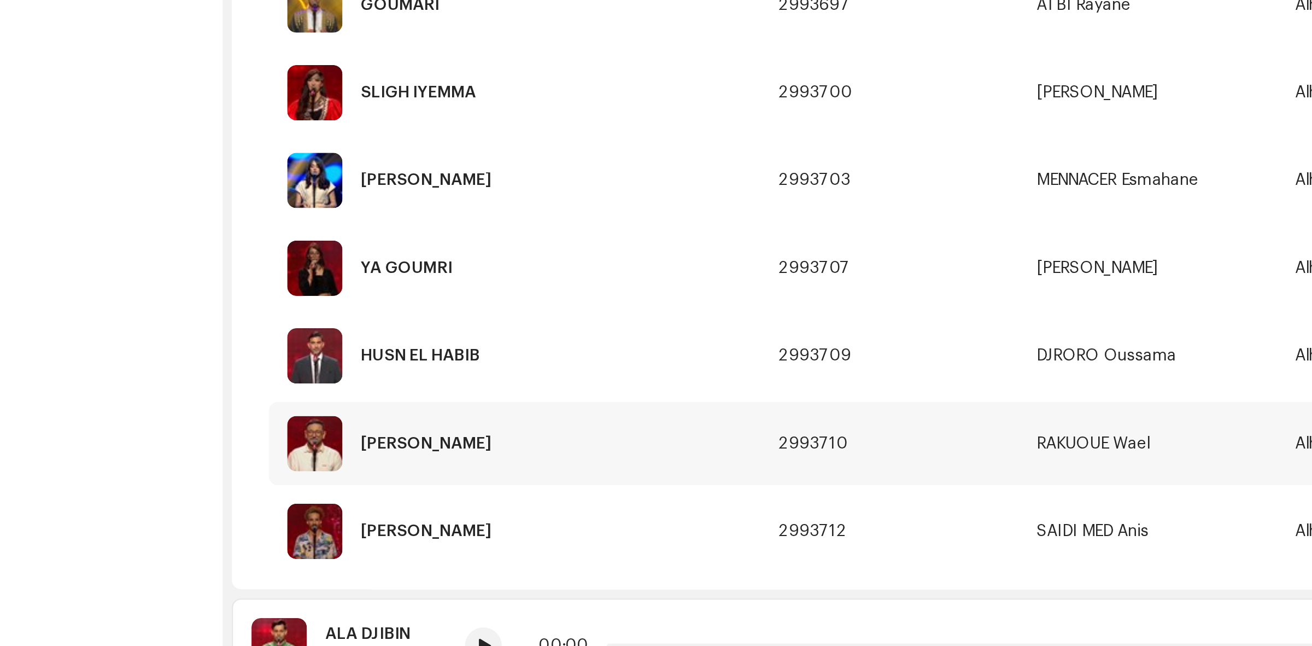
click at [340, 512] on div "[PERSON_NAME]" at bounding box center [317, 523] width 215 height 26
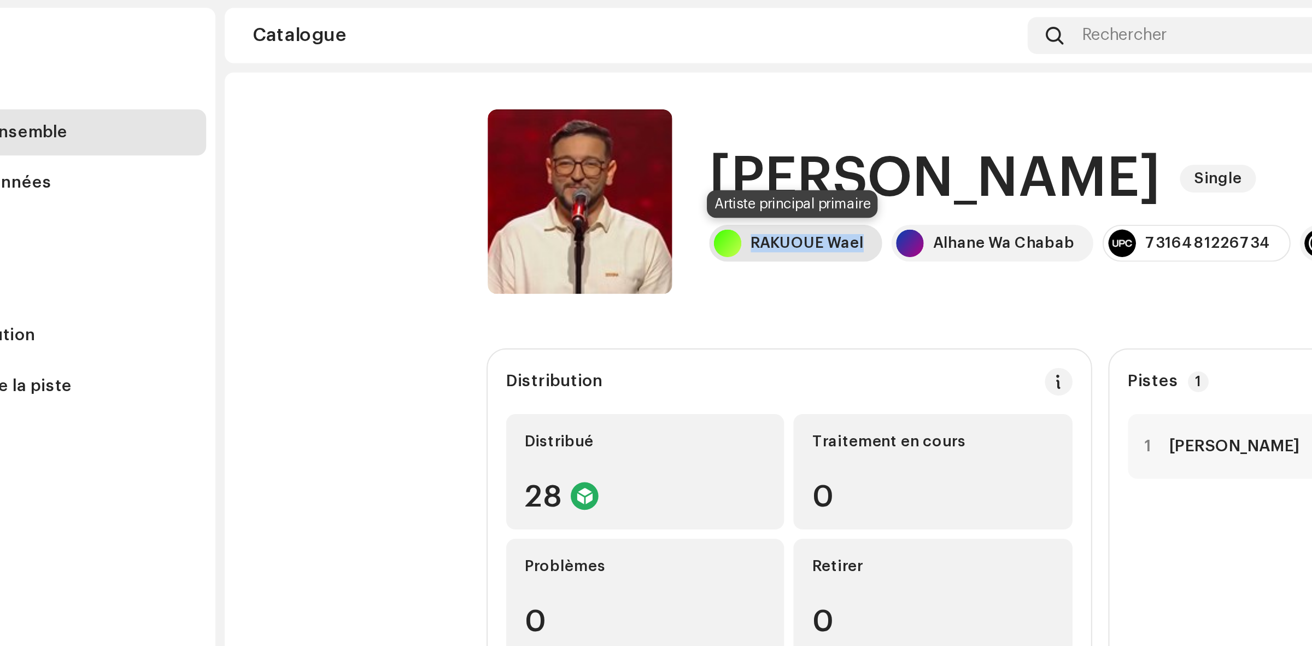
drag, startPoint x: 487, startPoint y: 116, endPoint x: 432, endPoint y: 113, distance: 54.8
click at [432, 113] on div "RAKUOUE Wael" at bounding box center [454, 115] width 82 height 17
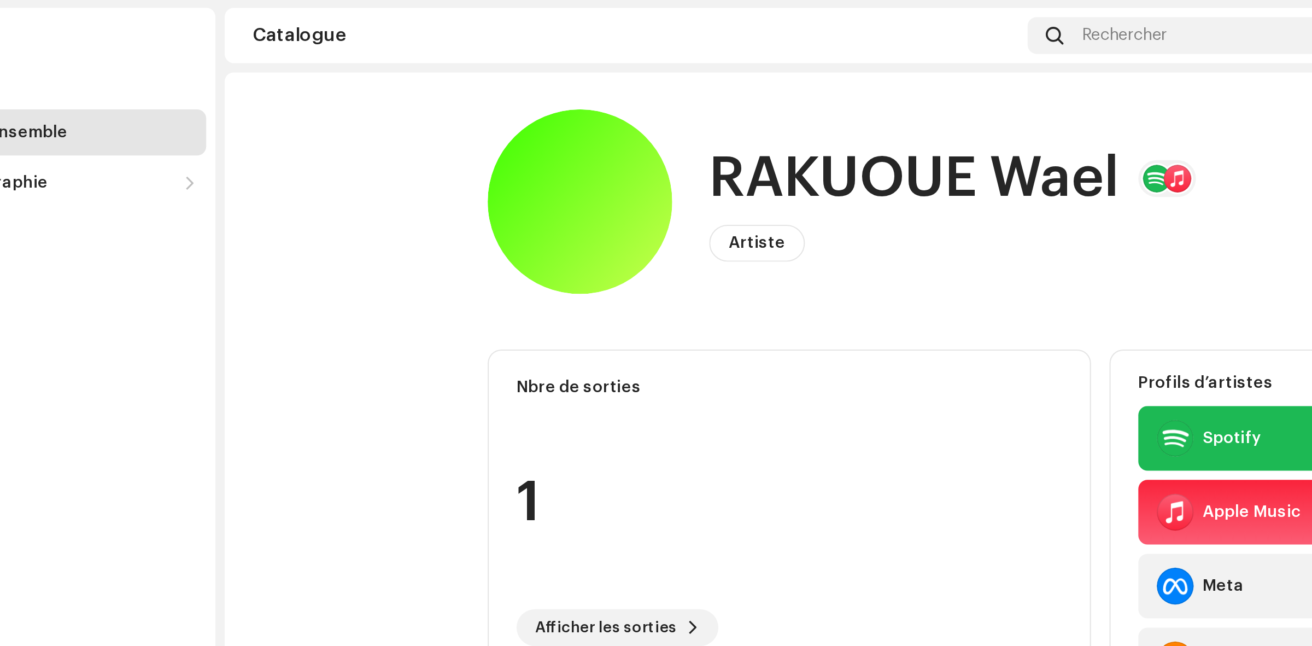
click at [496, 70] on h1 "RAKUOUE Wael" at bounding box center [510, 85] width 195 height 35
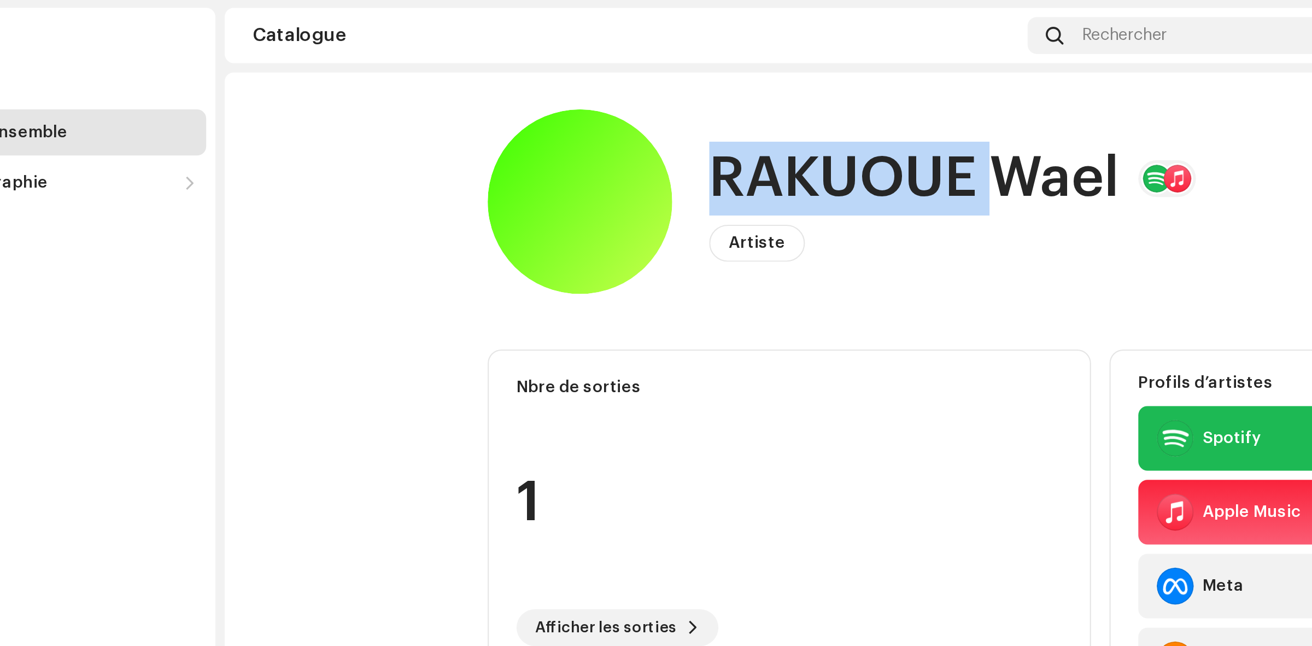
click at [496, 70] on h1 "RAKUOUE Wael" at bounding box center [510, 85] width 195 height 35
copy h1 "RAKUOUE Wael"
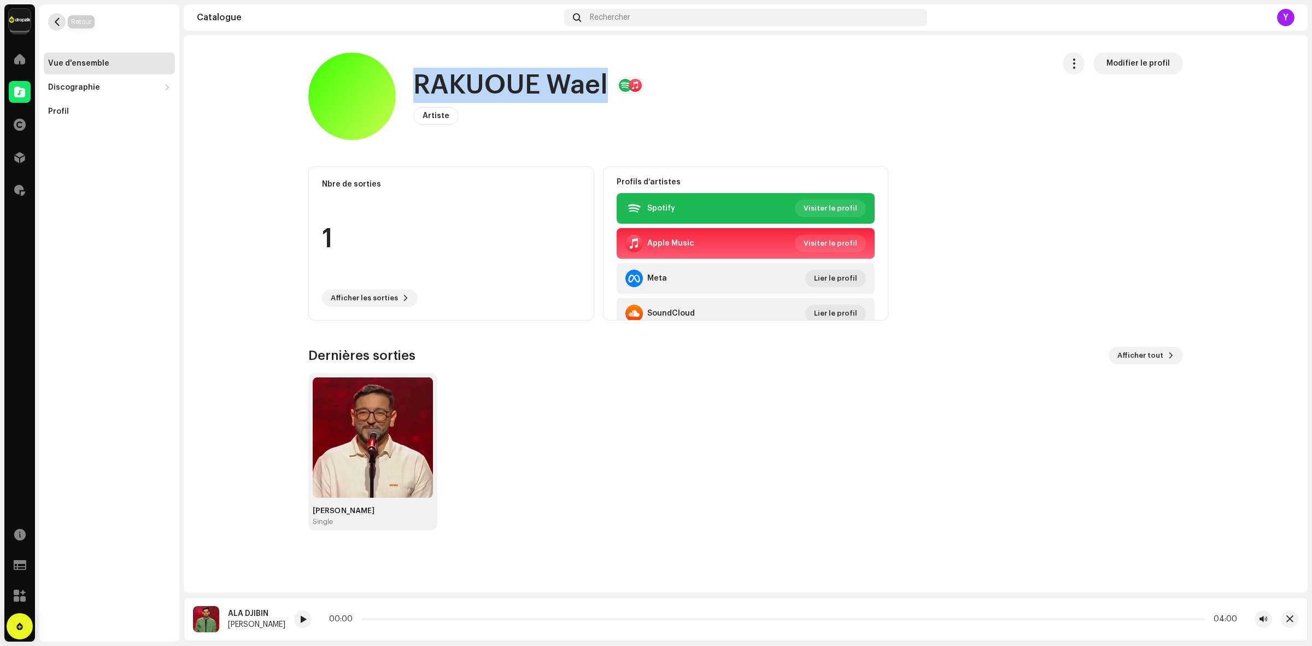
click at [59, 27] on button "button" at bounding box center [56, 21] width 17 height 17
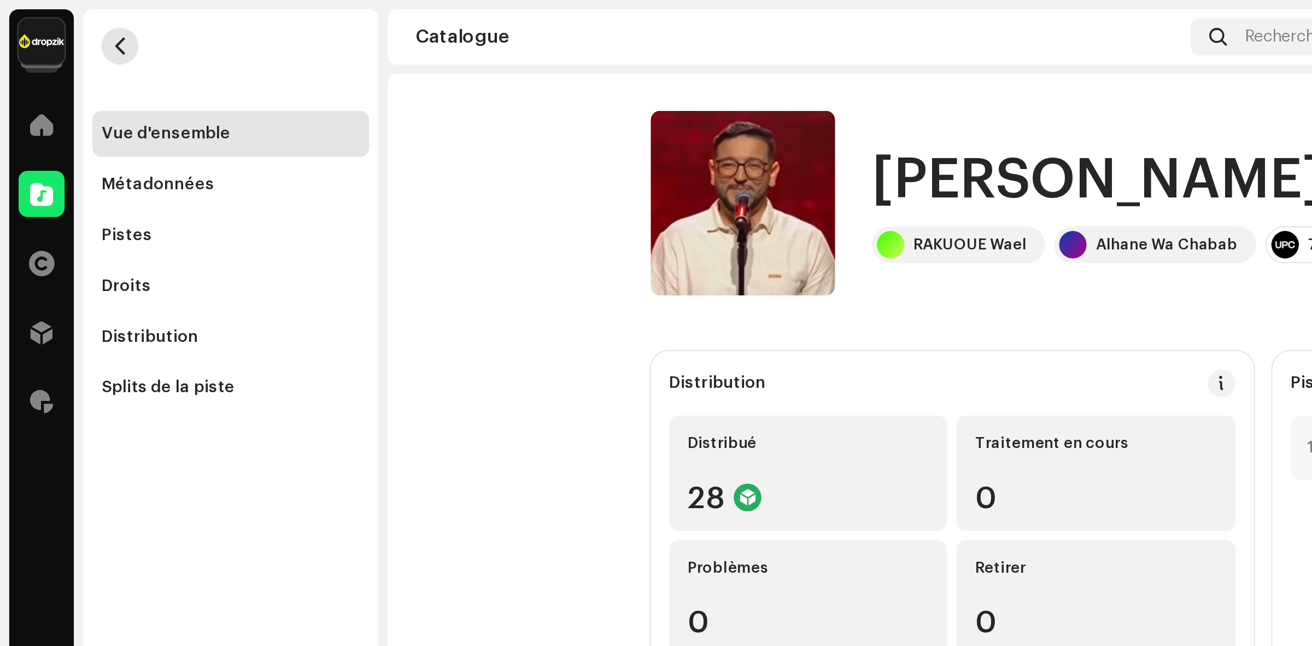
click at [48, 20] on button "button" at bounding box center [56, 21] width 17 height 17
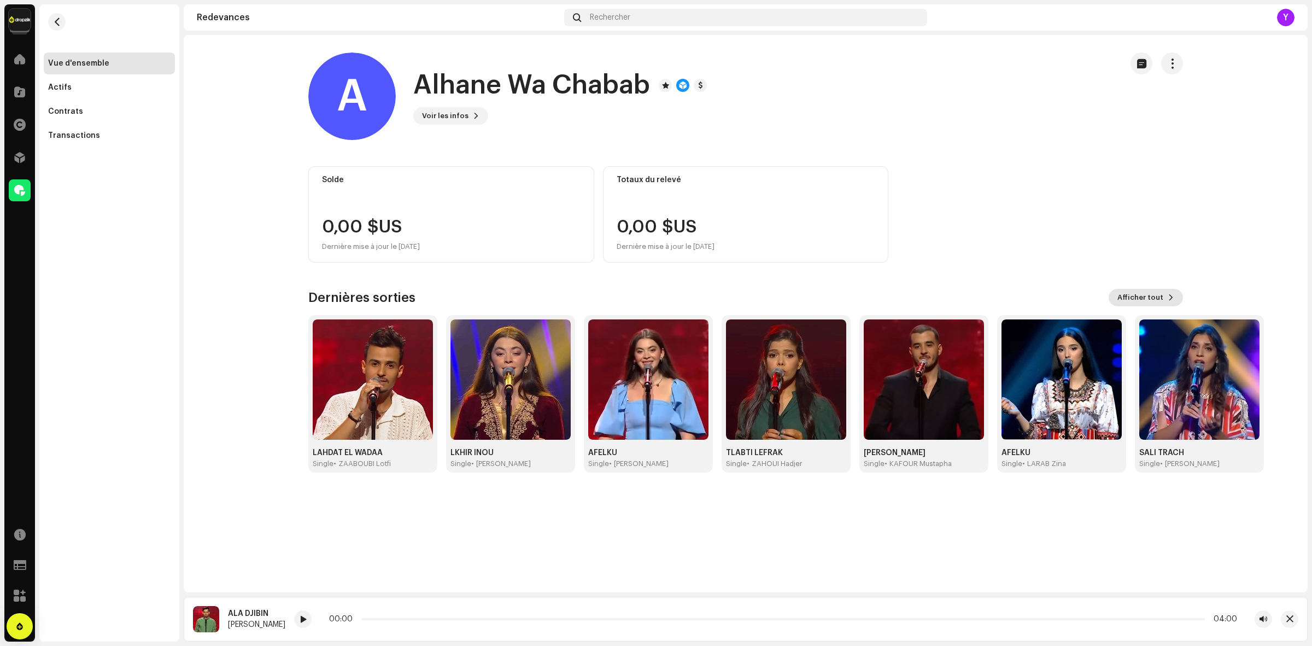
click at [1162, 294] on span "Afficher tout" at bounding box center [1141, 298] width 46 height 22
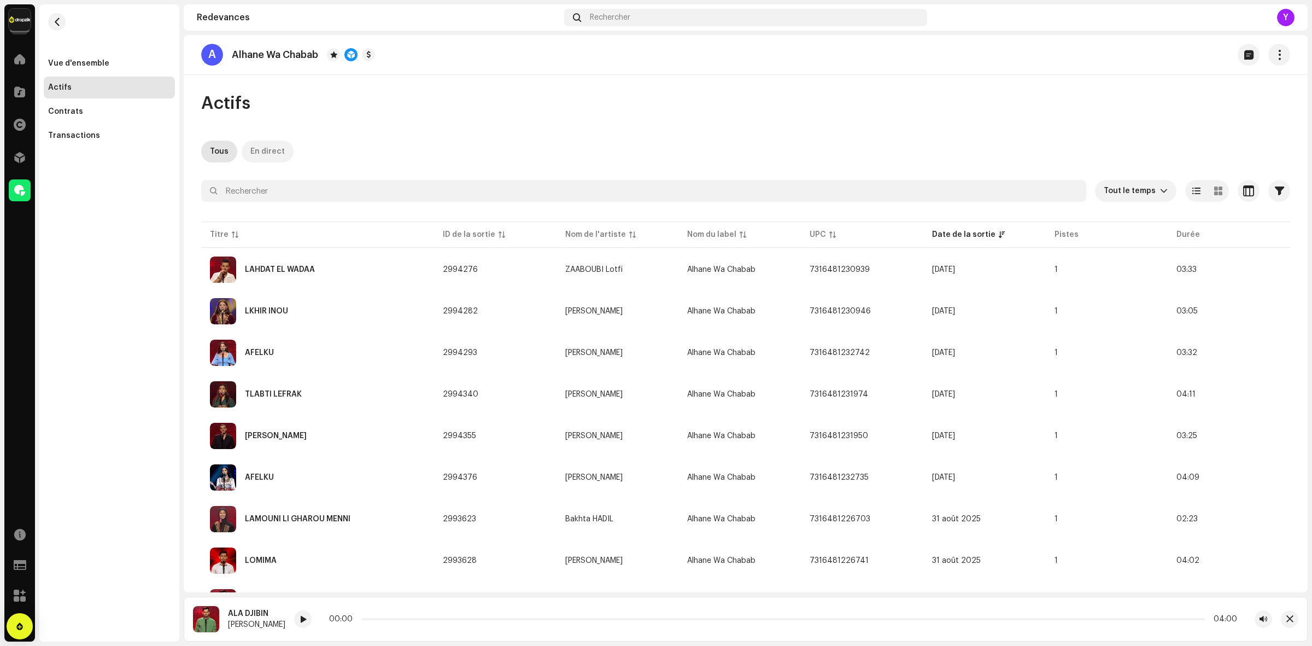
click at [262, 156] on div "En direct" at bounding box center [267, 152] width 34 height 22
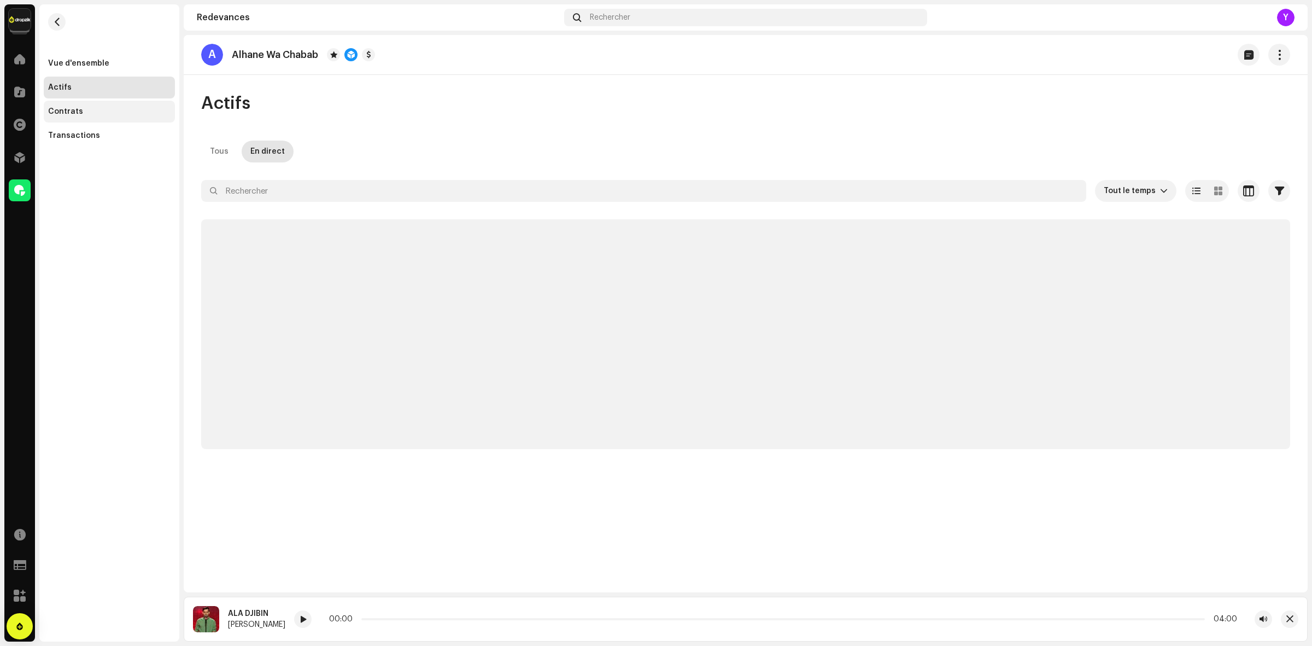
click at [68, 116] on div "Contrats" at bounding box center [109, 112] width 131 height 22
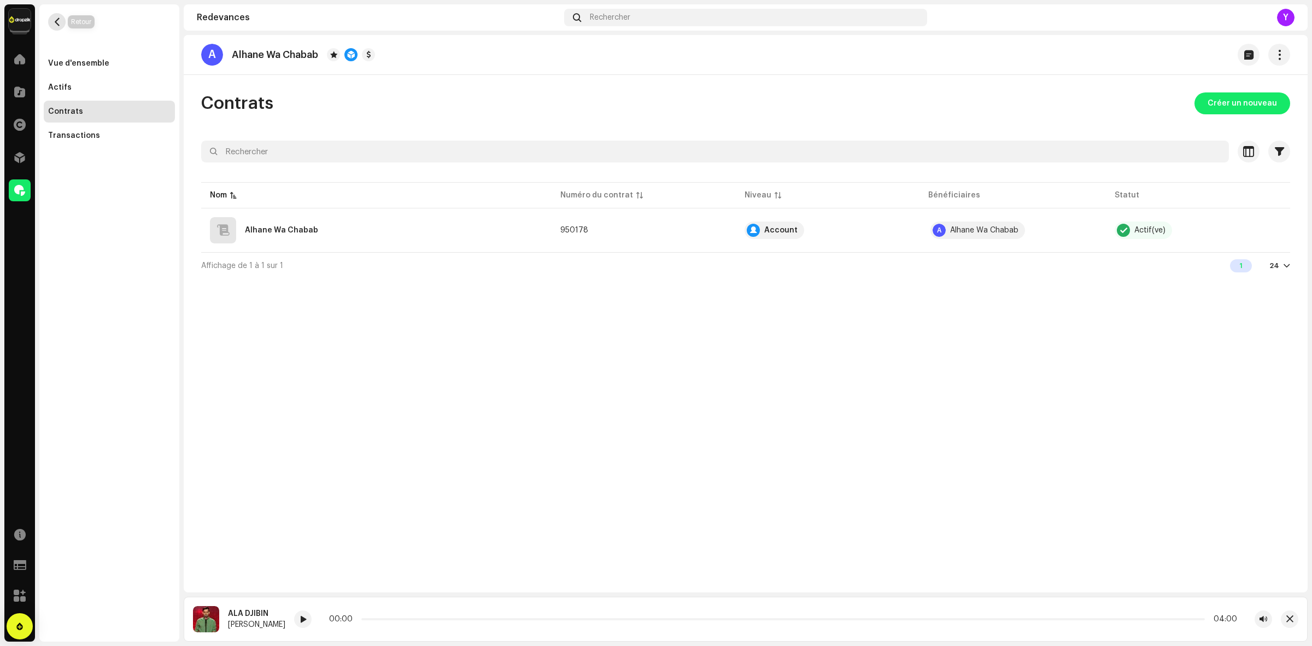
click at [59, 25] on span "button" at bounding box center [57, 21] width 8 height 9
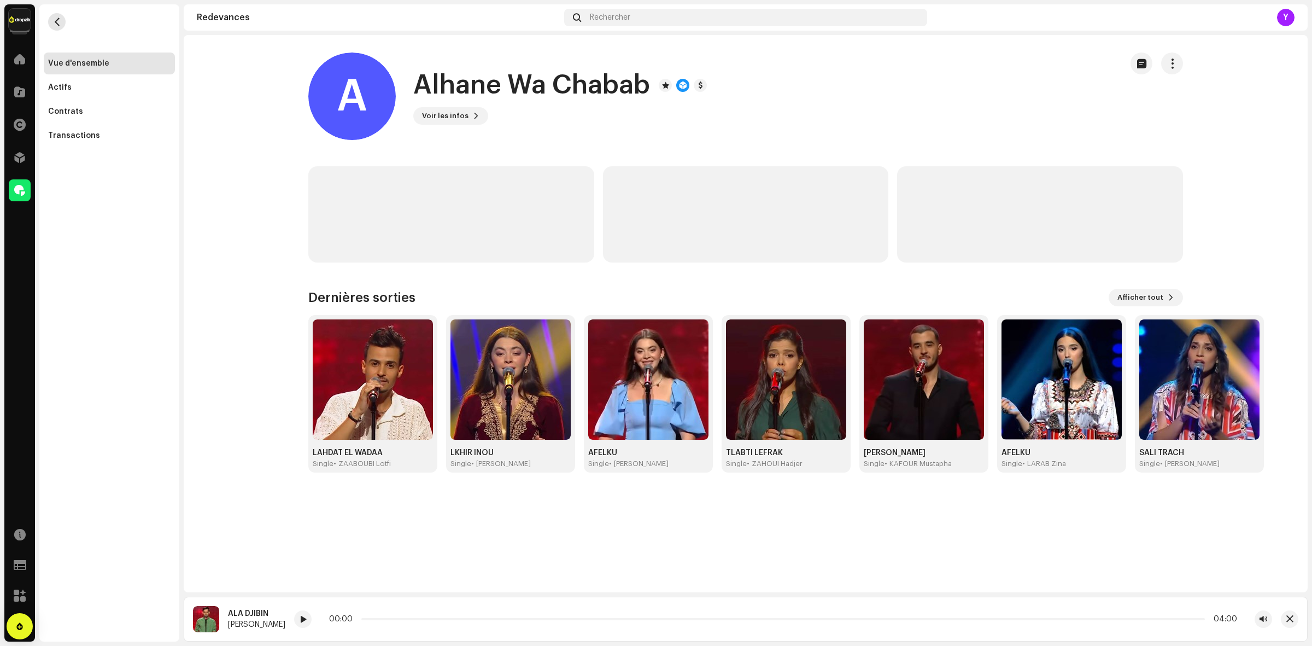
click at [59, 25] on span "button" at bounding box center [57, 21] width 8 height 9
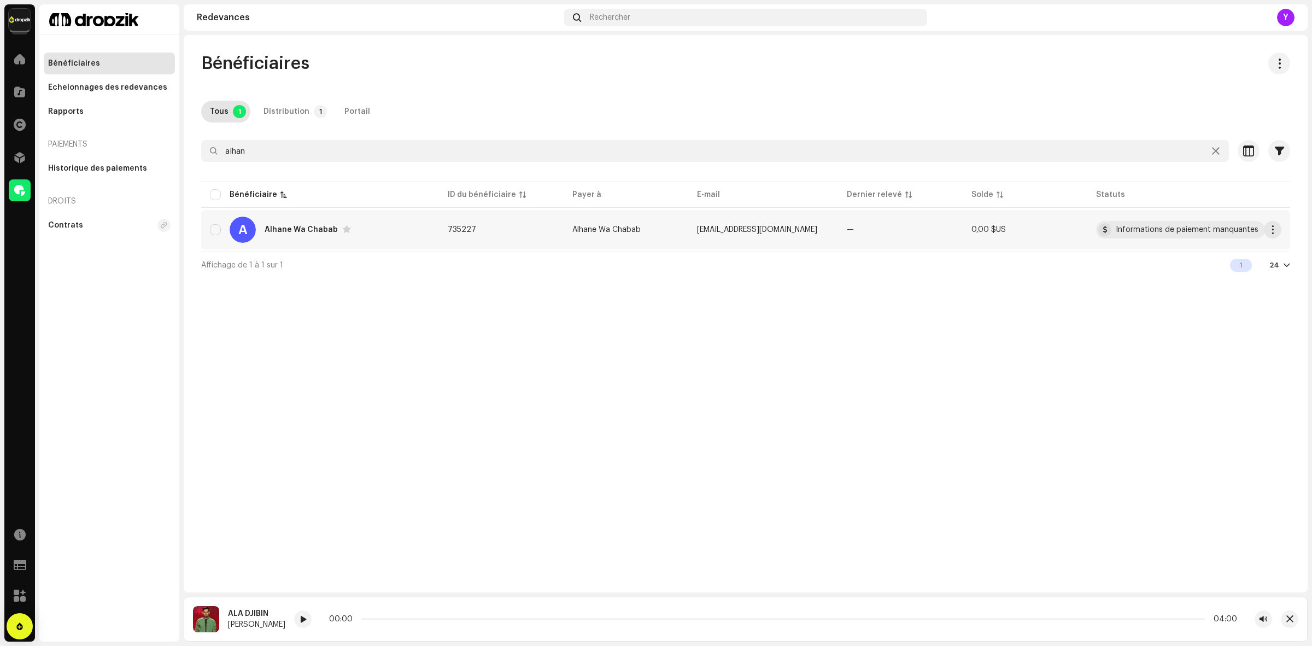
click at [300, 241] on div "A Alhane Wa Chabab" at bounding box center [320, 230] width 220 height 26
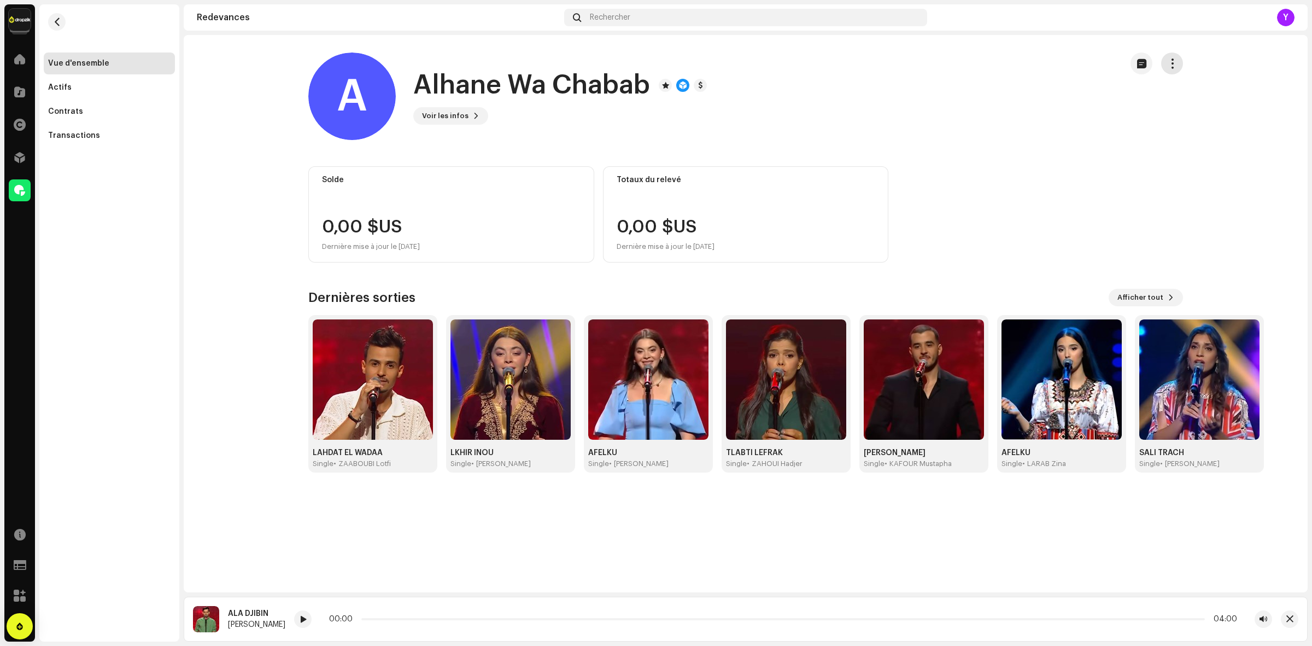
click at [1180, 56] on button "button" at bounding box center [1172, 63] width 22 height 22
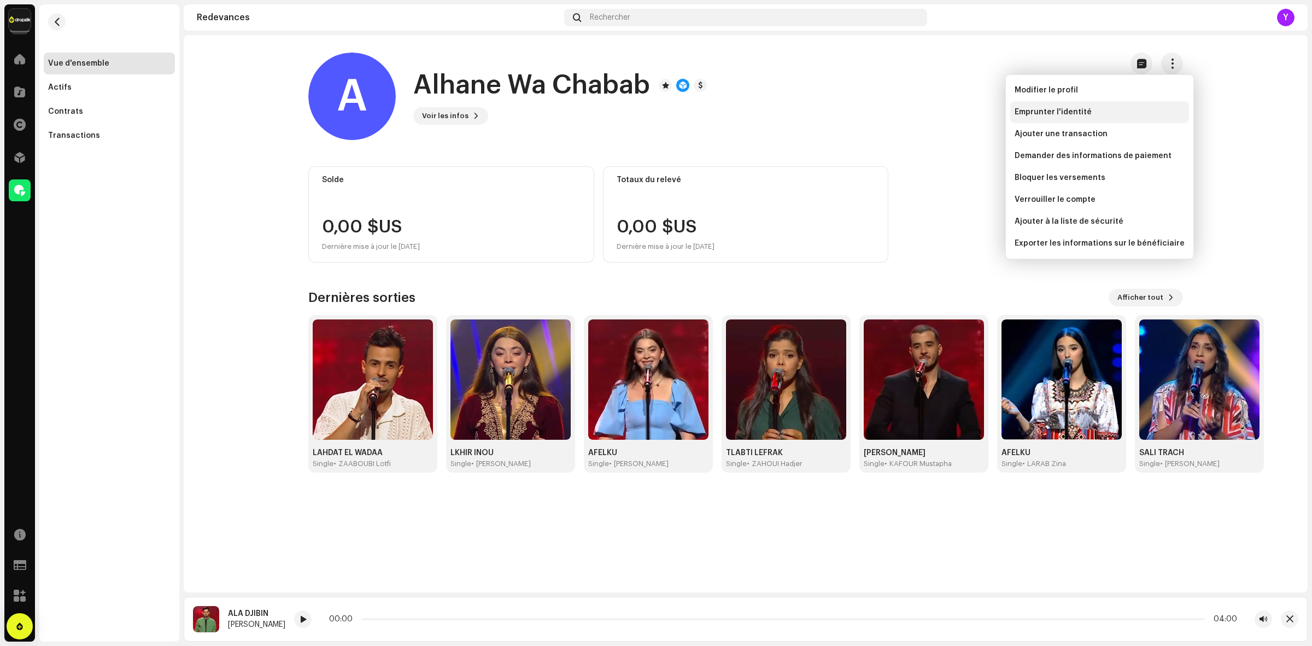
click at [1050, 114] on span "Emprunter l'identité" at bounding box center [1053, 112] width 77 height 9
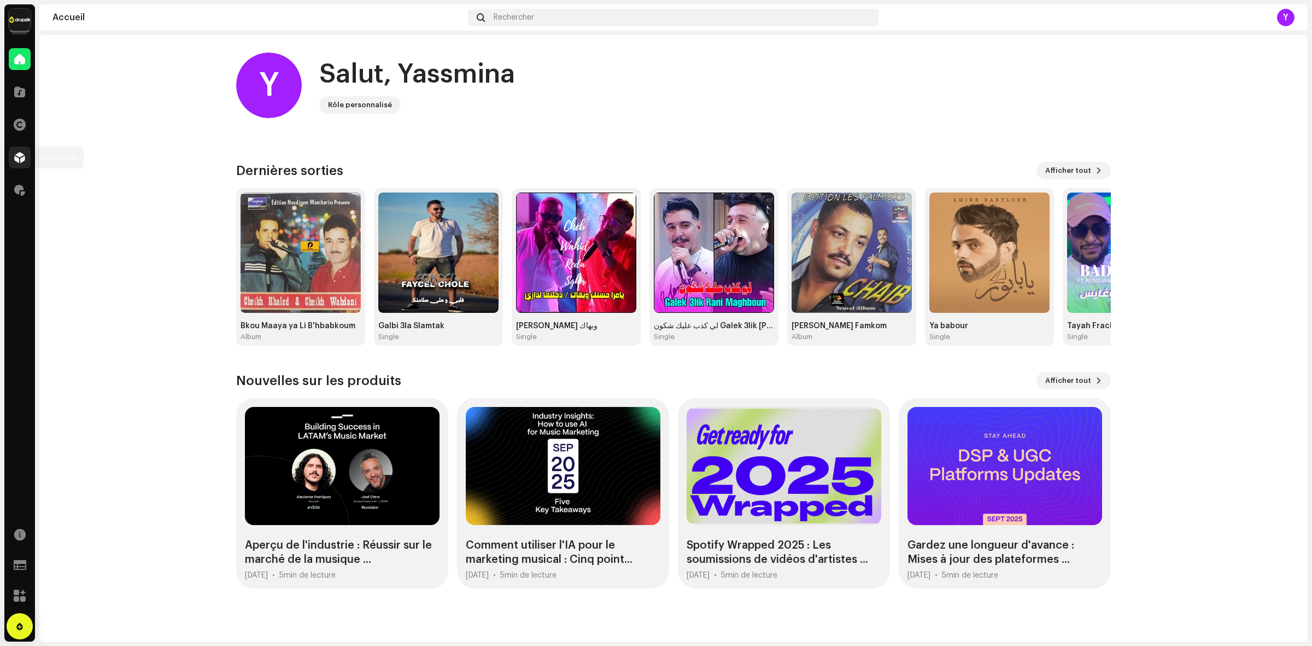
click at [15, 154] on span at bounding box center [19, 157] width 11 height 9
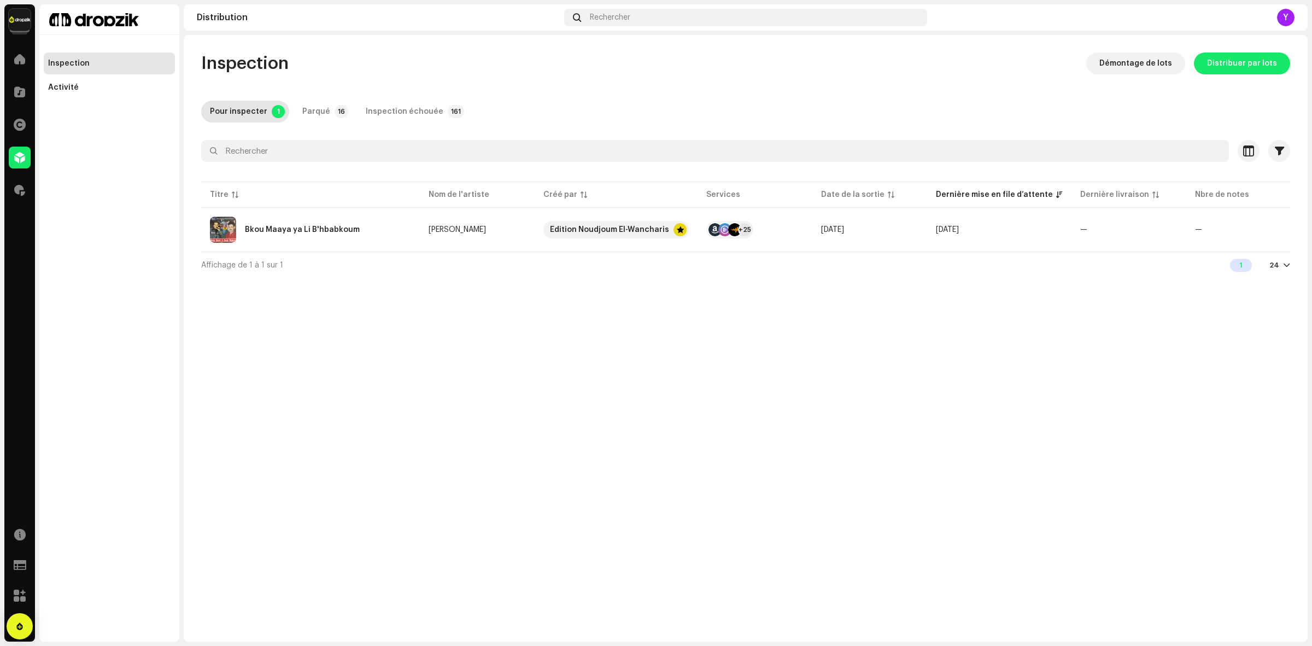
click at [3, 184] on div "Dropzik Accueil Catalogue Droits Distribution Redevances Ressources Formulaires…" at bounding box center [656, 323] width 1312 height 646
click at [29, 187] on div at bounding box center [20, 190] width 22 height 22
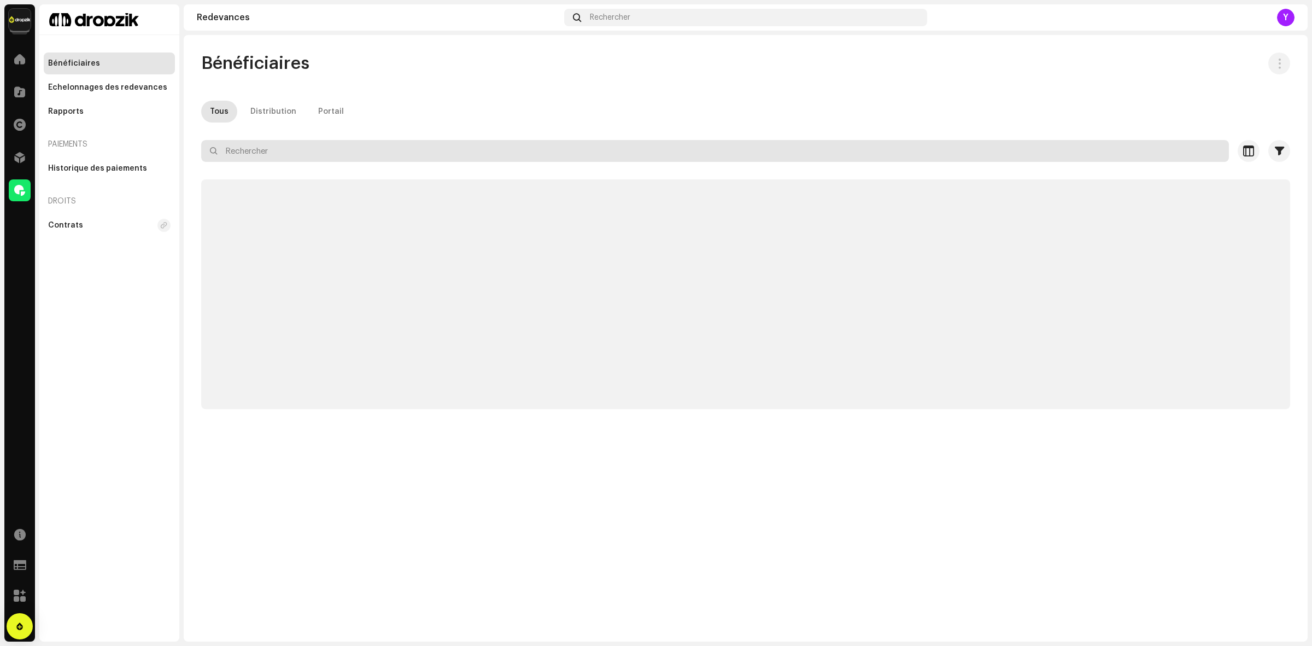
click at [309, 155] on input "text" at bounding box center [715, 151] width 1028 height 22
type input "alhan"
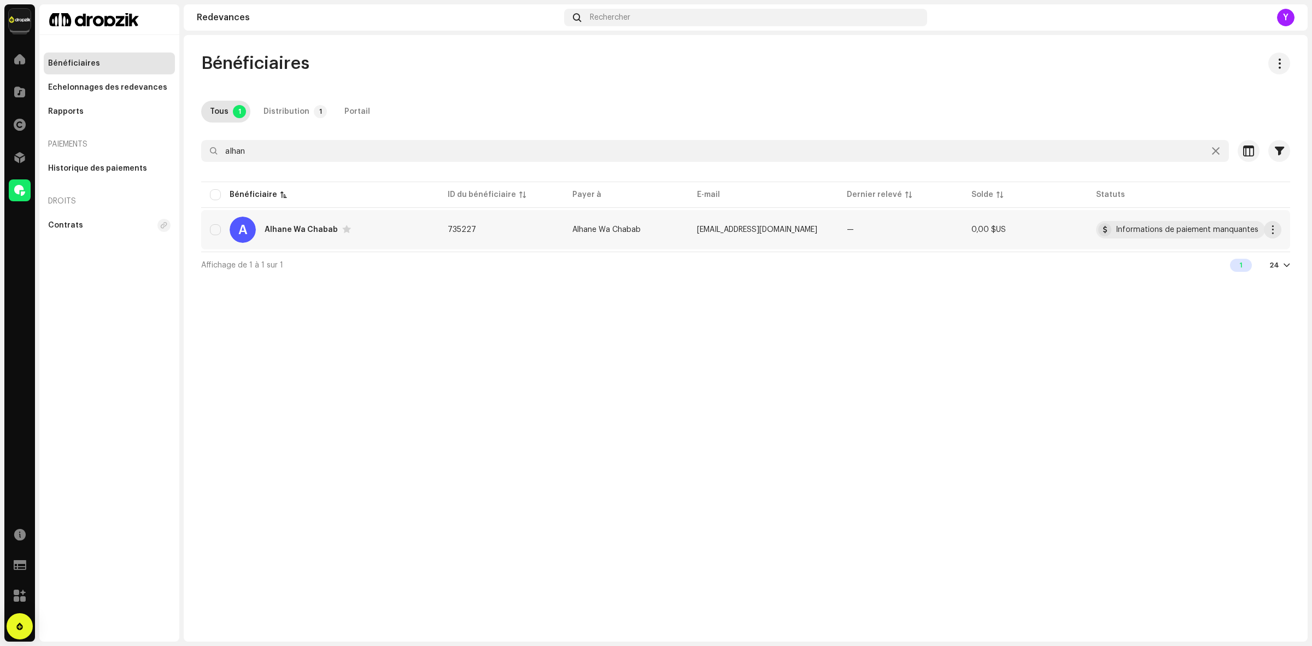
click at [430, 242] on div "A Alhane Wa Chabab" at bounding box center [320, 230] width 220 height 26
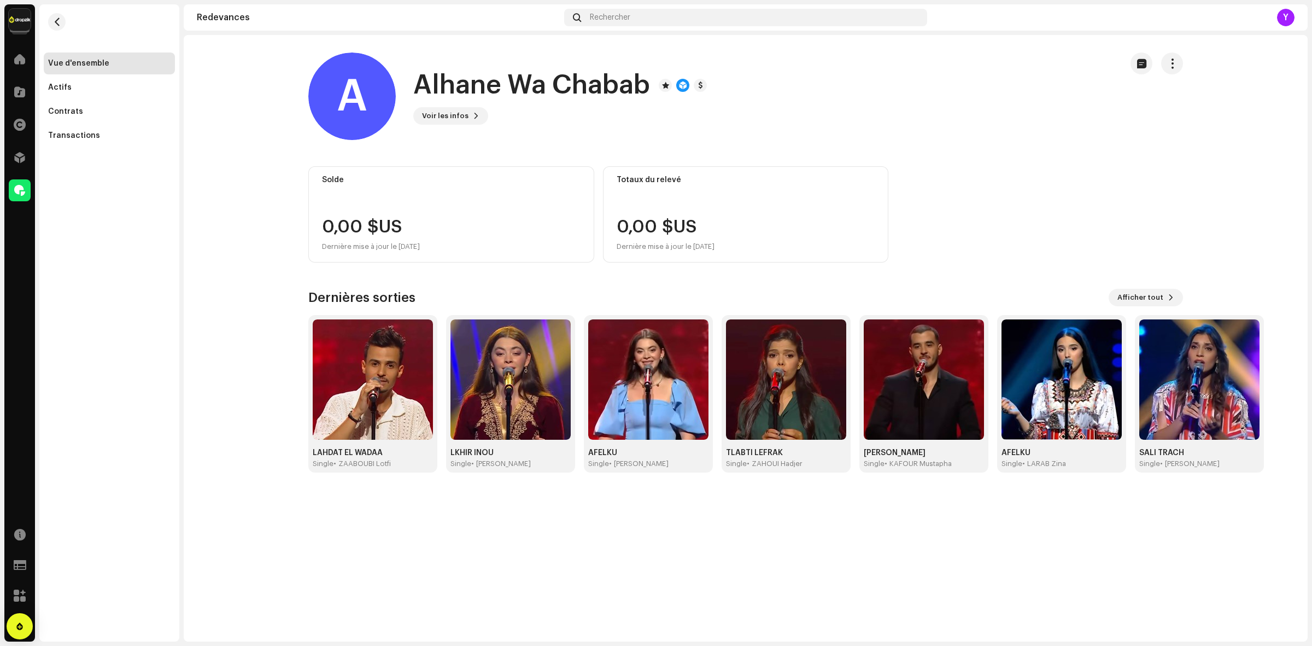
click at [1139, 306] on div "Dernières sorties Afficher tout LAHDAT EL WADAA Single • ZAABOUBI Lotfi LKHIR I…" at bounding box center [745, 381] width 875 height 184
click at [1141, 294] on span "Afficher tout" at bounding box center [1141, 298] width 46 height 22
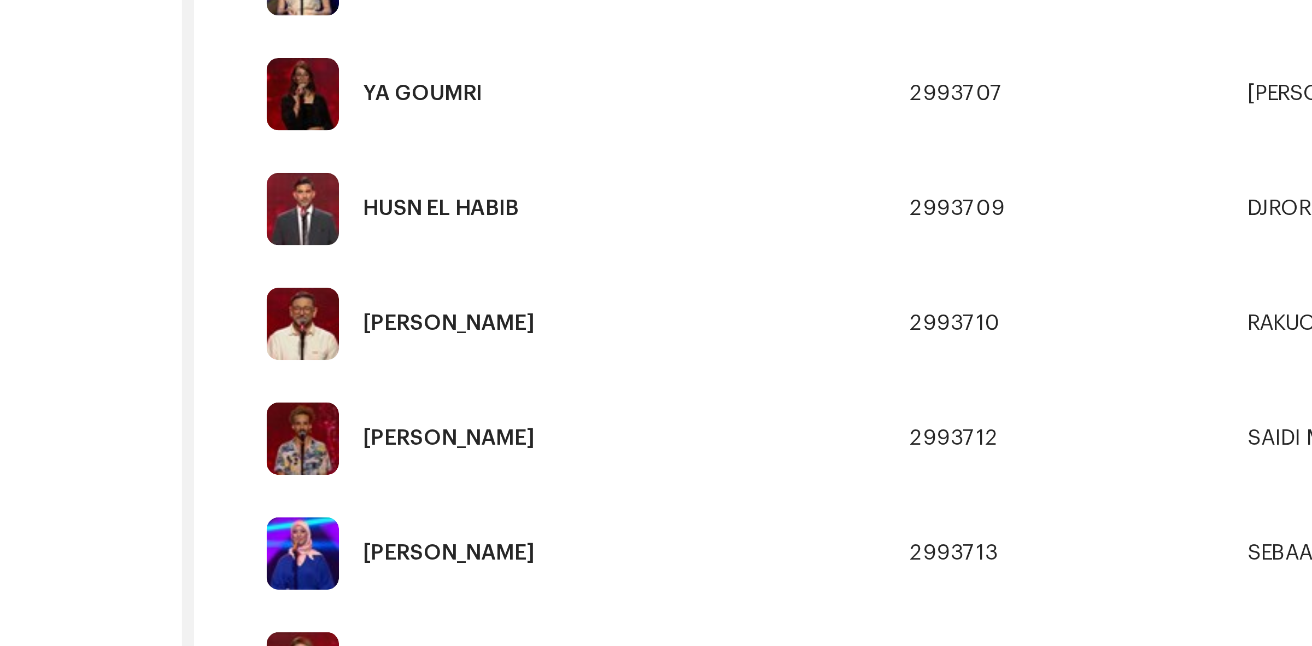
scroll to position [613, 0]
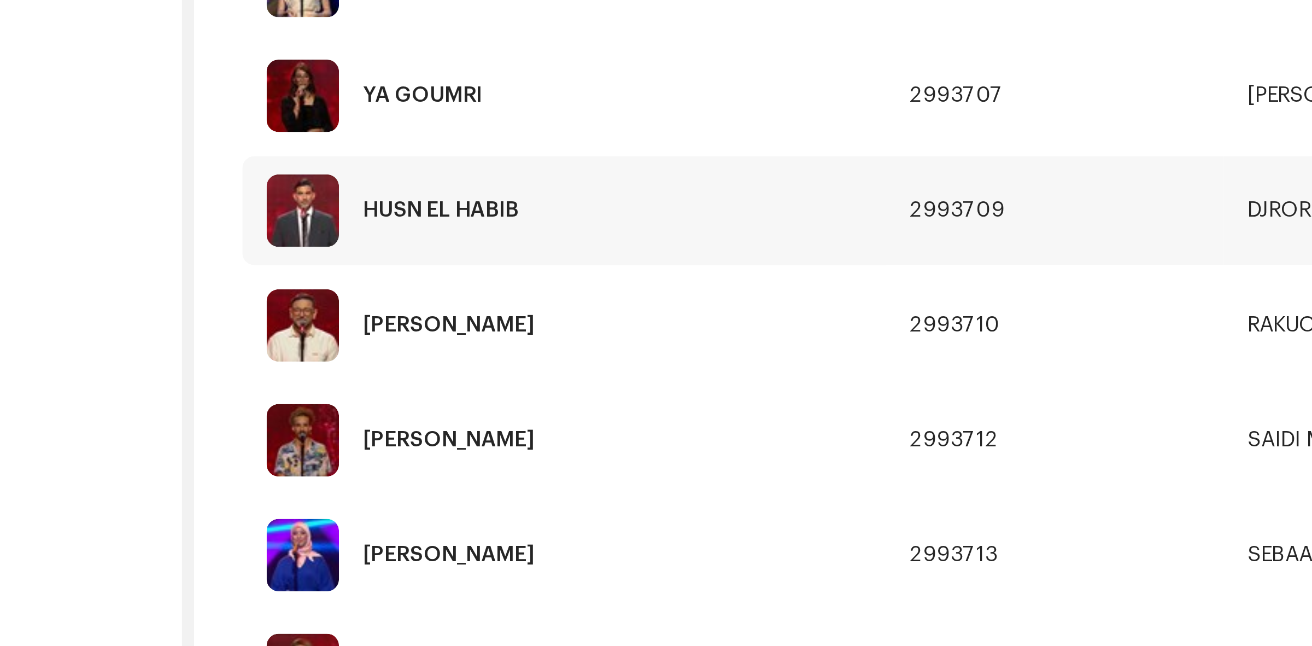
click at [290, 280] on div "HUSN EL HABIB" at bounding box center [273, 283] width 56 height 8
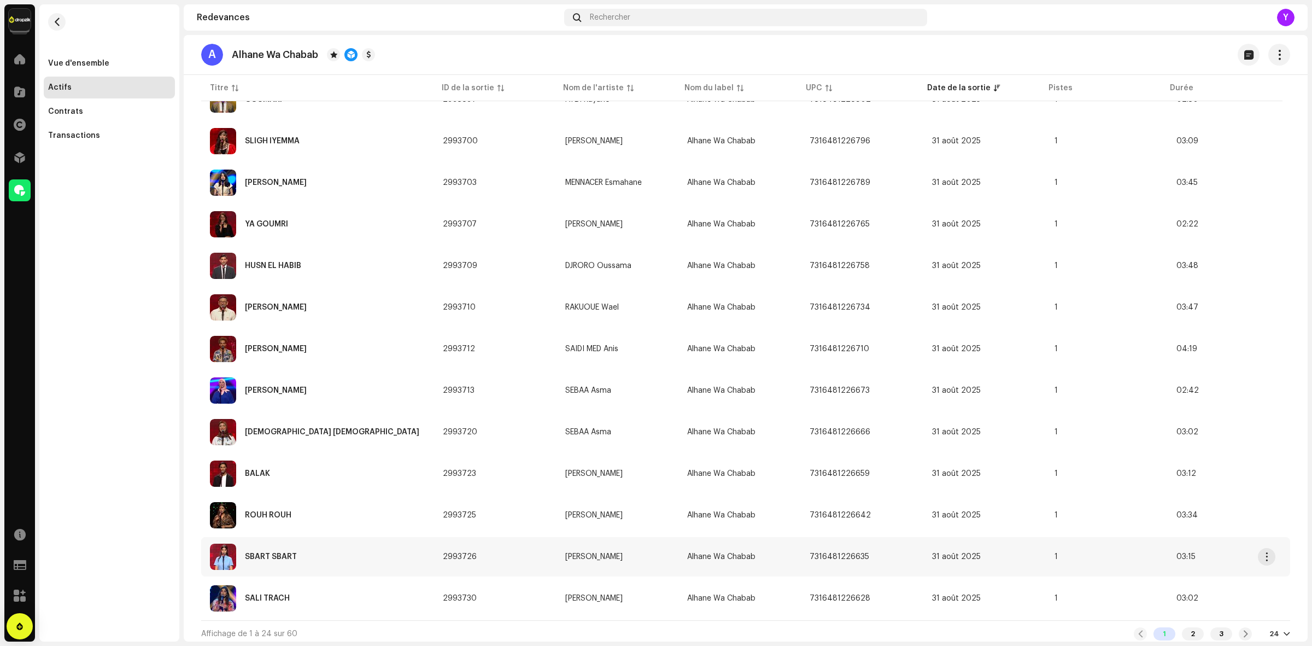
click at [789, 569] on td "Alhane Wa Chabab" at bounding box center [740, 556] width 122 height 39
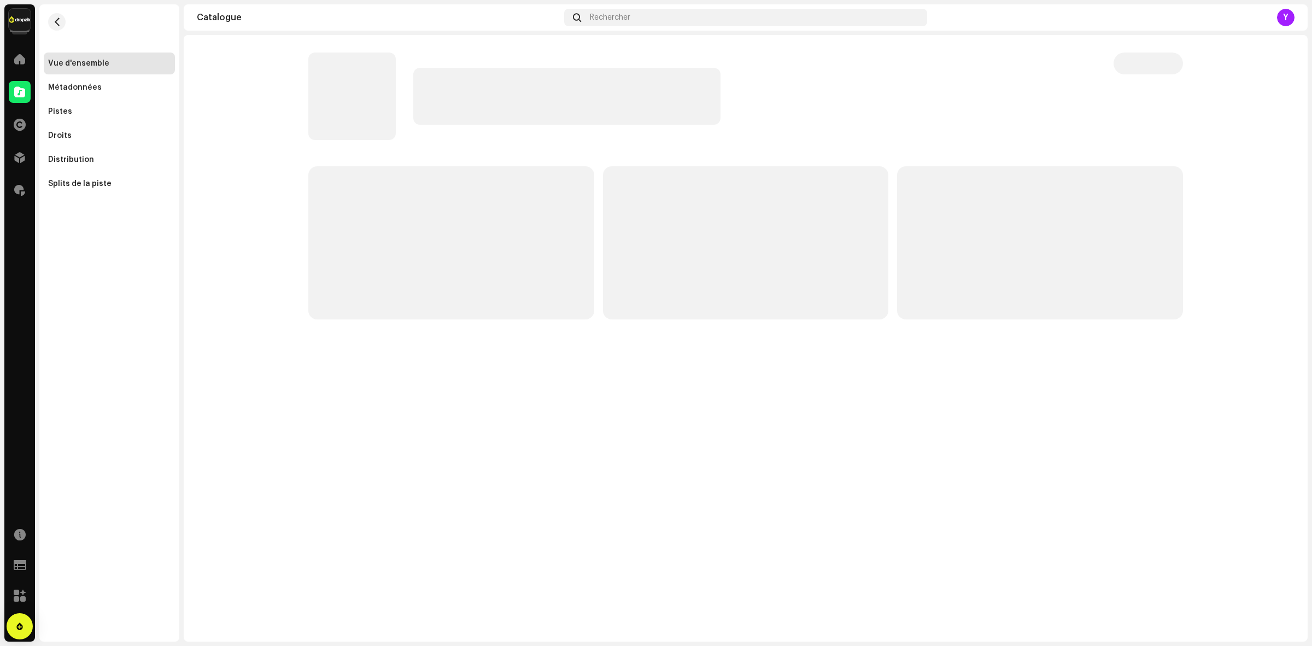
click at [63, 20] on button "button" at bounding box center [56, 21] width 17 height 17
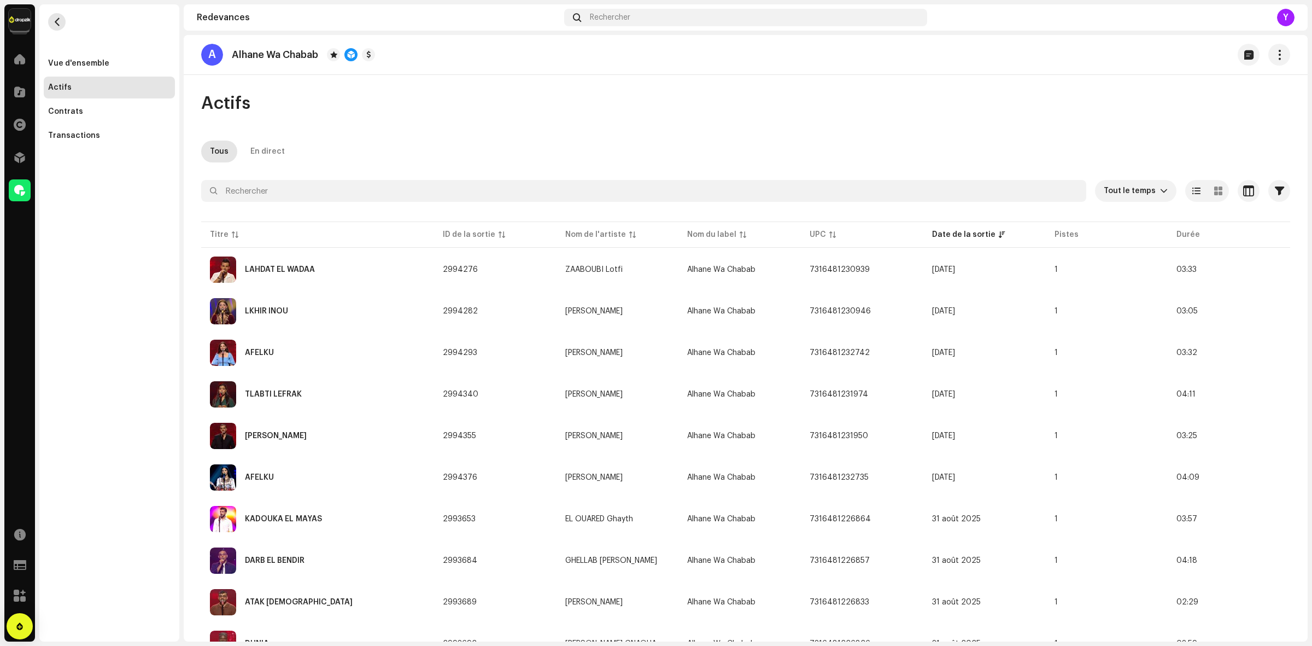
click at [50, 21] on button "button" at bounding box center [56, 21] width 17 height 17
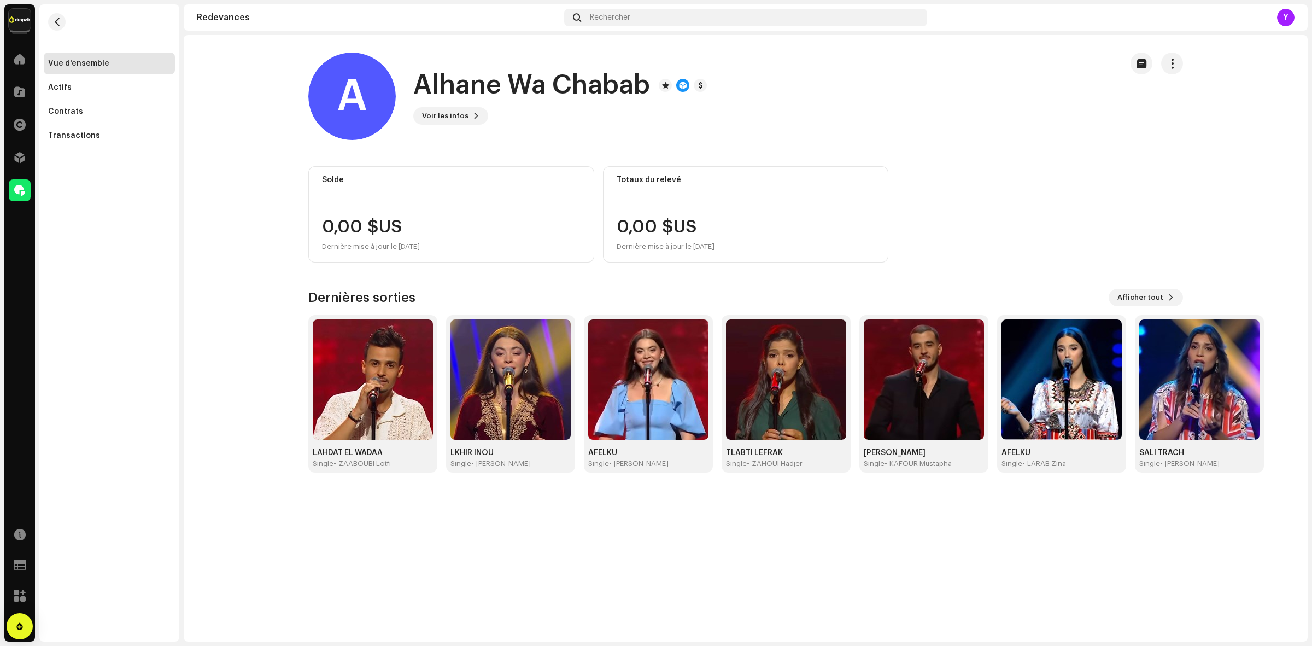
click at [1159, 284] on div "Solde 0,00 $US Dernière mise à jour le 9 oct. 2025 Totaux du relevé 0,00 $US De…" at bounding box center [745, 319] width 875 height 306
click at [1154, 293] on span "Afficher tout" at bounding box center [1141, 298] width 46 height 22
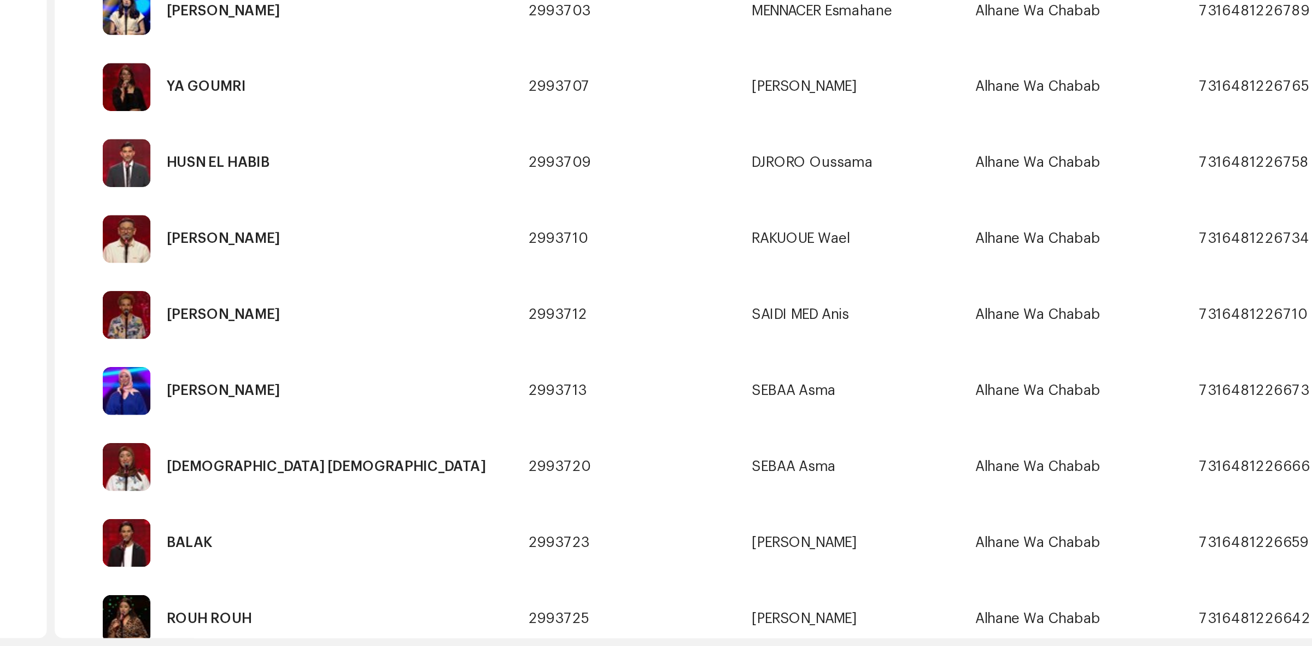
scroll to position [630, 0]
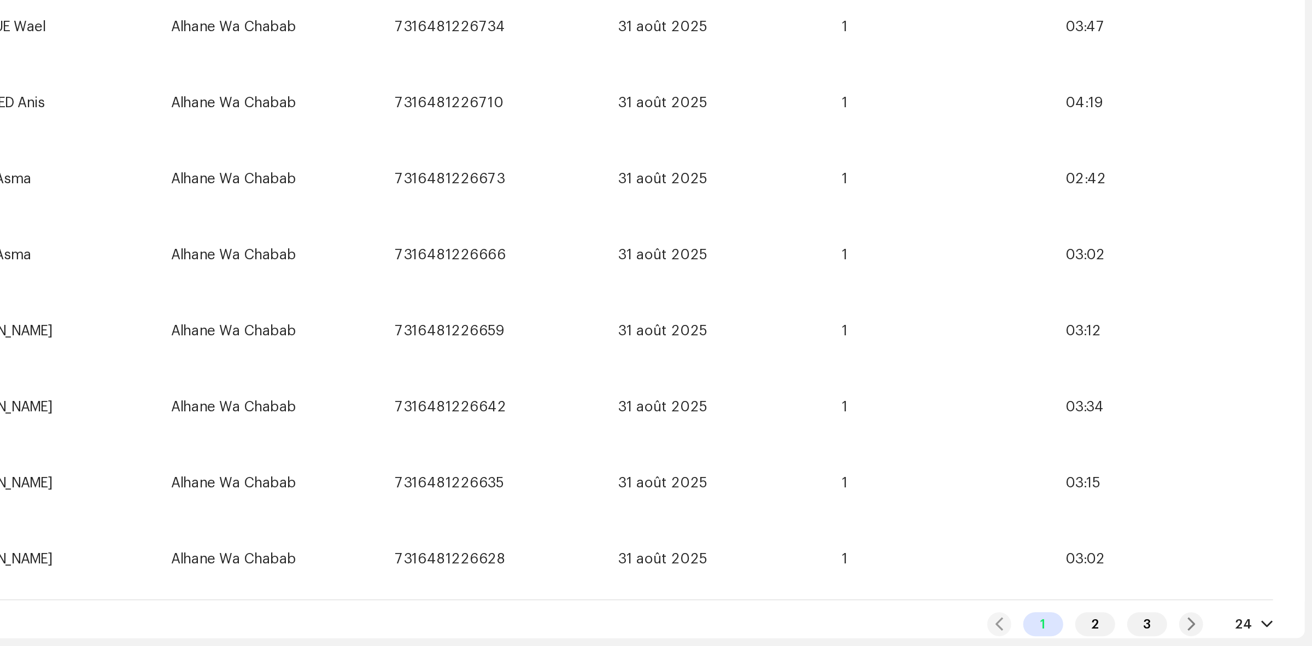
click at [1274, 631] on div "24" at bounding box center [1280, 633] width 21 height 9
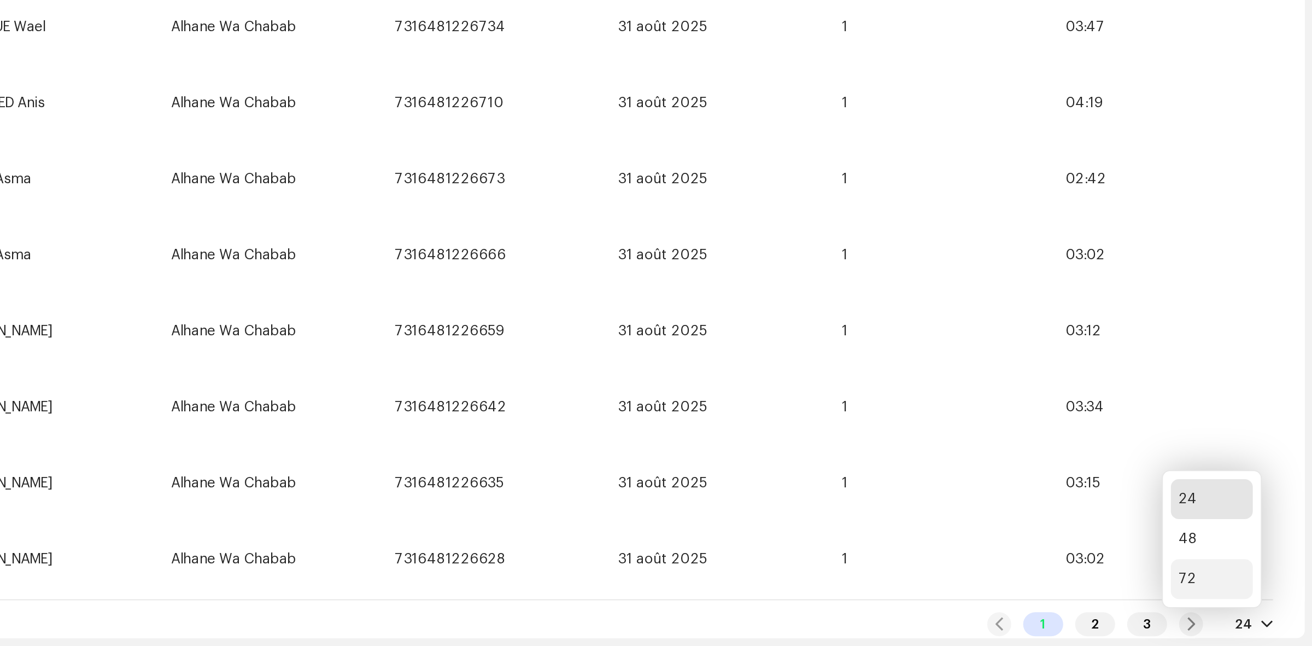
click at [1241, 606] on div "72" at bounding box center [1257, 609] width 45 height 22
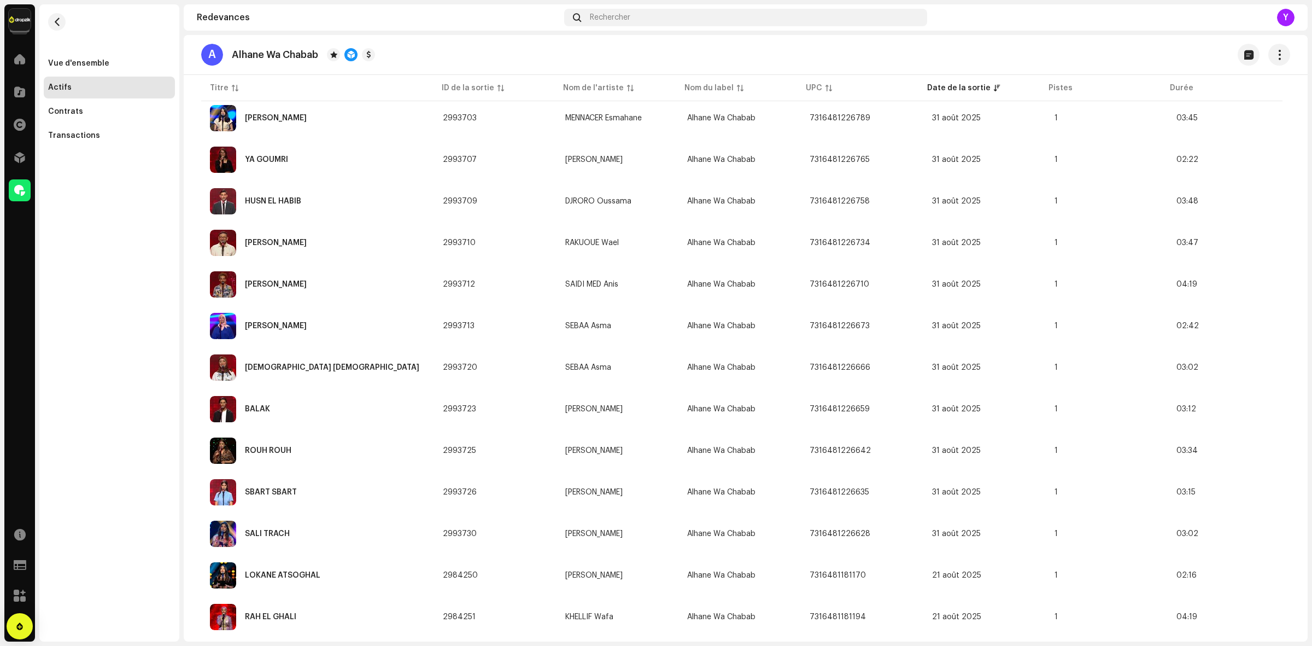
scroll to position [1151, 0]
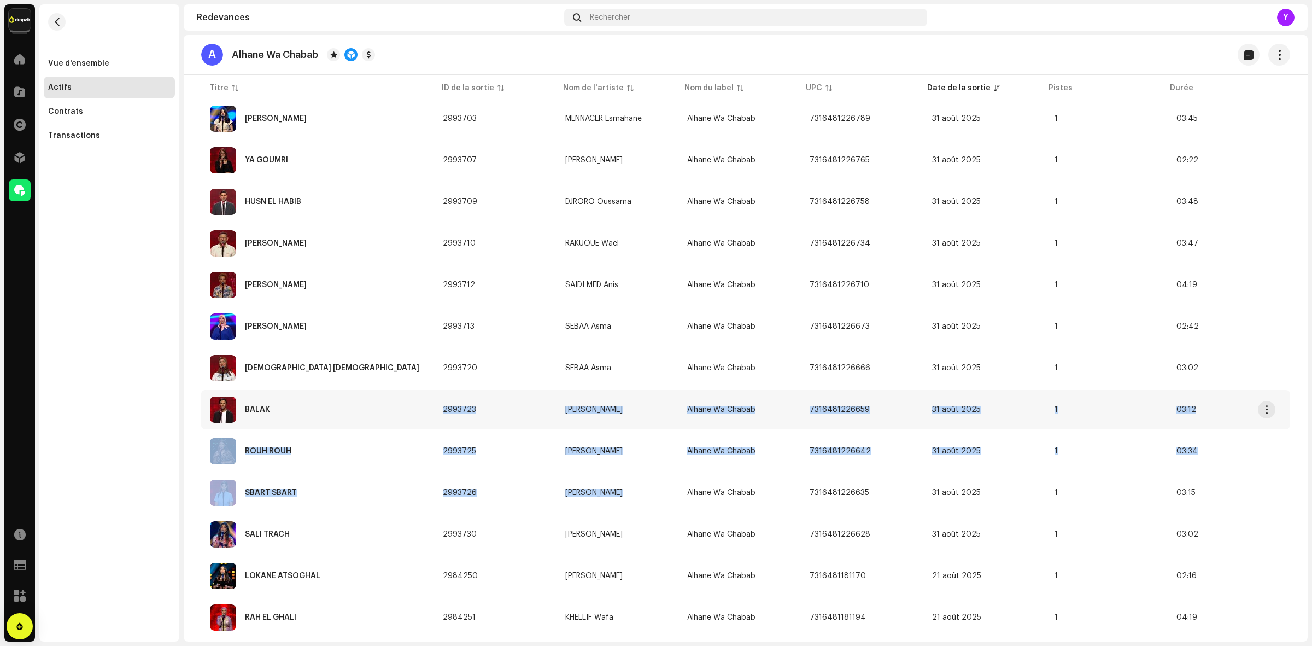
drag, startPoint x: 1241, startPoint y: 606, endPoint x: 364, endPoint y: 402, distance: 900.3
click at [364, 402] on tbody "LAHDAT EL WADAA 2994276 ZAABOUBI Lotfi Alhane Wa Chabab 7316481230939 1 sept. 2…" at bounding box center [745, 332] width 1089 height 2519
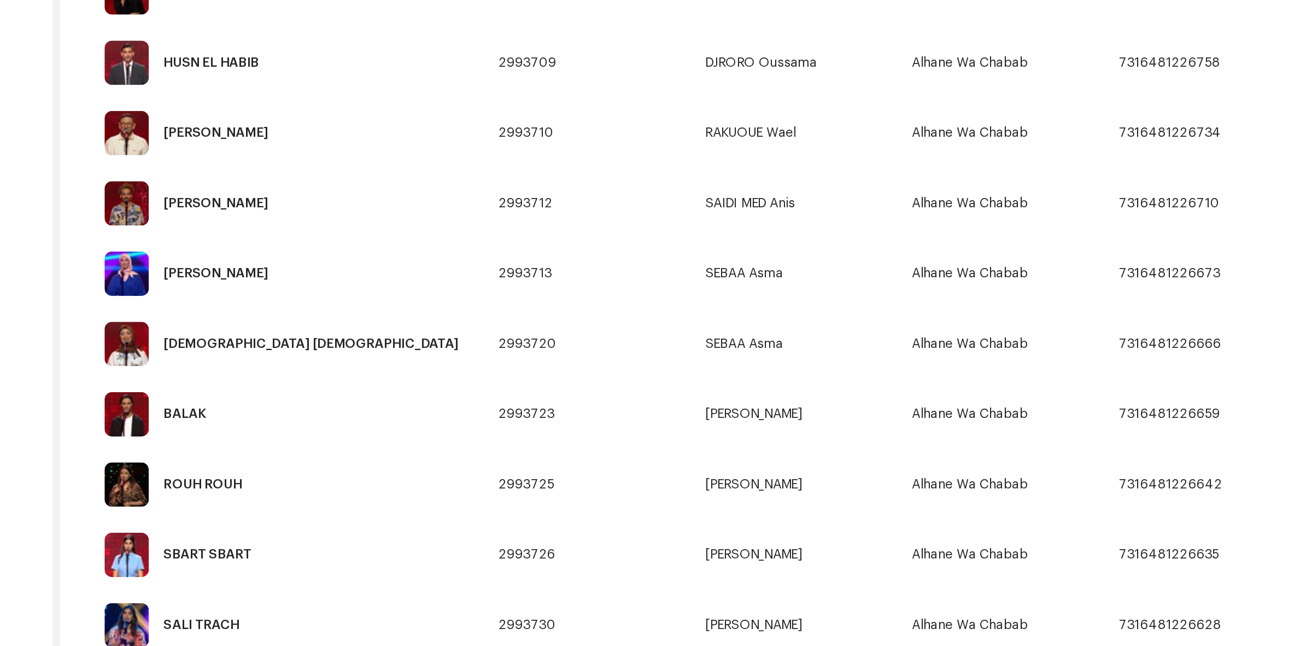
click at [148, 424] on div "Vue d'ensemble Actifs Contrats Transactions" at bounding box center [109, 322] width 140 height 637
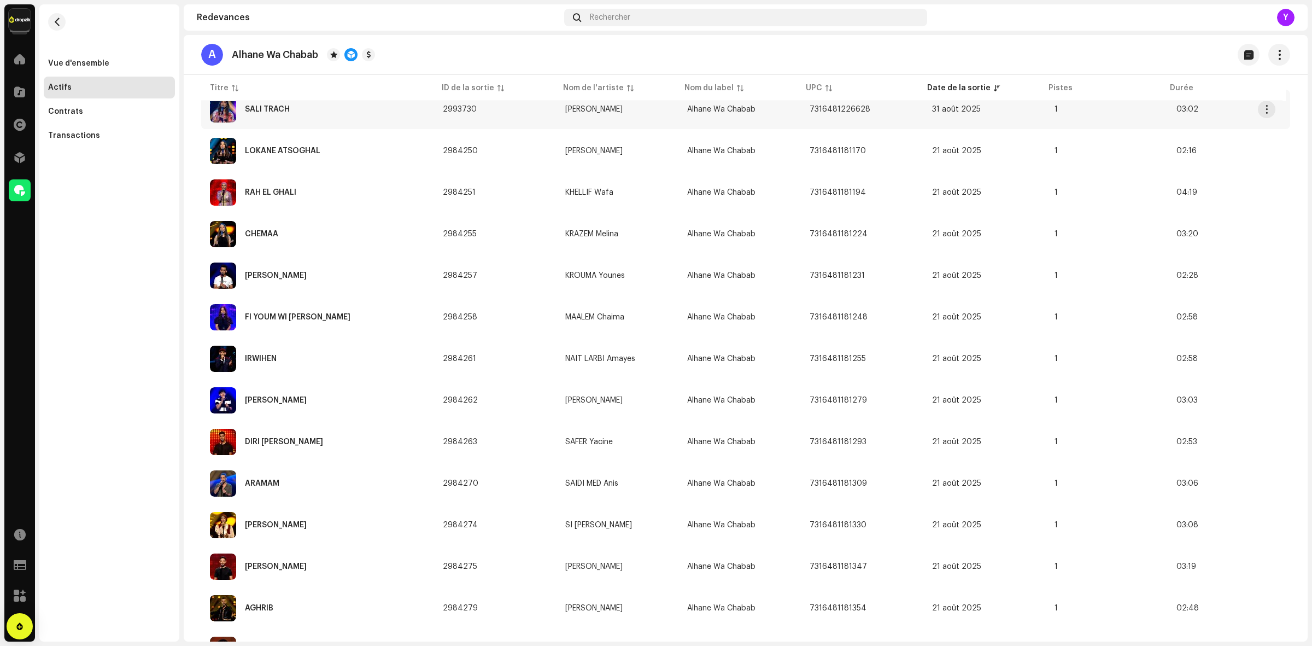
scroll to position [1575, 0]
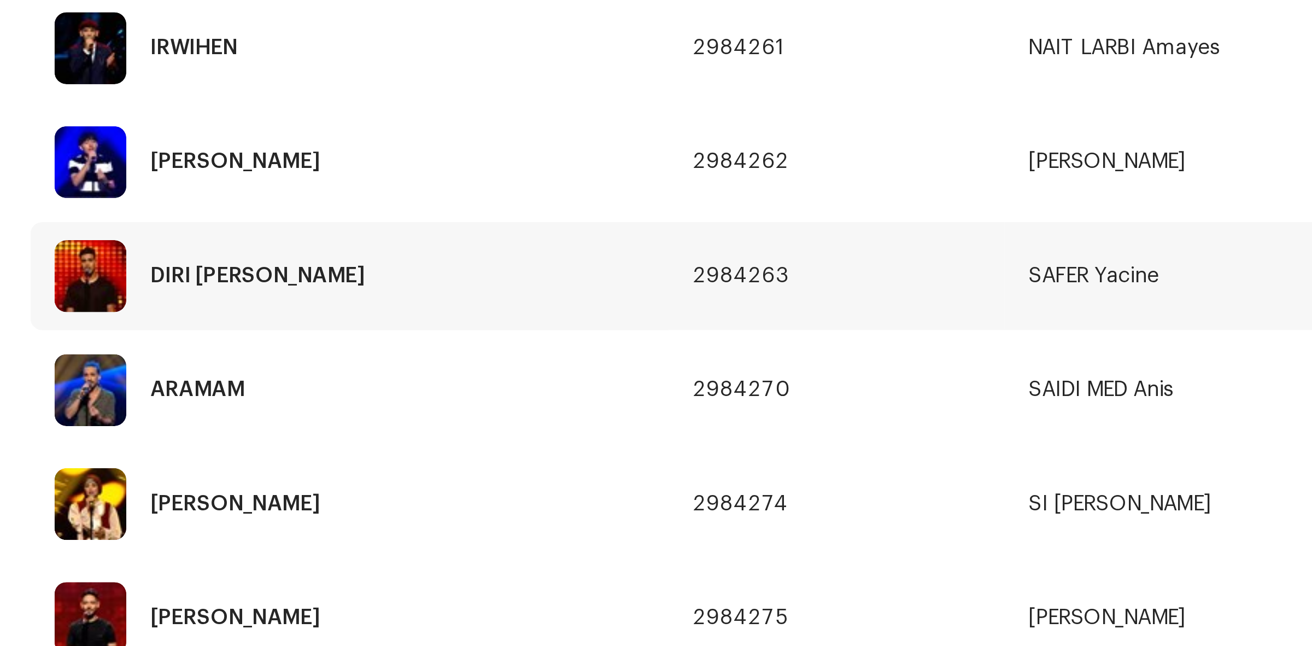
click at [223, 429] on img at bounding box center [223, 442] width 26 height 26
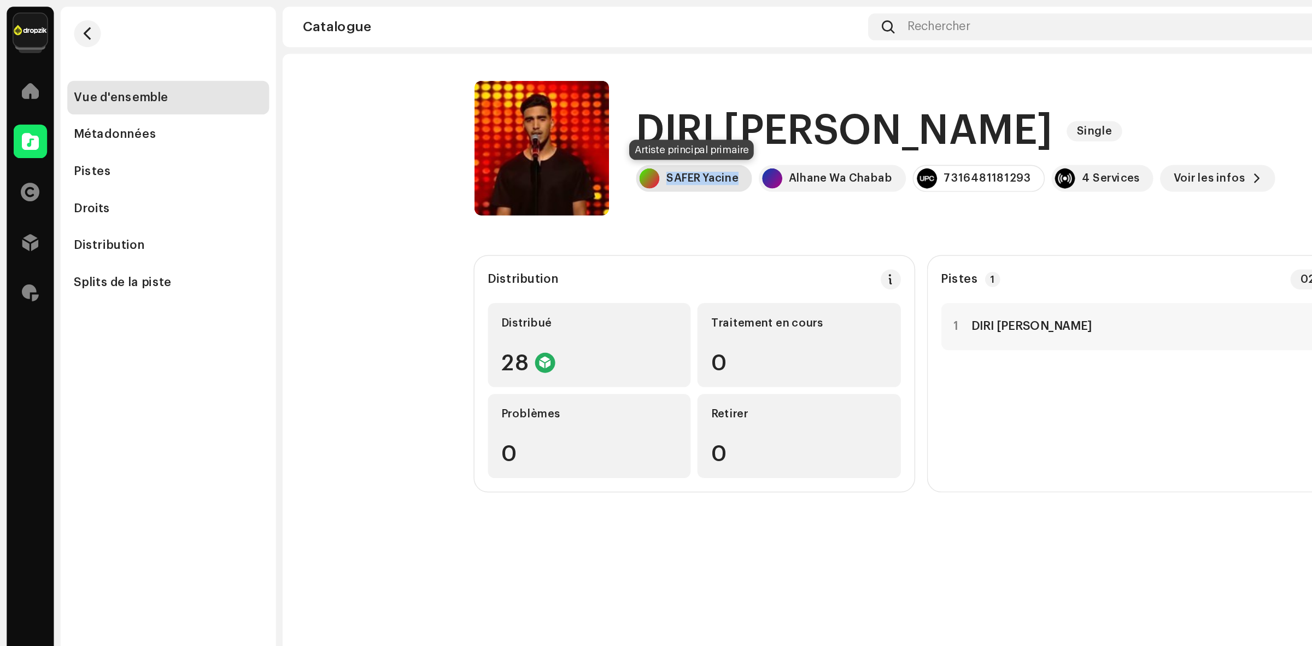
drag, startPoint x: 481, startPoint y: 116, endPoint x: 433, endPoint y: 117, distance: 48.1
click at [433, 117] on div "SAFER Yacine" at bounding box center [450, 115] width 75 height 17
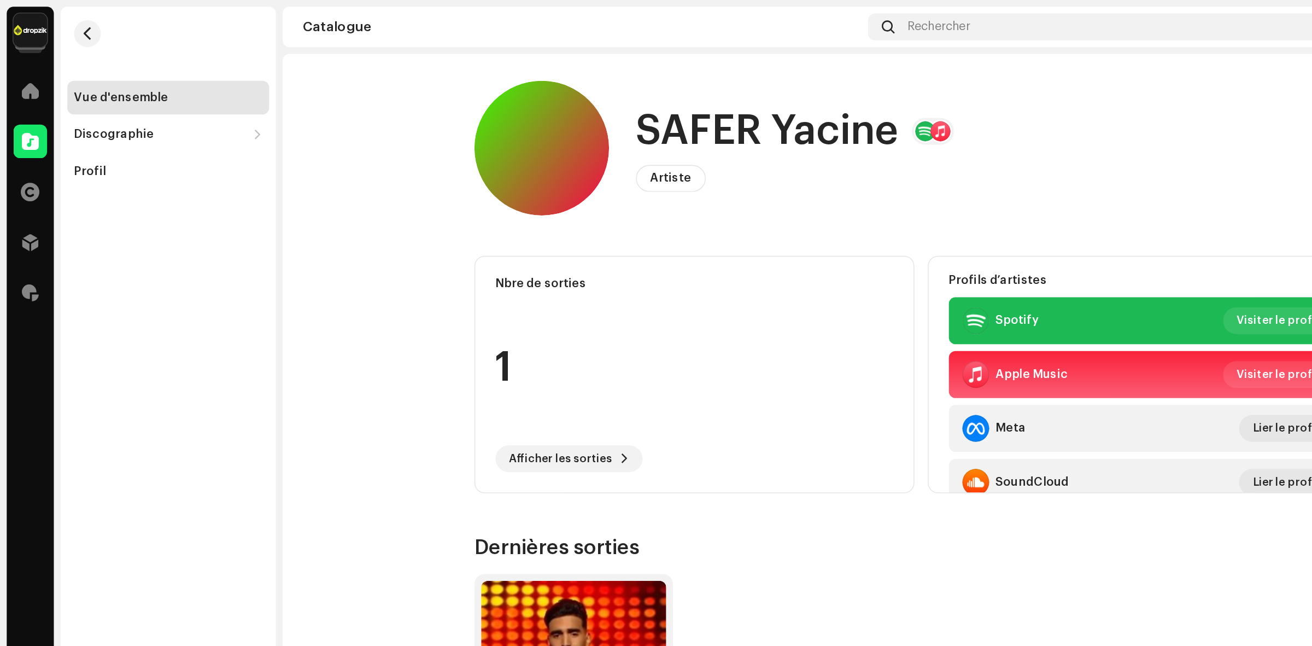
click at [523, 89] on h1 "SAFER Yacine" at bounding box center [498, 85] width 171 height 35
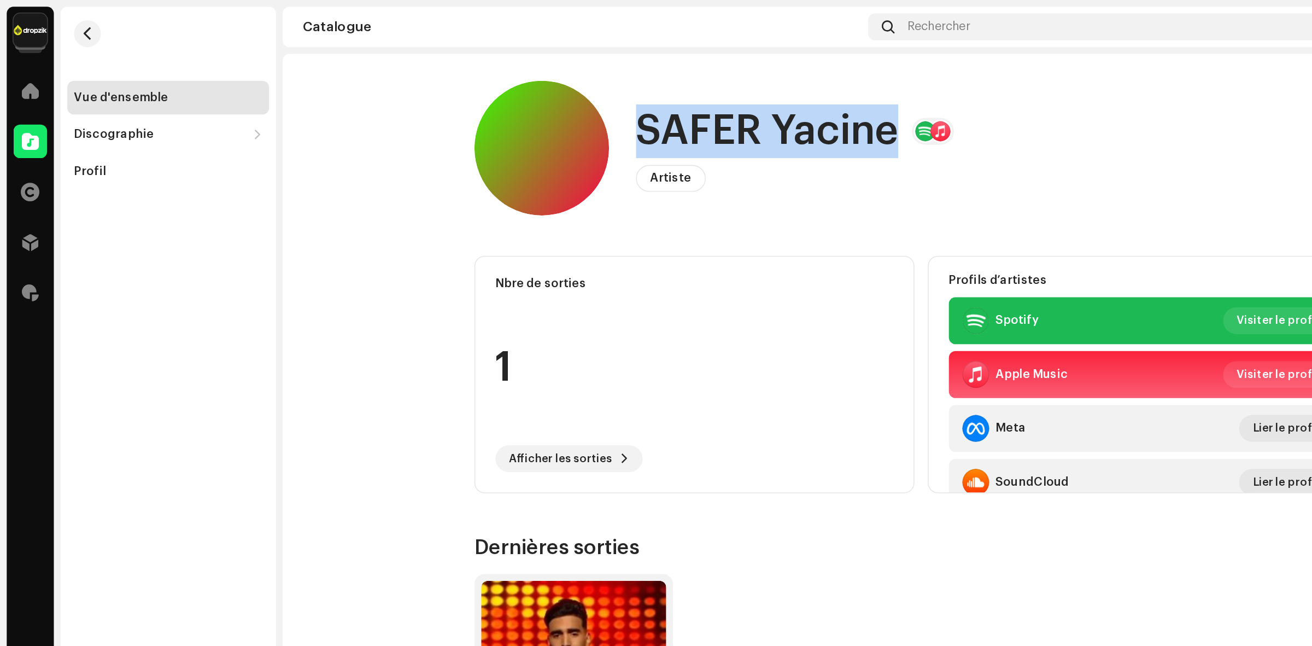
click at [523, 89] on h1 "SAFER Yacine" at bounding box center [498, 85] width 171 height 35
copy h1 "SAFER Yacine"
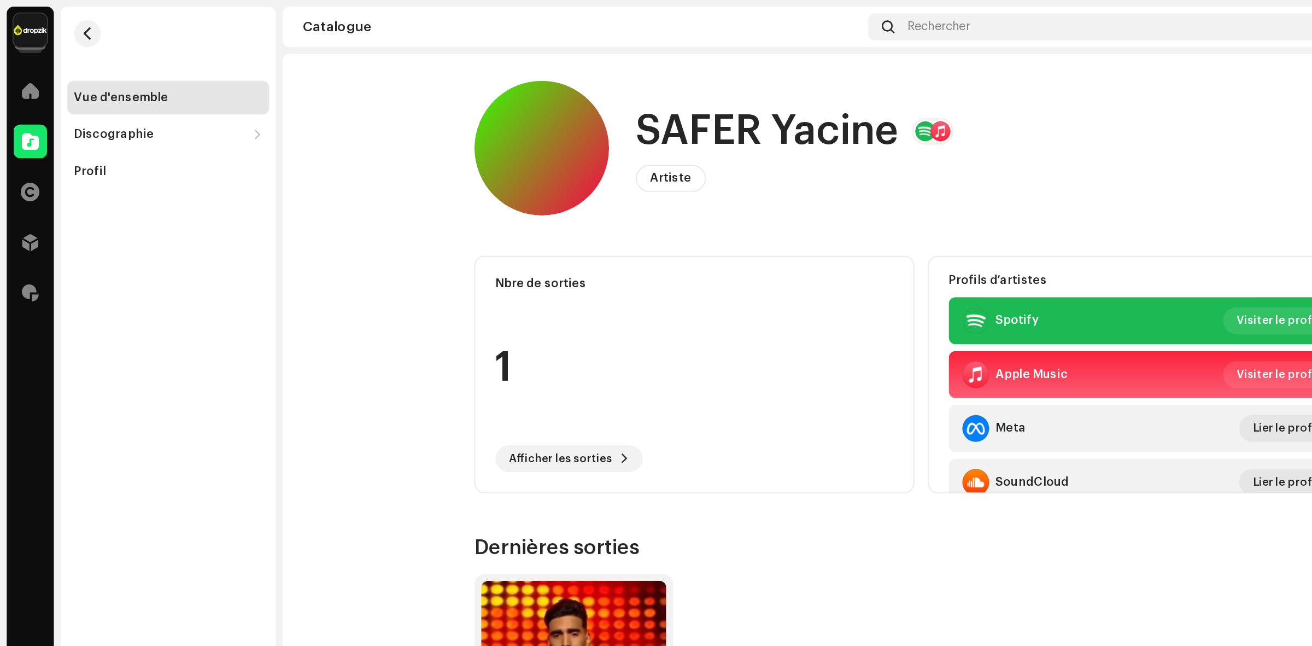
click at [66, 11] on re-m-nav-back at bounding box center [57, 28] width 26 height 48
click at [54, 32] on re-m-nav-back at bounding box center [57, 28] width 26 height 48
click at [55, 22] on span "button" at bounding box center [57, 21] width 8 height 9
